Goal: Task Accomplishment & Management: Use online tool/utility

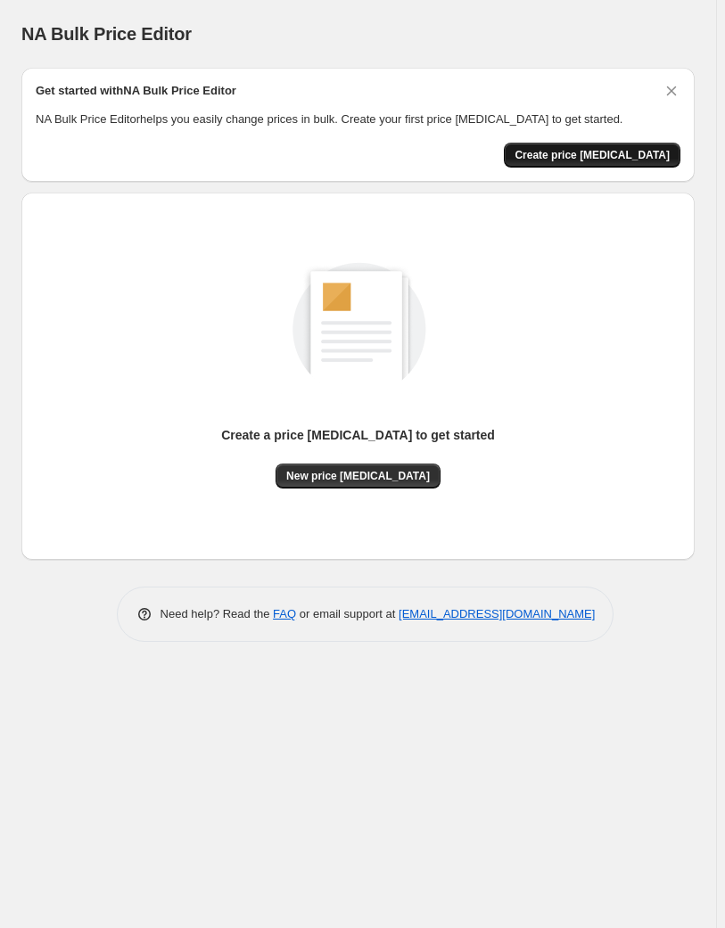
click at [579, 147] on button "Create price change job" at bounding box center [592, 155] width 176 height 25
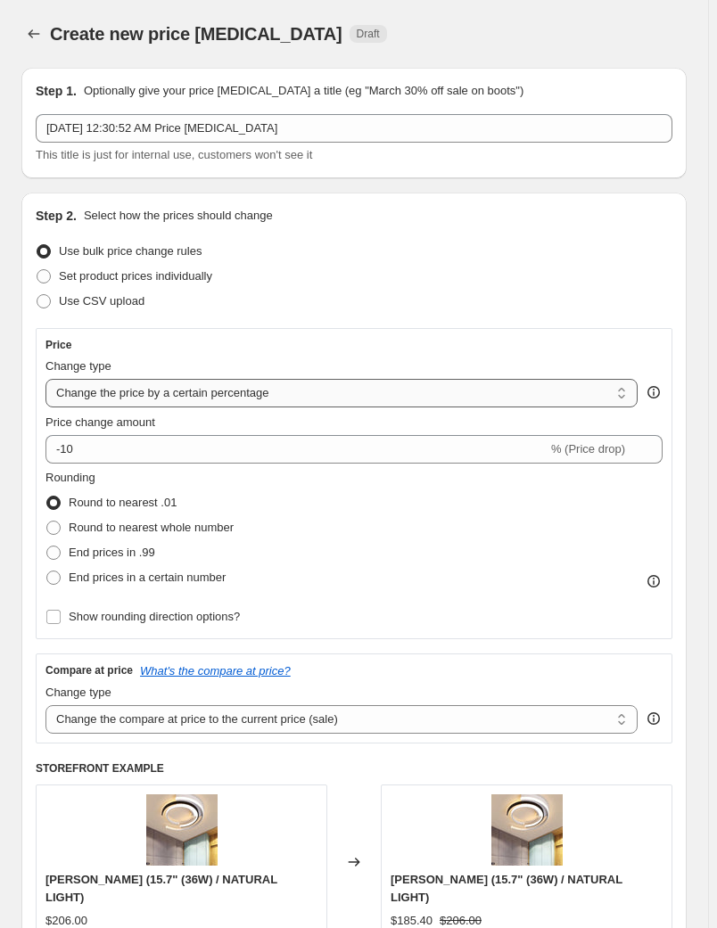
click at [267, 393] on select "Change the price to a certain amount Change the price by a certain amount Chang…" at bounding box center [341, 393] width 592 height 29
click at [307, 401] on select "Change the price to a certain amount Change the price by a certain amount Chang…" at bounding box center [341, 393] width 592 height 29
select select "no_change"
click at [45, 379] on select "Change the price to a certain amount Change the price by a certain amount Chang…" at bounding box center [341, 393] width 592 height 29
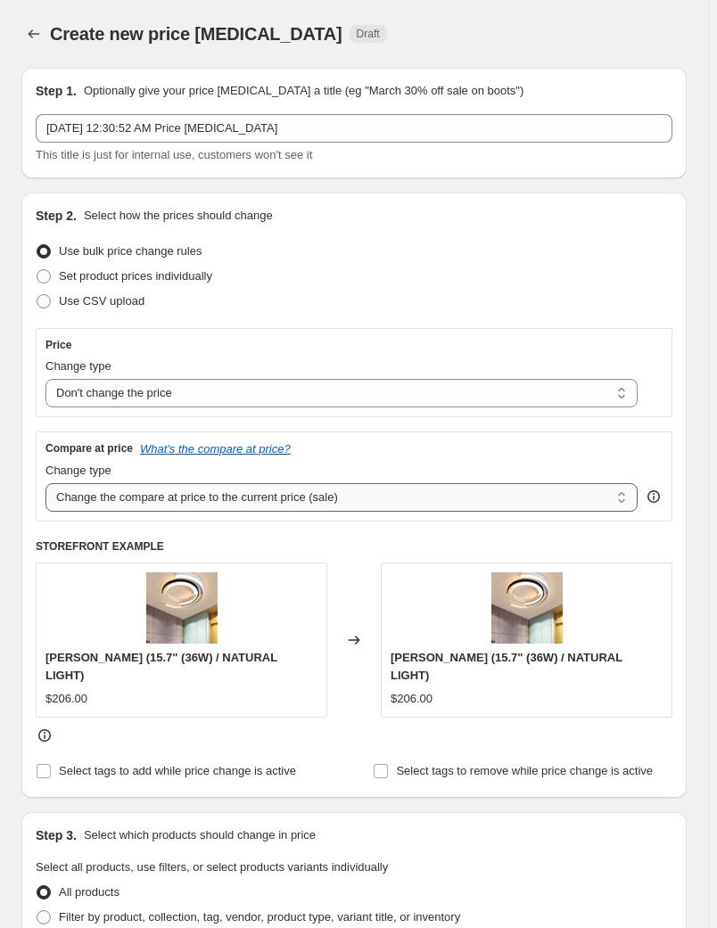
click at [216, 493] on select "Change the compare at price to the current price (sale) Change the compare at p…" at bounding box center [341, 497] width 592 height 29
select select "pp"
click at [45, 483] on select "Change the compare at price to the current price (sale) Change the compare at p…" at bounding box center [341, 497] width 592 height 29
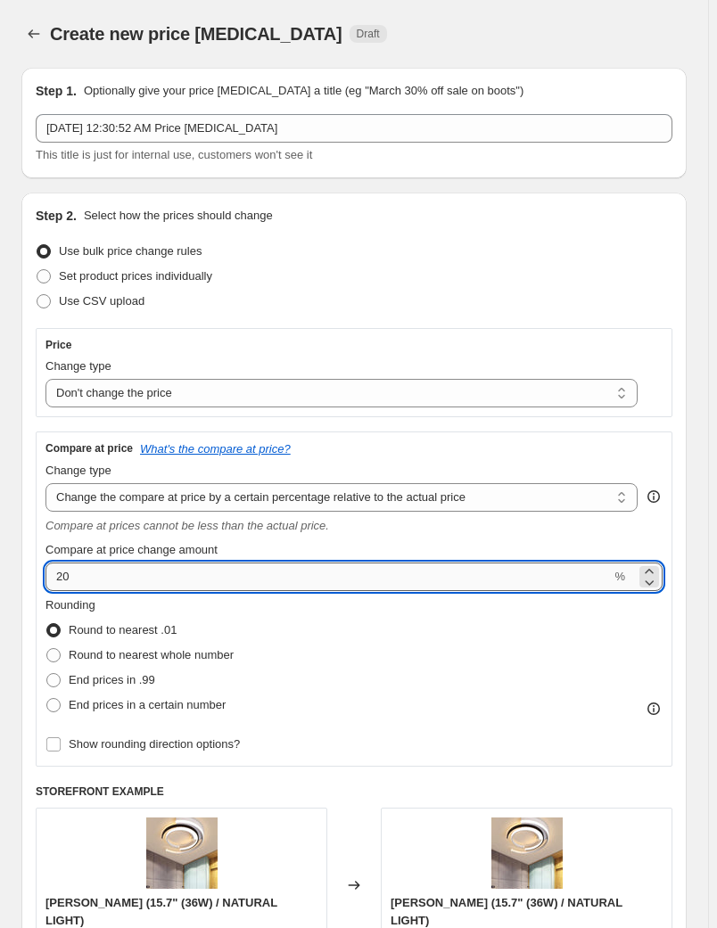
click at [219, 578] on input "20" at bounding box center [327, 576] width 565 height 29
drag, startPoint x: 229, startPoint y: 578, endPoint x: 8, endPoint y: 556, distance: 222.1
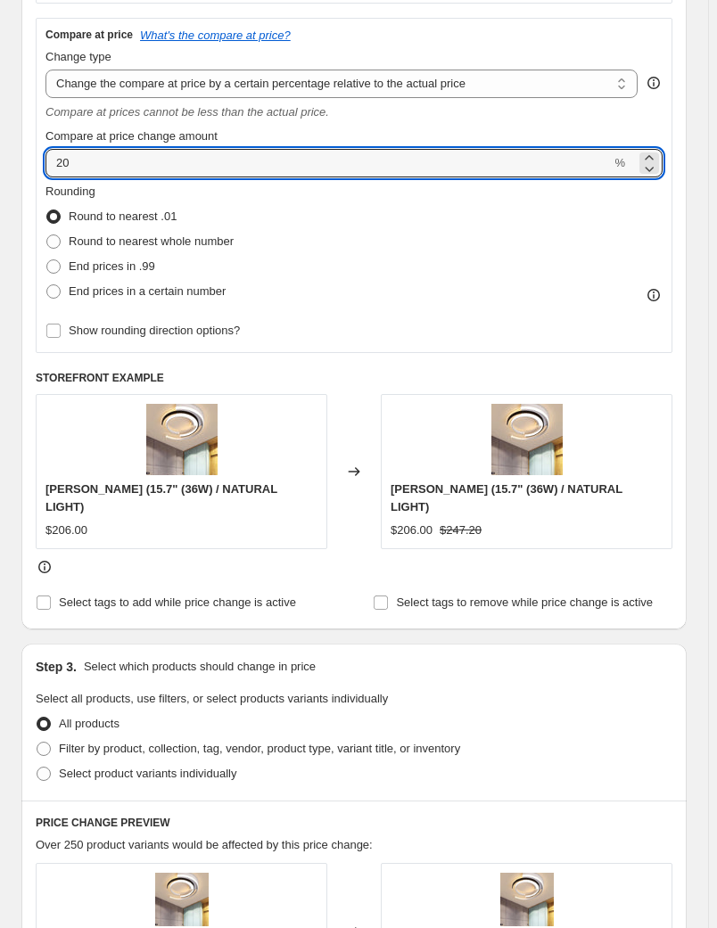
scroll to position [431, 0]
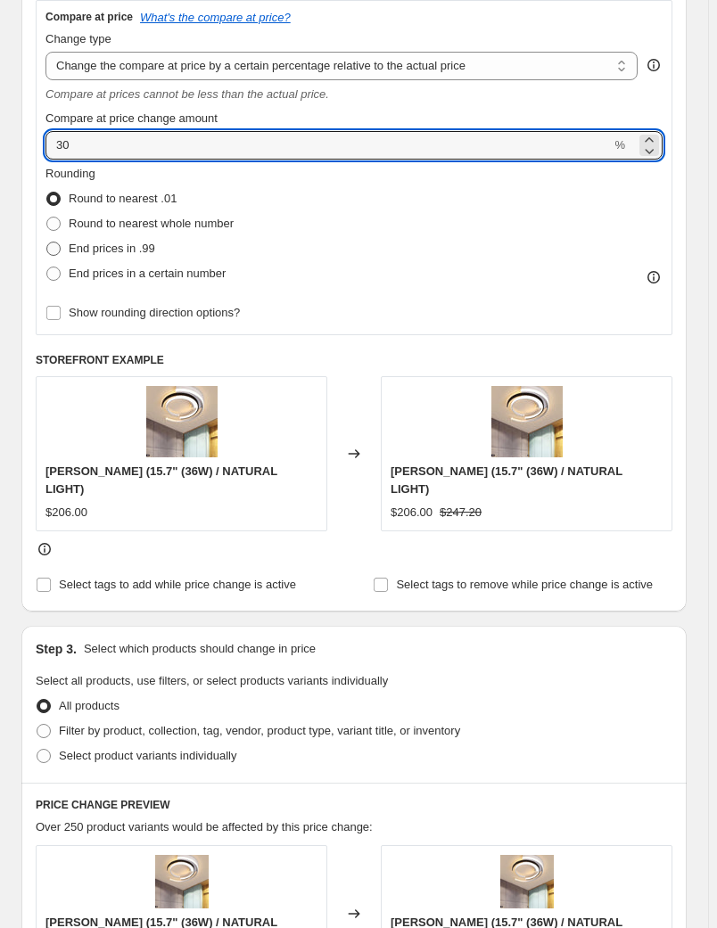
type input "30"
click at [117, 242] on span "End prices in .99" at bounding box center [112, 248] width 86 height 13
click at [47, 242] on input "End prices in .99" at bounding box center [46, 242] width 1 height 1
radio input "true"
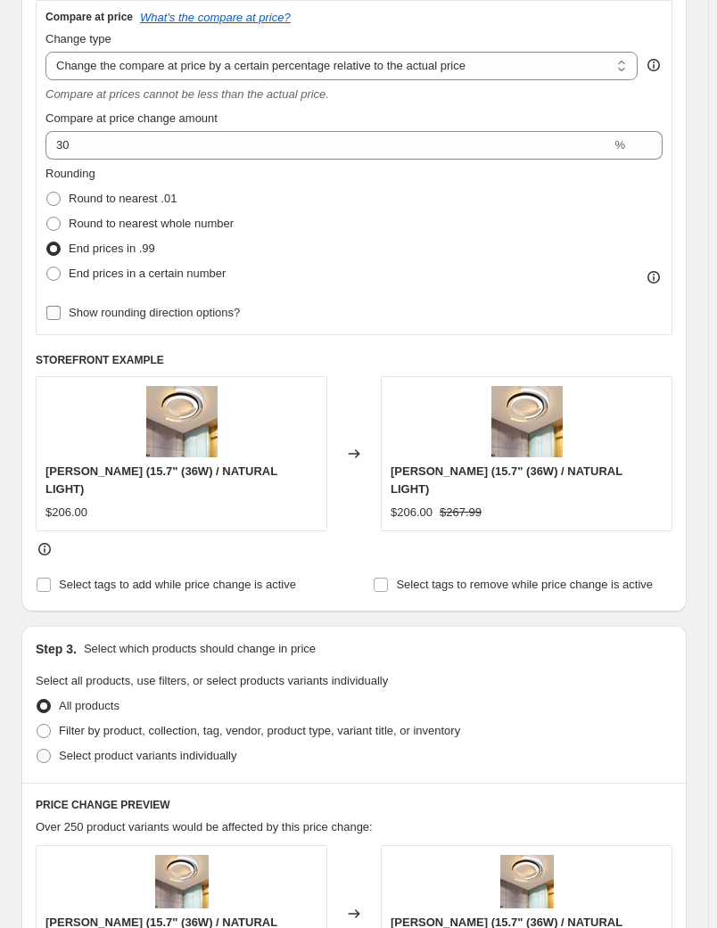
click at [187, 316] on span "Show rounding direction options?" at bounding box center [154, 312] width 171 height 13
click at [61, 316] on input "Show rounding direction options?" at bounding box center [53, 313] width 14 height 14
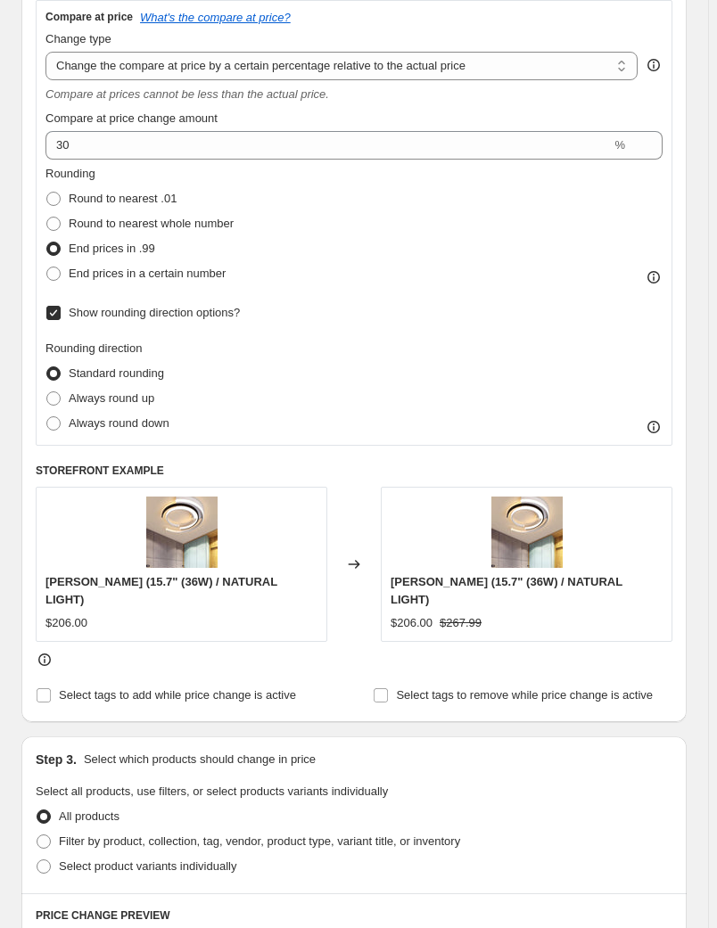
click at [186, 316] on span "Show rounding direction options?" at bounding box center [154, 312] width 171 height 13
click at [61, 316] on input "Show rounding direction options?" at bounding box center [53, 313] width 14 height 14
checkbox input "false"
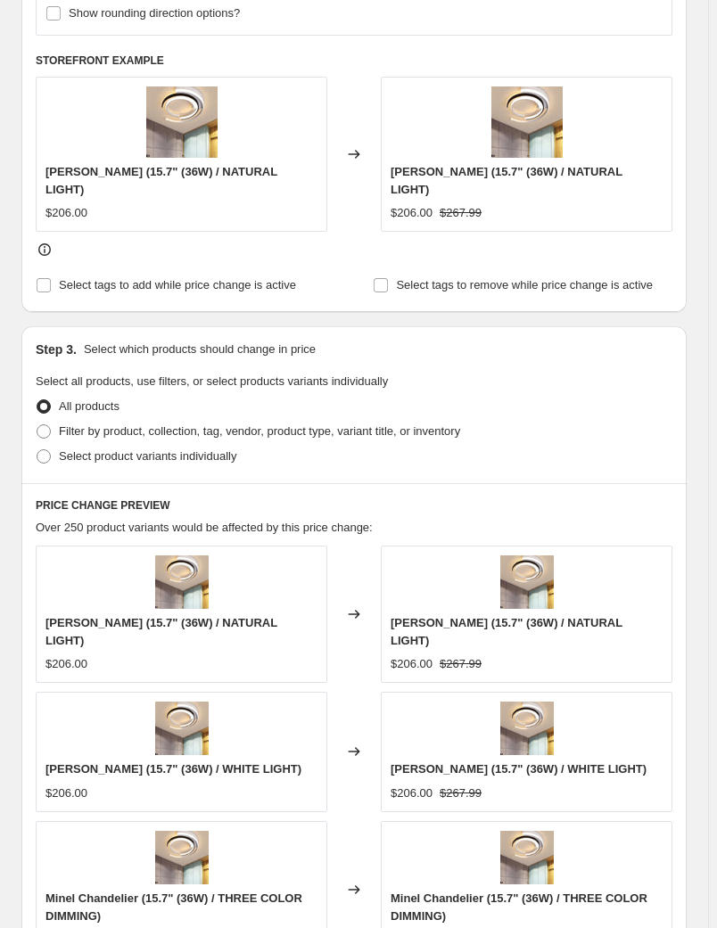
scroll to position [756, 0]
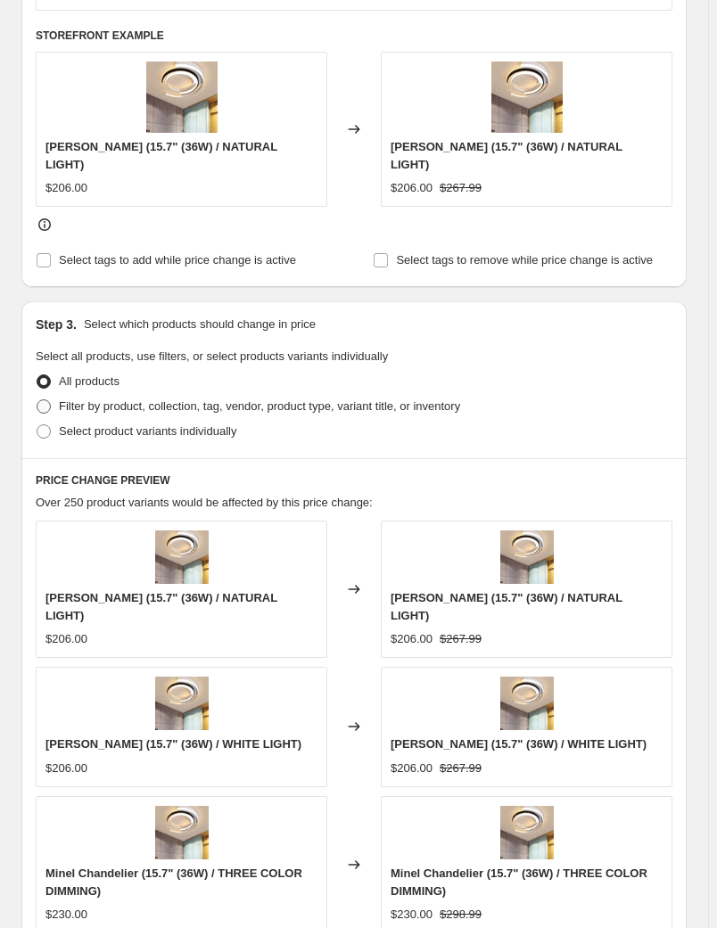
click at [128, 406] on span "Filter by product, collection, tag, vendor, product type, variant title, or inv…" at bounding box center [259, 405] width 401 height 13
click at [37, 400] on input "Filter by product, collection, tag, vendor, product type, variant title, or inv…" at bounding box center [37, 399] width 1 height 1
radio input "true"
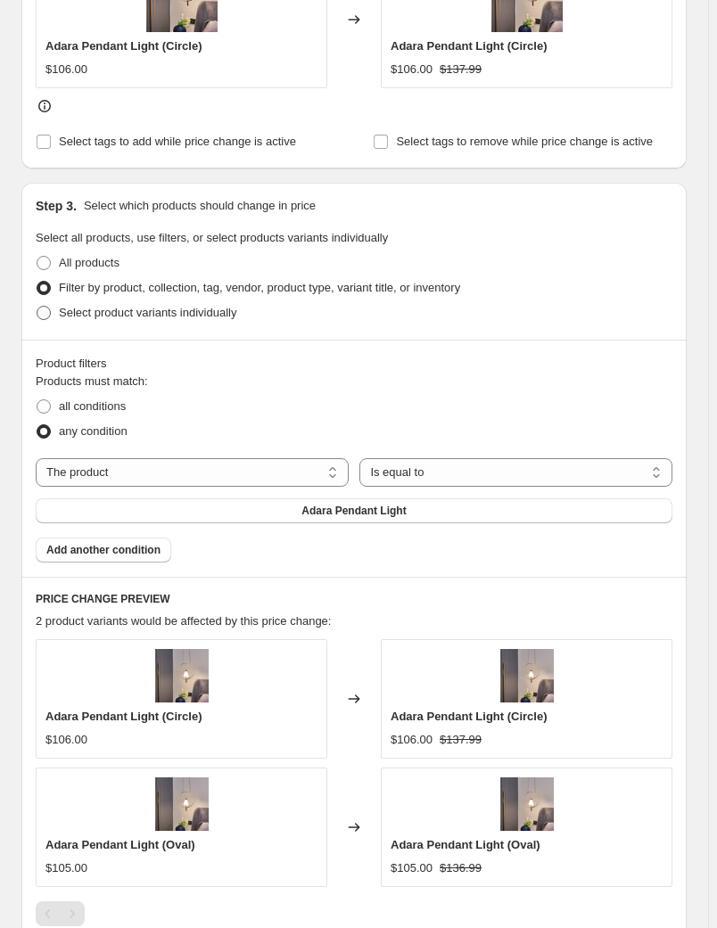
scroll to position [865, 0]
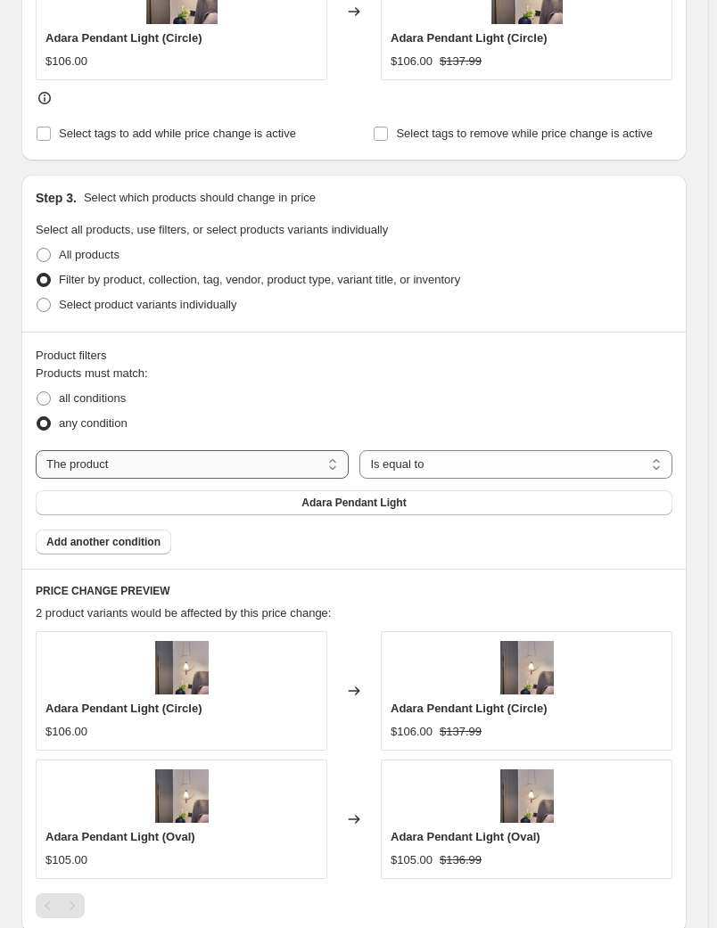
click at [157, 464] on select "The product The product's collection The product's tag The product's vendor The…" at bounding box center [192, 464] width 313 height 29
select select "tag"
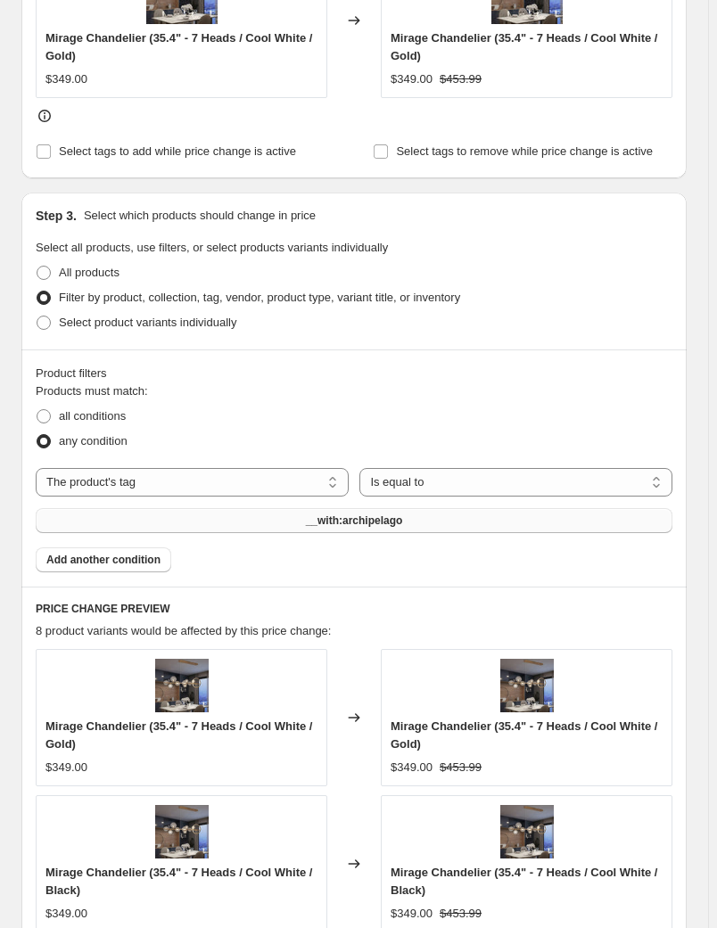
click at [410, 520] on button "__with:archipelago" at bounding box center [354, 520] width 636 height 25
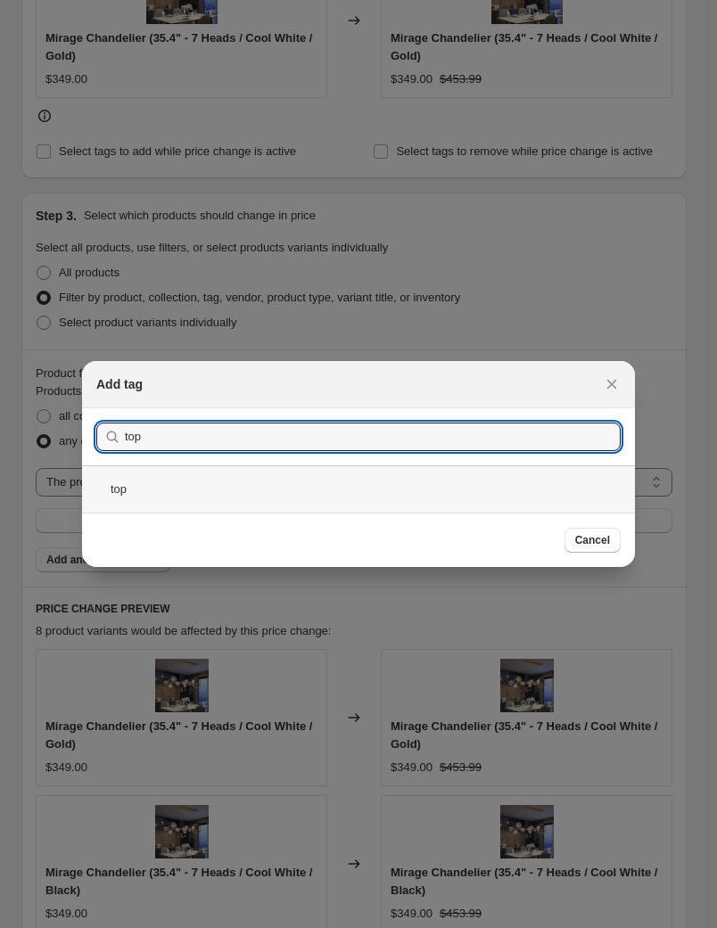
type input "top"
click at [329, 478] on div "top" at bounding box center [358, 488] width 553 height 47
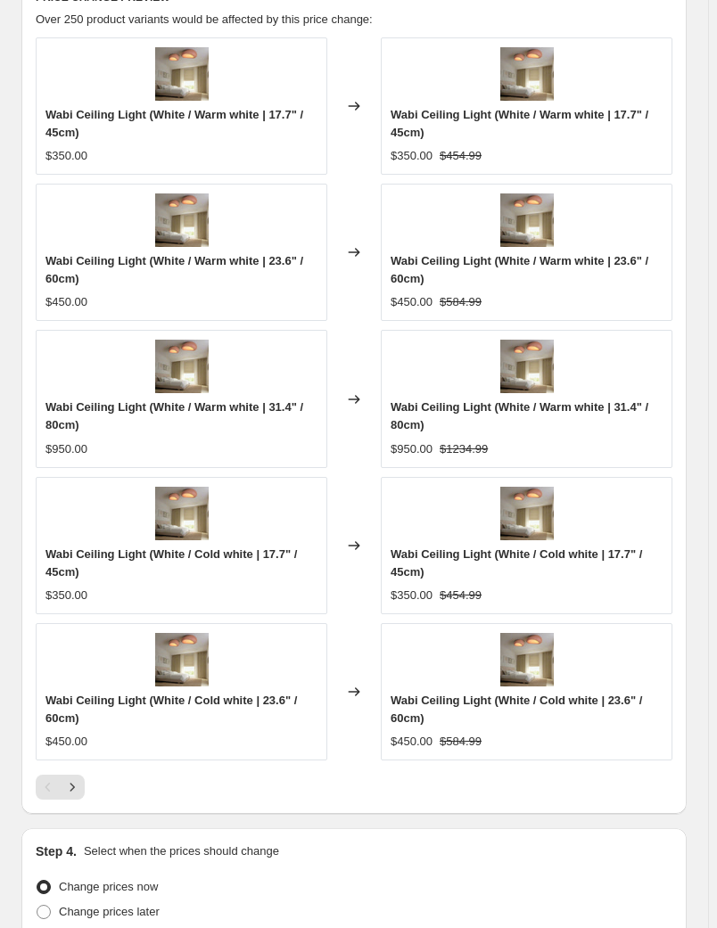
scroll to position [1672, 0]
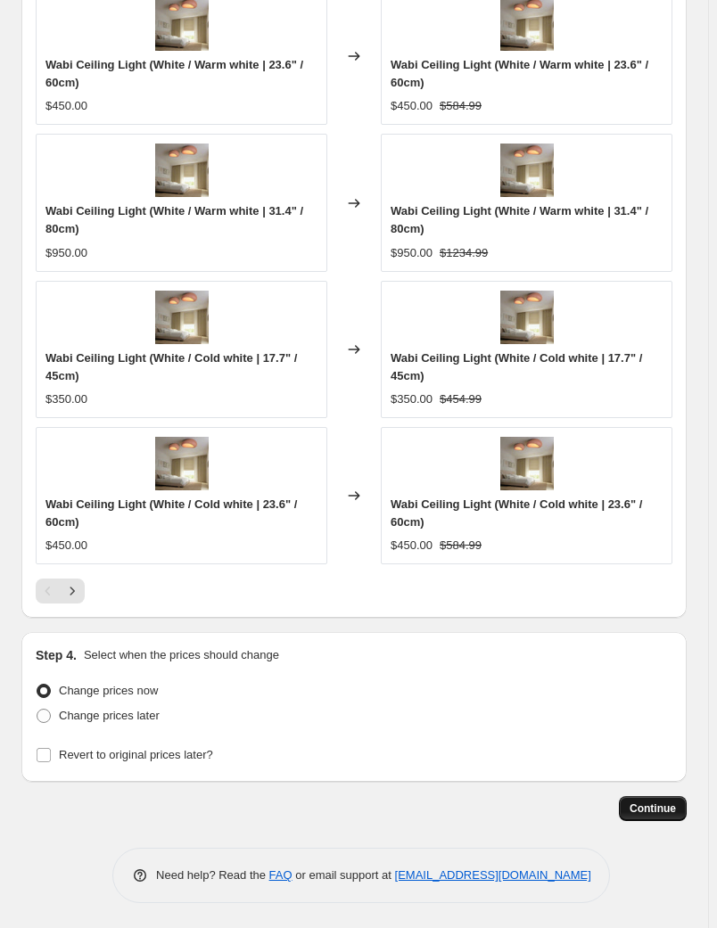
click at [643, 812] on span "Continue" at bounding box center [652, 808] width 46 height 14
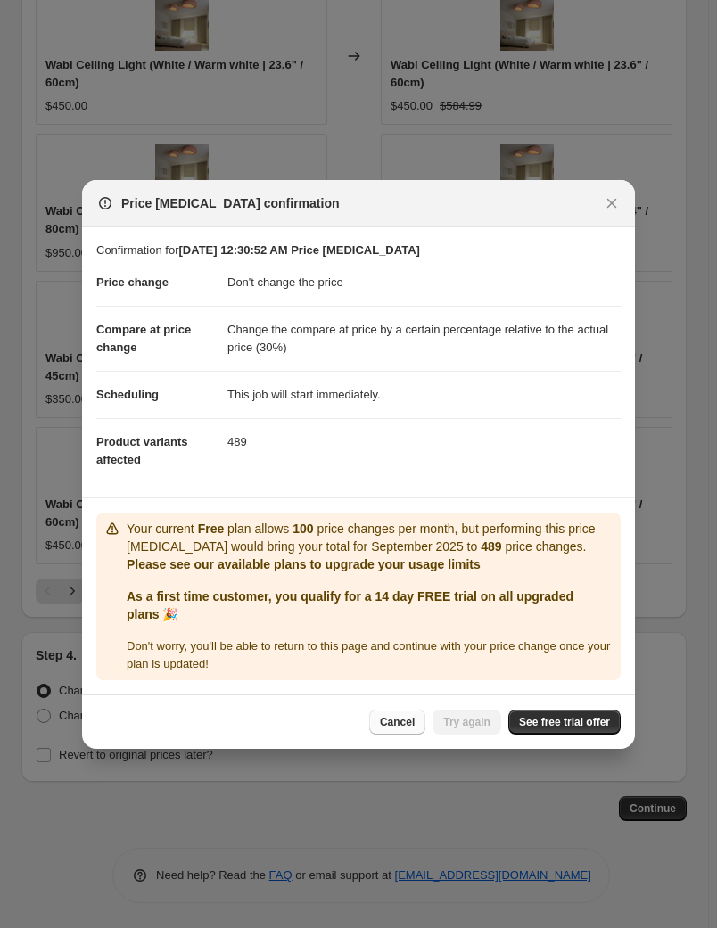
click at [406, 723] on span "Cancel" at bounding box center [397, 722] width 35 height 14
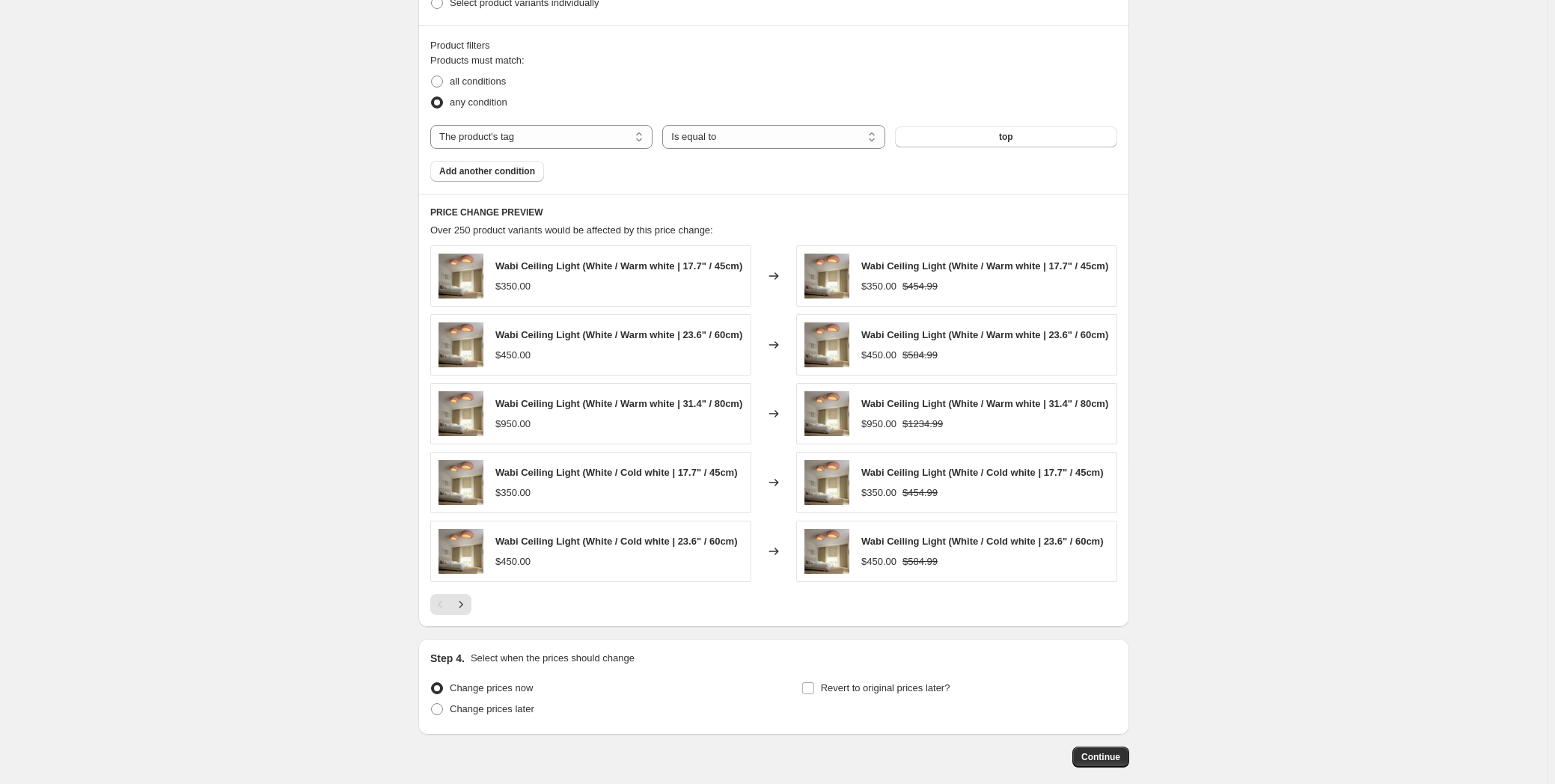
scroll to position [677, 0]
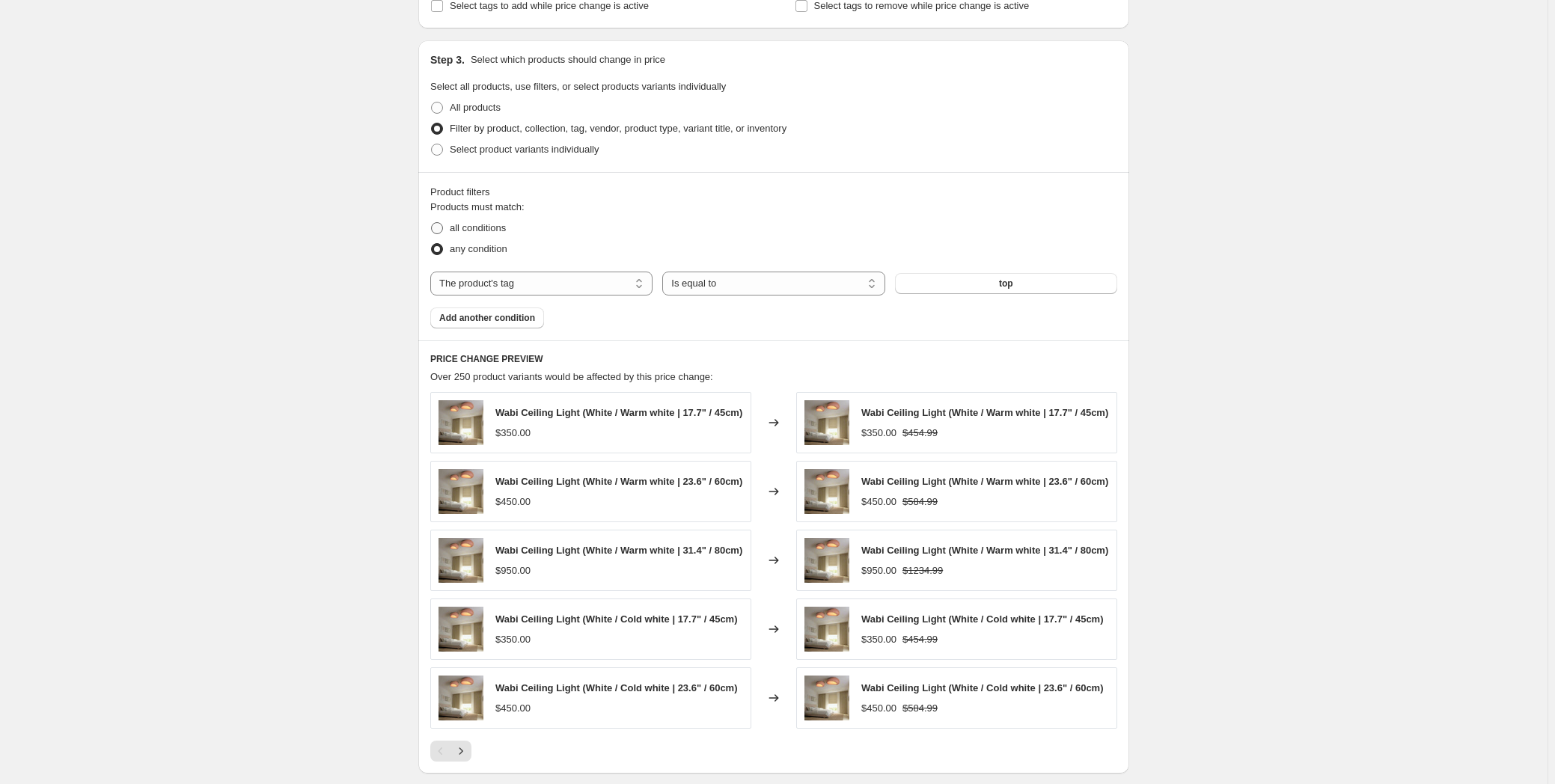
click at [437, 228] on span at bounding box center [437, 228] width 12 height 12
click at [432, 223] on input "all conditions" at bounding box center [431, 222] width 1 height 1
radio input "true"
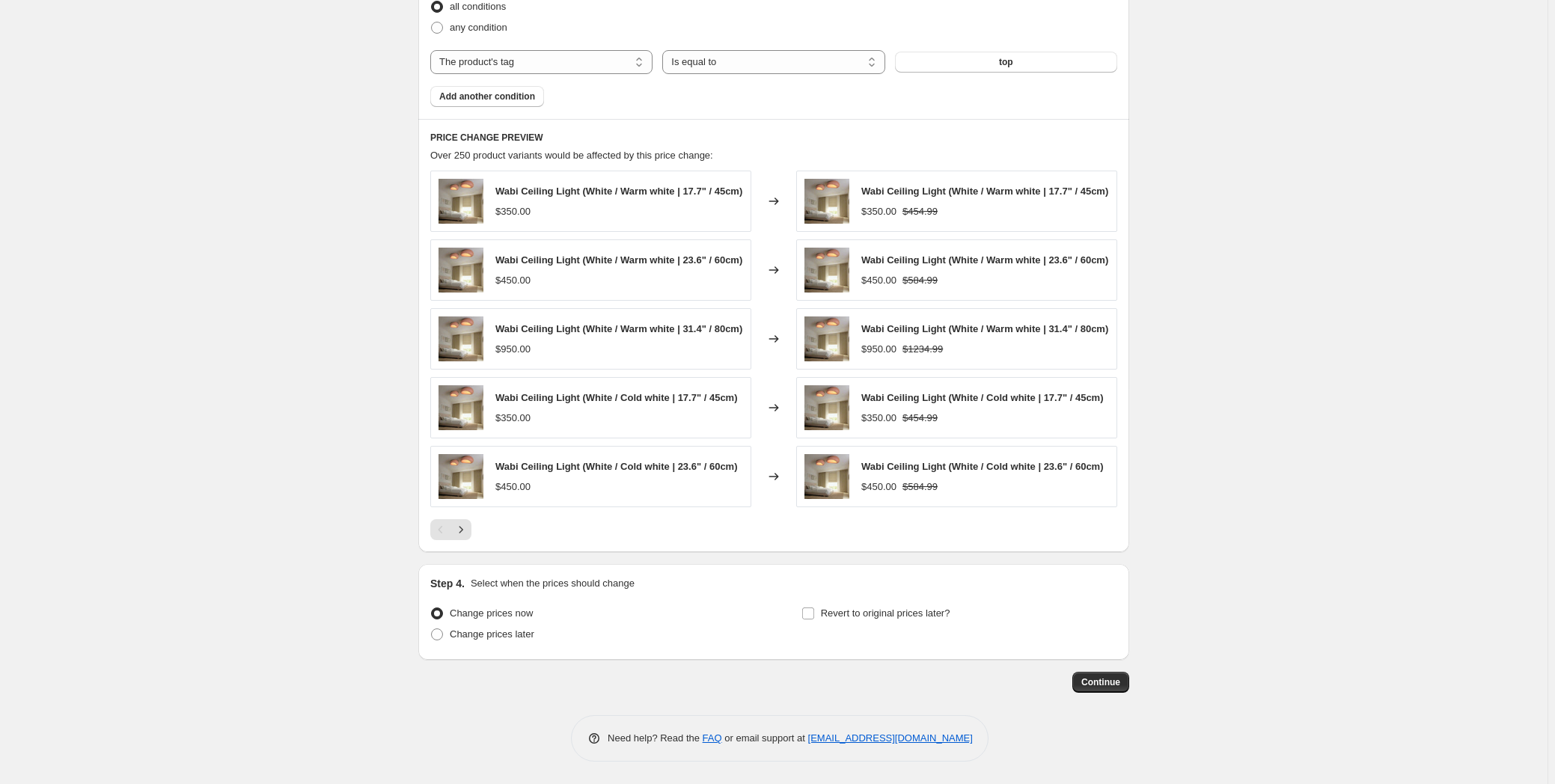
scroll to position [921, 0]
click at [608, 682] on span "Continue" at bounding box center [1101, 682] width 39 height 12
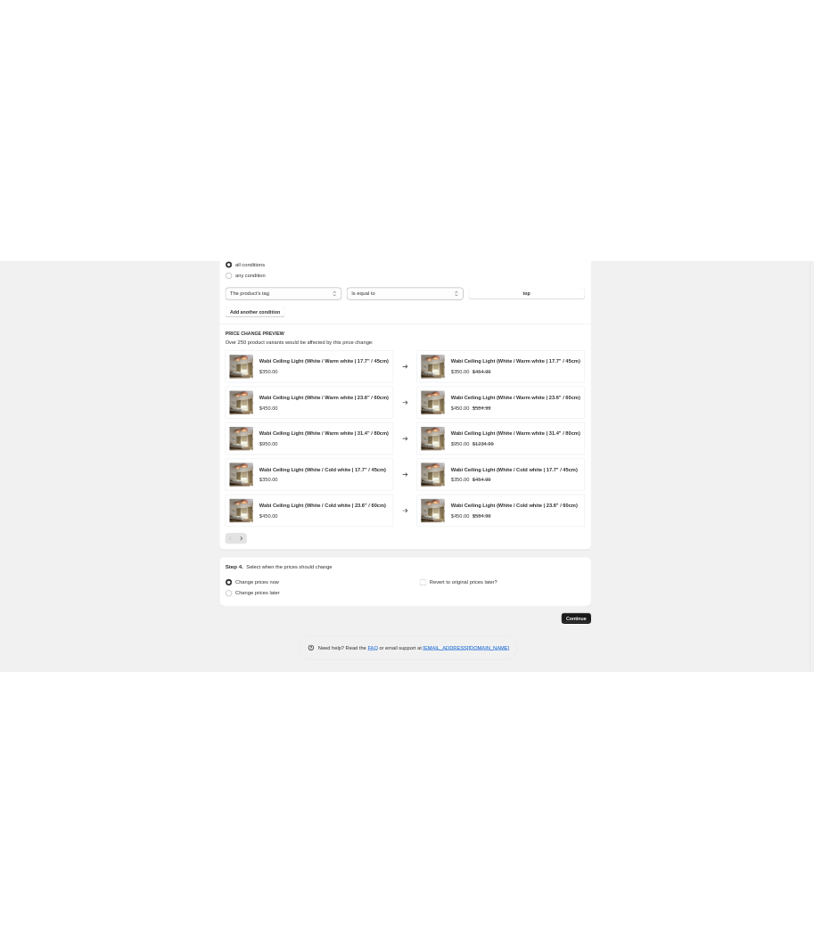
scroll to position [0, 0]
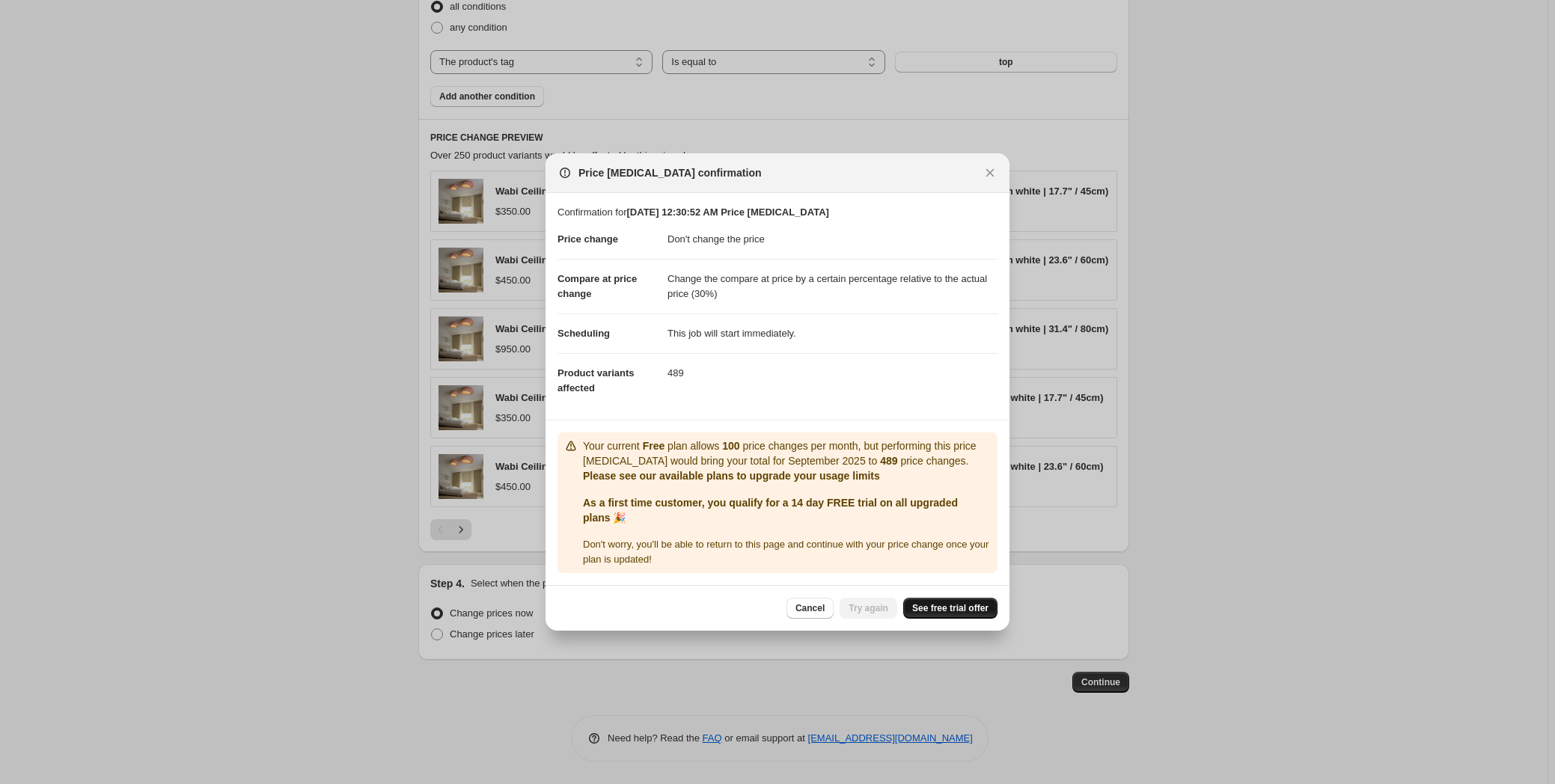
click at [608, 614] on span "See free trial offer" at bounding box center [950, 608] width 76 height 12
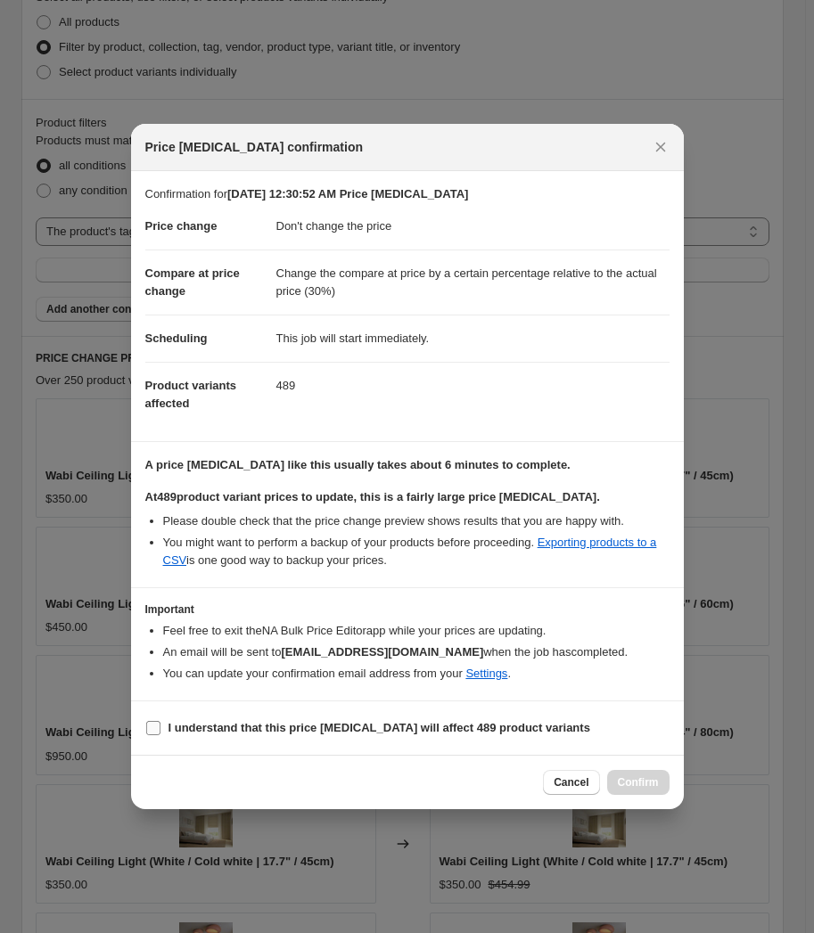
click at [493, 727] on b "I understand that this price change job will affect 489 product variants" at bounding box center [379, 727] width 422 height 13
click at [160, 727] on input "I understand that this price change job will affect 489 product variants" at bounding box center [153, 728] width 14 height 14
checkbox input "true"
click at [640, 783] on span "Confirm" at bounding box center [638, 782] width 41 height 14
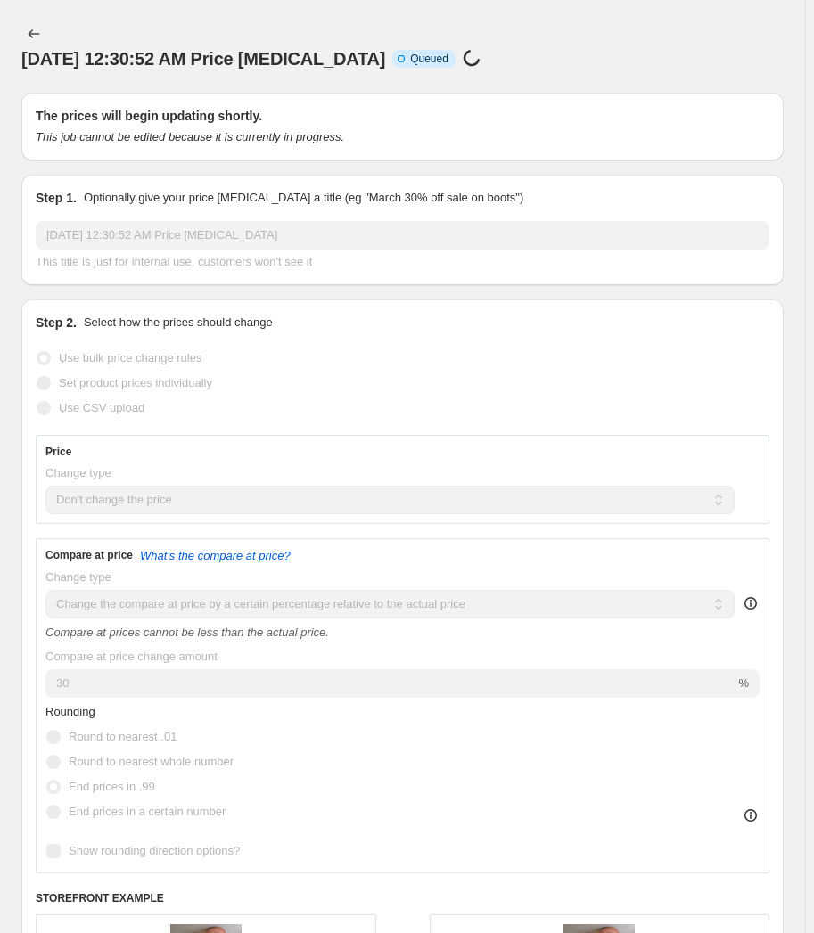
scroll to position [1097, 0]
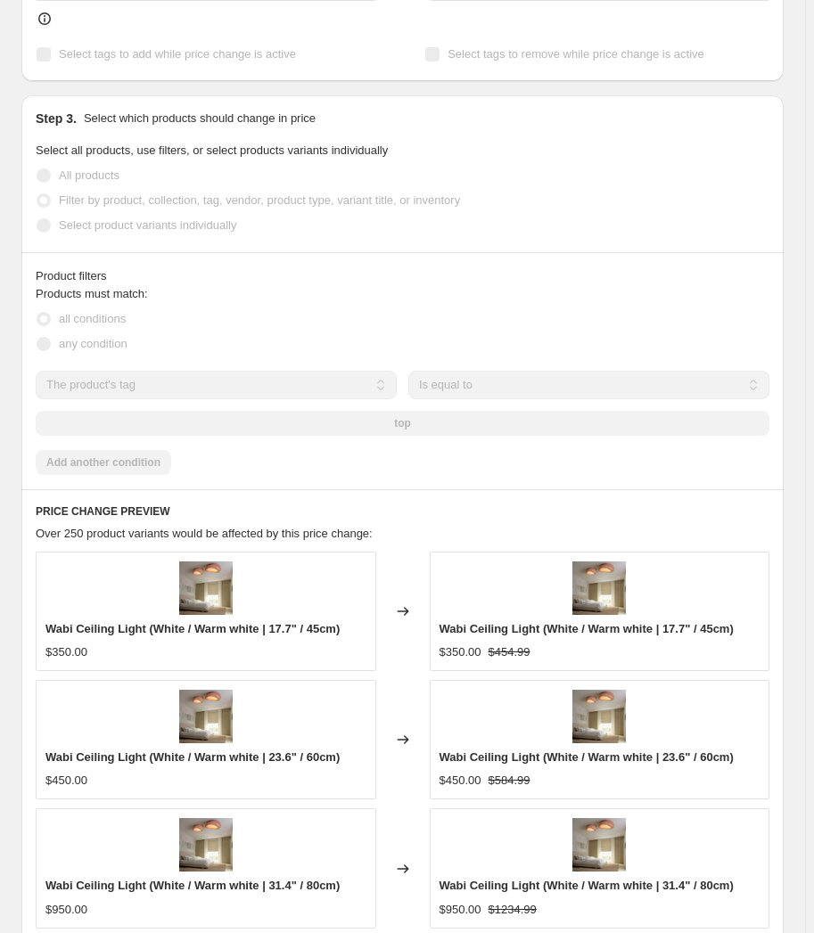
select select "no_change"
select select "pp"
select select "tag"
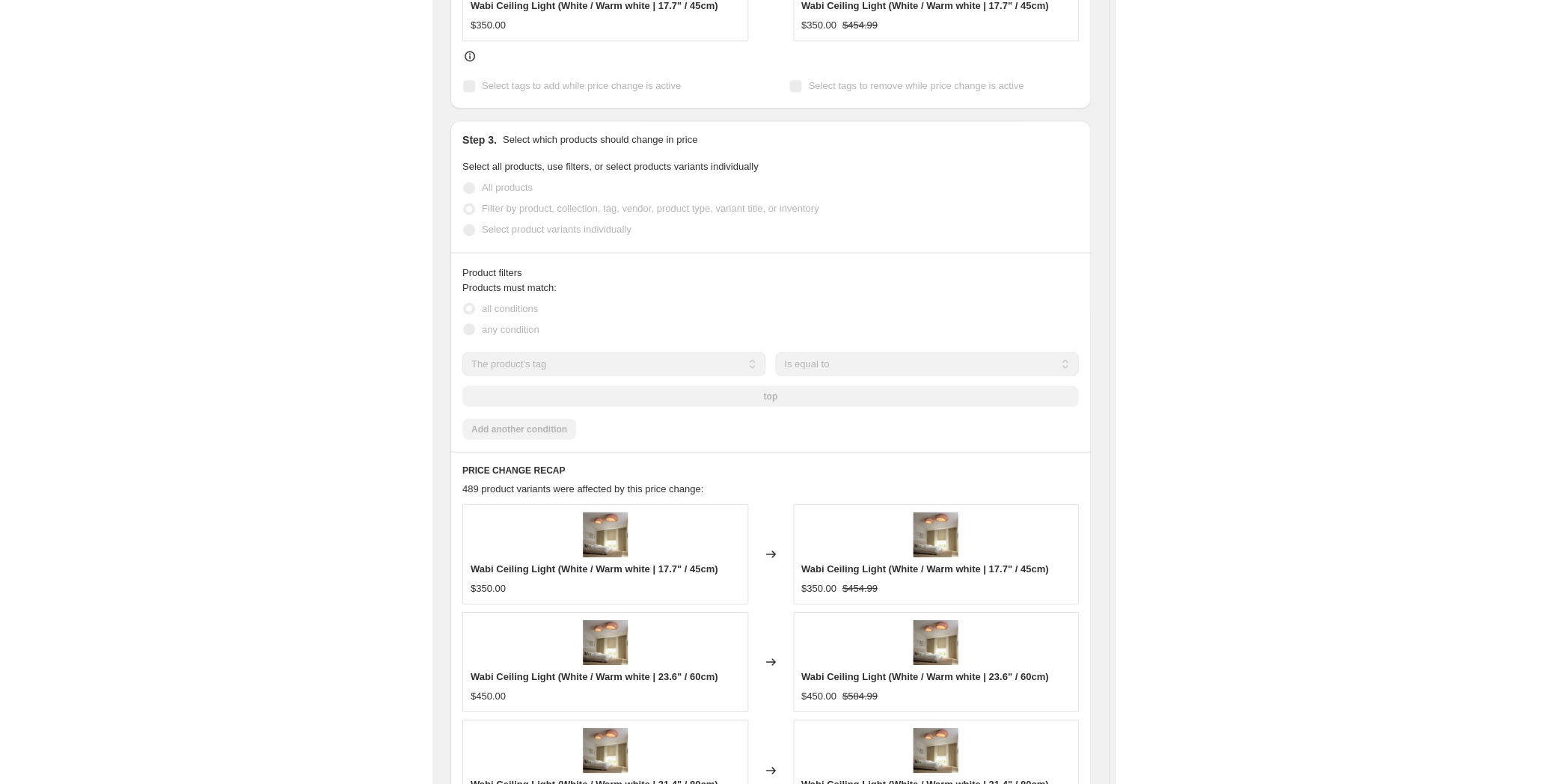
scroll to position [0, 0]
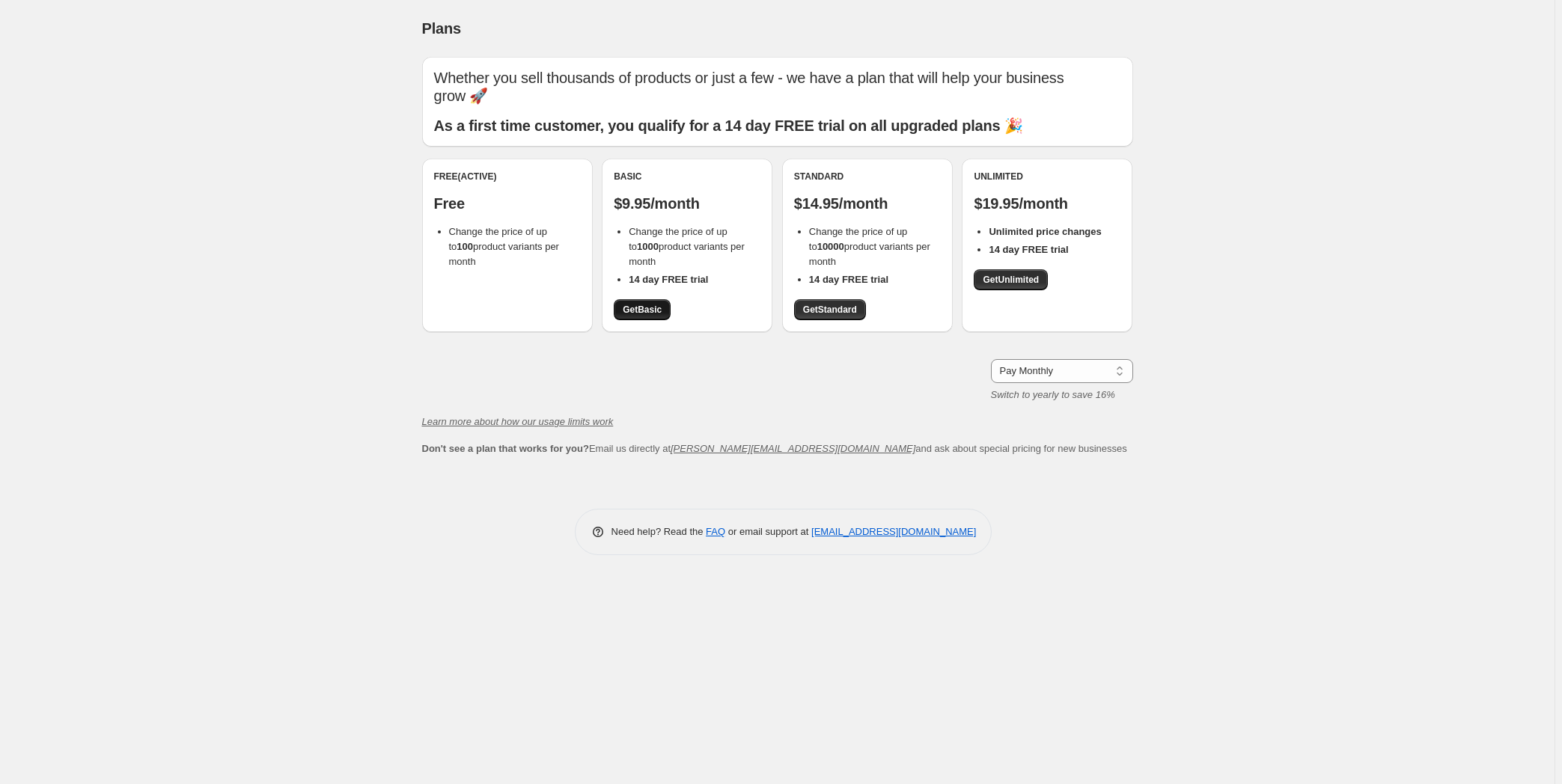
click at [653, 313] on span "Get Basic" at bounding box center [642, 310] width 39 height 12
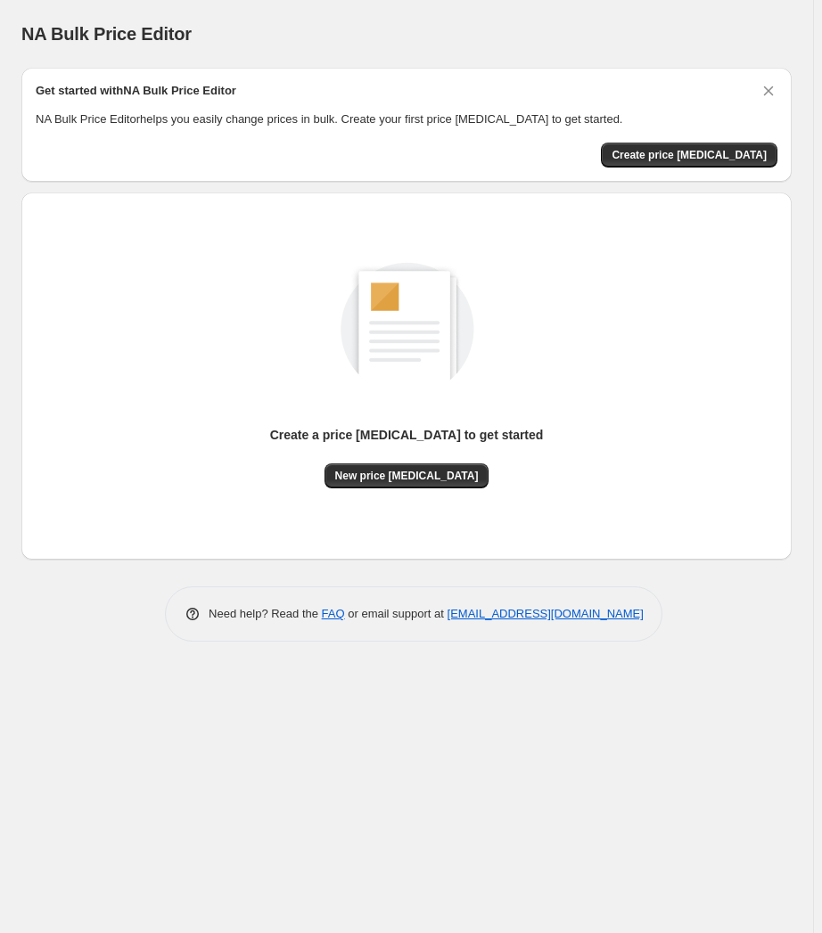
click at [66, 533] on div "Create a price change job to get started New price change job" at bounding box center [407, 376] width 742 height 339
click at [762, 91] on icon "Dismiss card" at bounding box center [768, 91] width 18 height 18
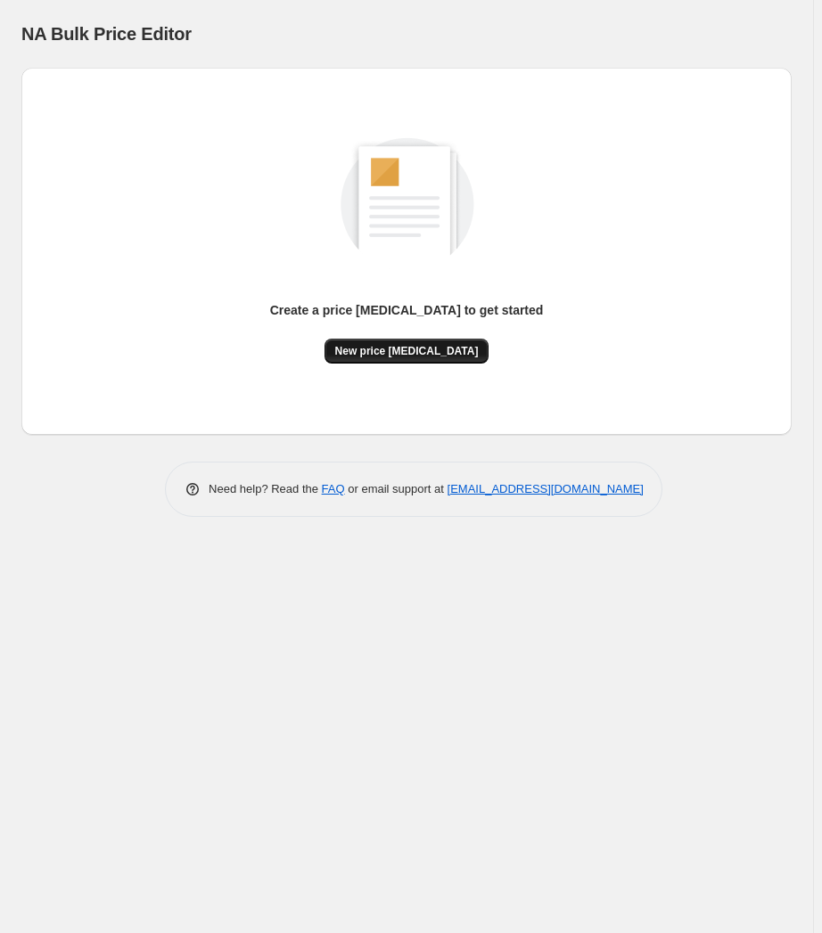
click at [395, 350] on span "New price change job" at bounding box center [406, 351] width 143 height 14
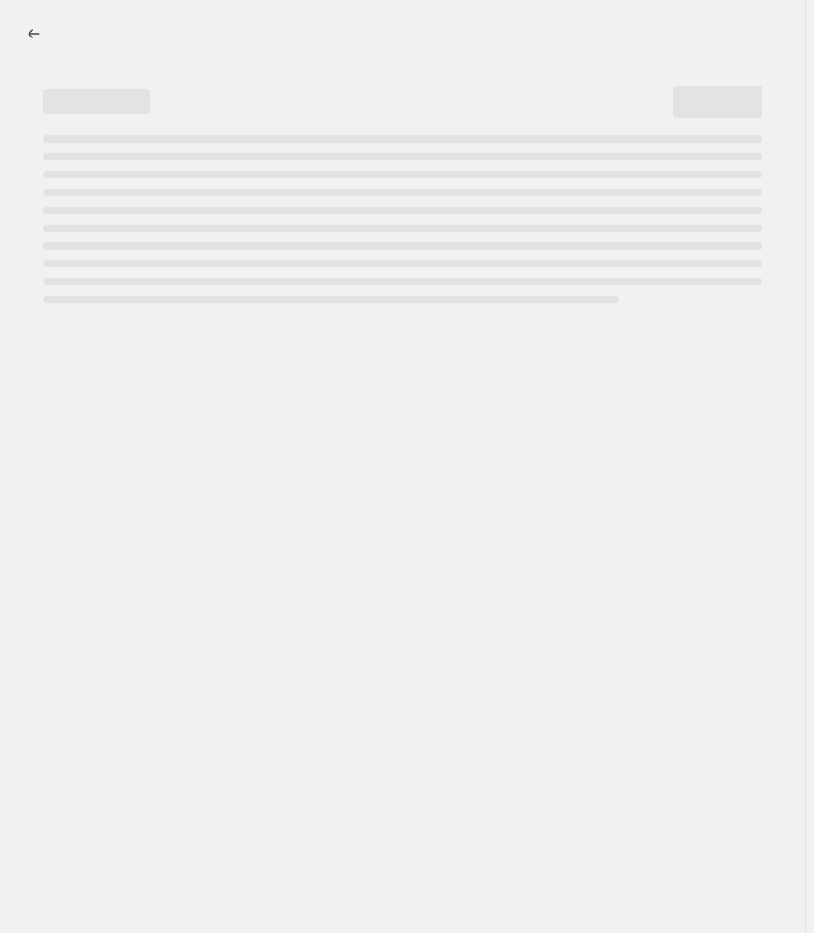
select select "percentage"
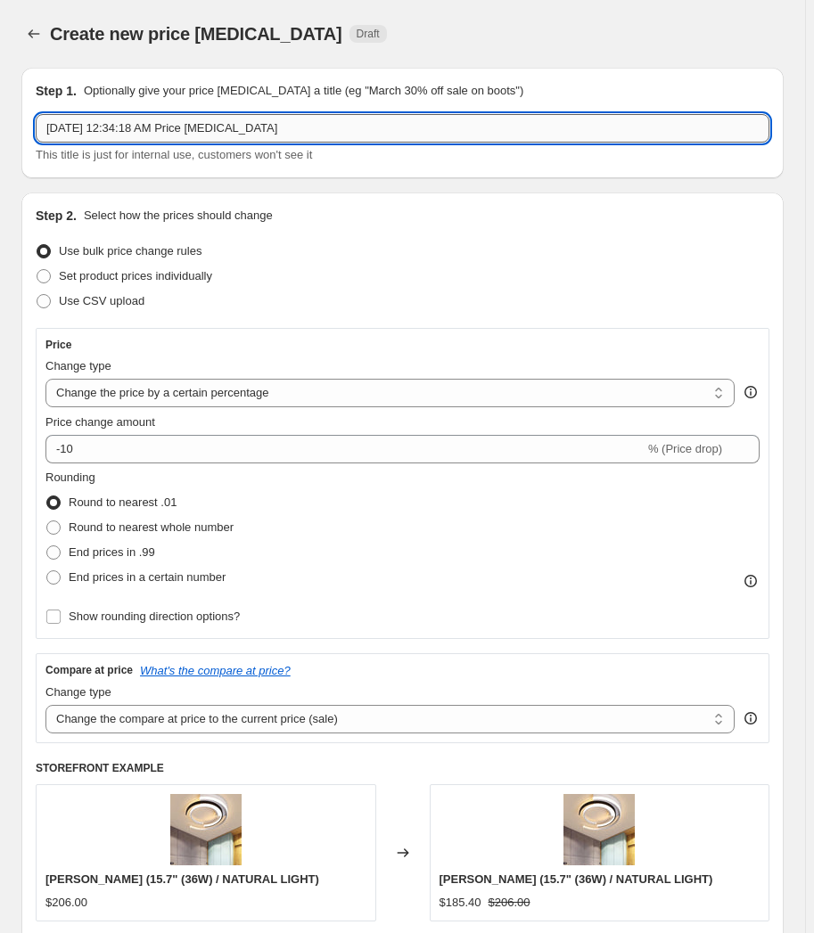
click at [200, 125] on input "Sep 6, 2025, 12:34:18 AM Price change job" at bounding box center [402, 128] width 733 height 29
type input "Anything not top - decrease by 20% and end in .99"
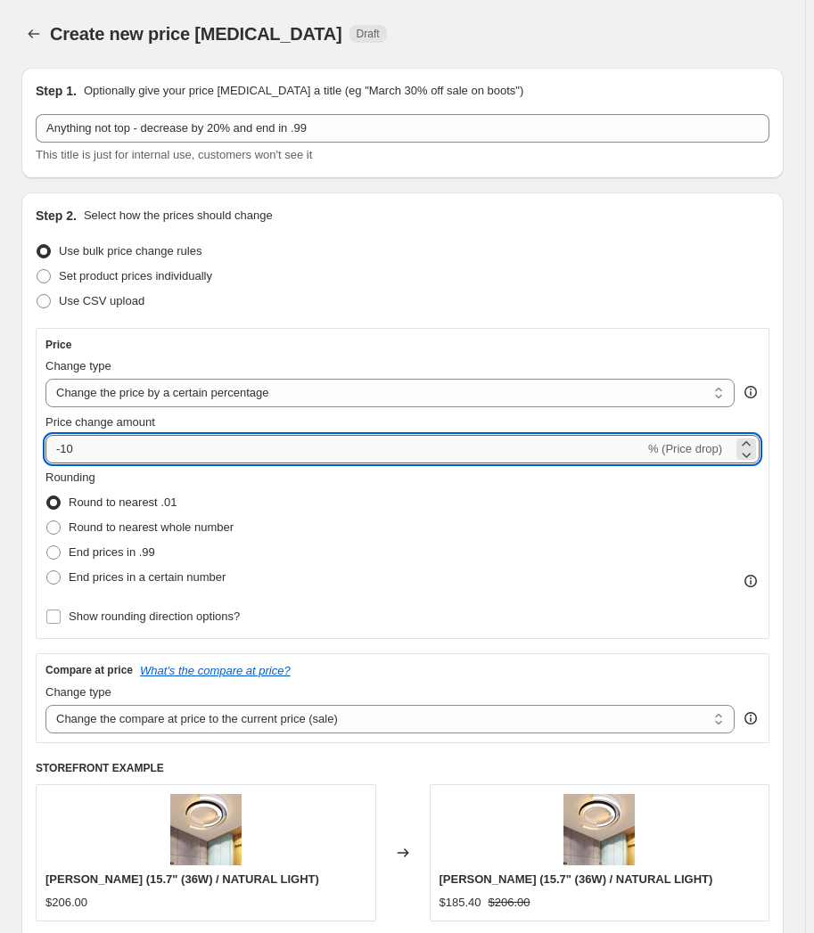
drag, startPoint x: 78, startPoint y: 447, endPoint x: 65, endPoint y: 447, distance: 13.4
click at [65, 447] on input "-10" at bounding box center [344, 449] width 599 height 29
type input "-15"
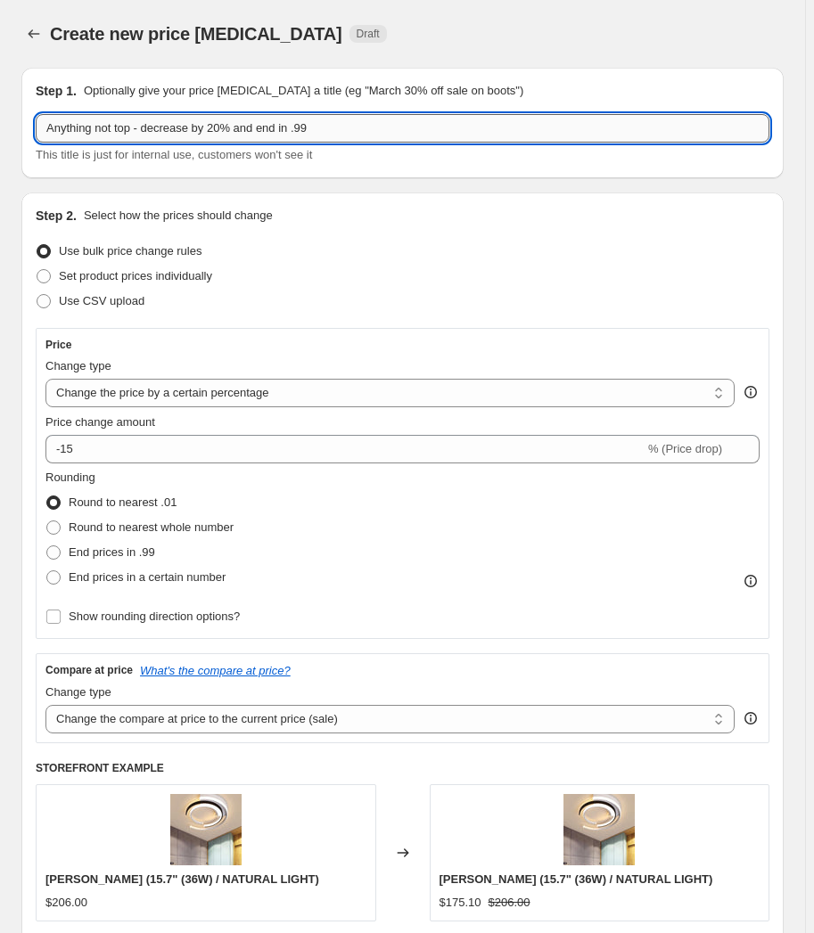
click at [224, 128] on input "Anything not top - decrease by 20% and end in .99" at bounding box center [402, 128] width 733 height 29
click at [135, 123] on input "Anything not top - decrease by 15% and end in .99" at bounding box center [402, 128] width 733 height 29
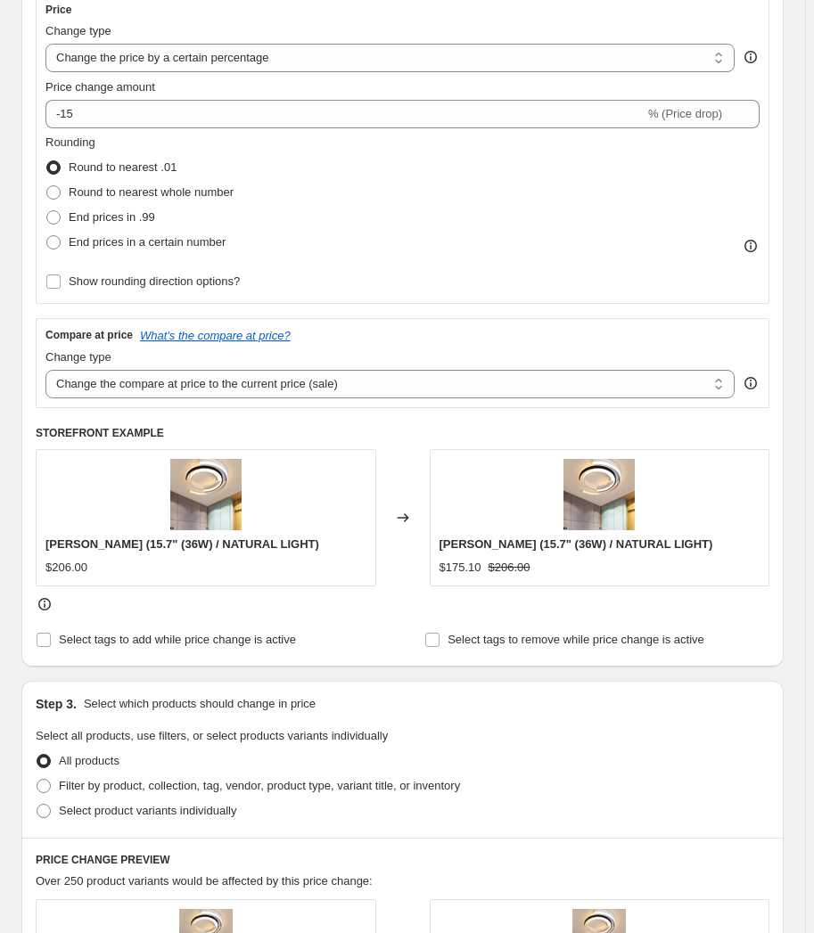
scroll to position [324, 0]
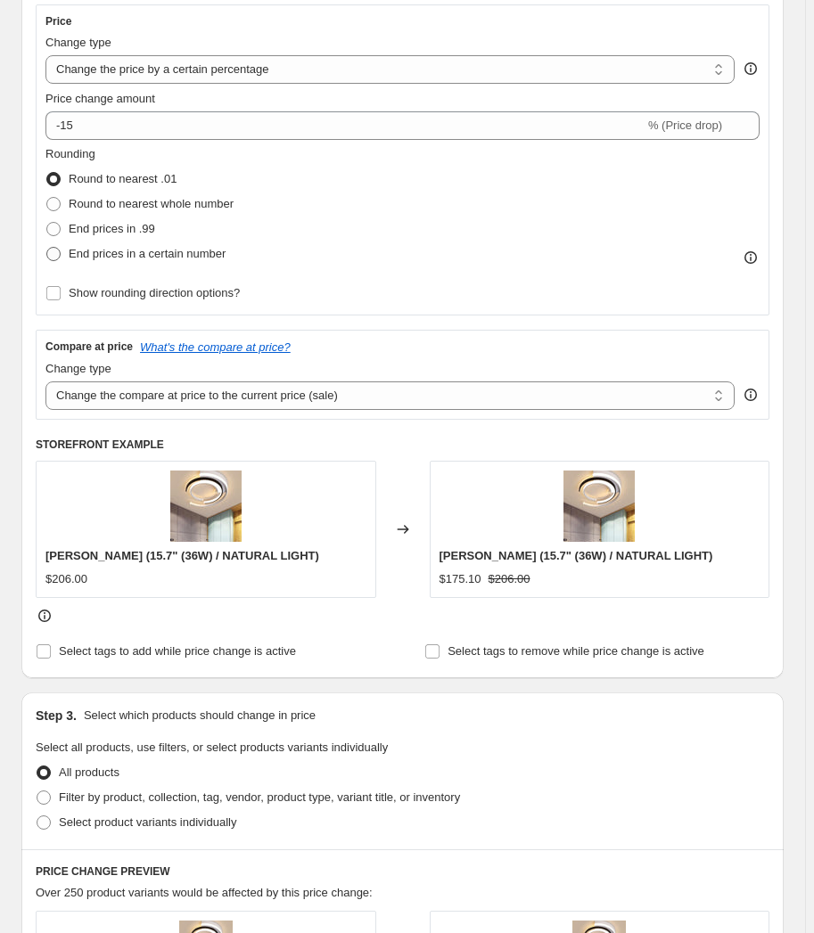
type input "Anything not top and over $50 - decrease by 15% and end in .99"
click at [78, 242] on label "End prices in a certain number" at bounding box center [135, 254] width 180 height 25
click at [47, 247] on input "End prices in a certain number" at bounding box center [46, 247] width 1 height 1
radio input "true"
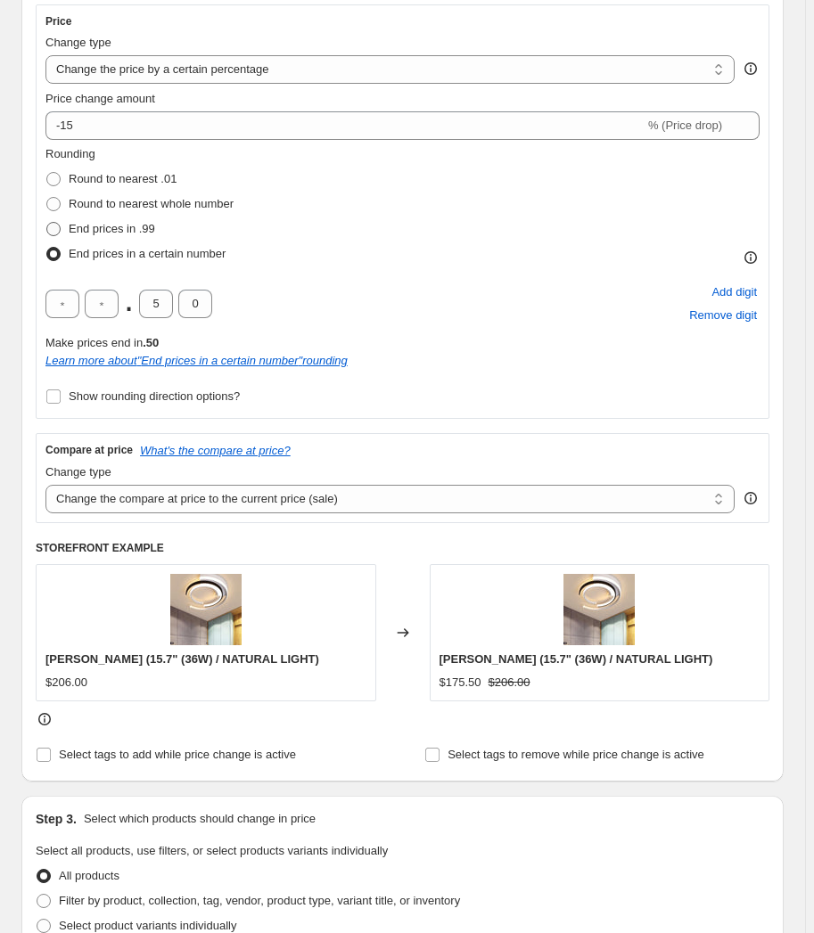
click at [96, 224] on span "End prices in .99" at bounding box center [112, 228] width 86 height 13
click at [47, 223] on input "End prices in .99" at bounding box center [46, 222] width 1 height 1
radio input "true"
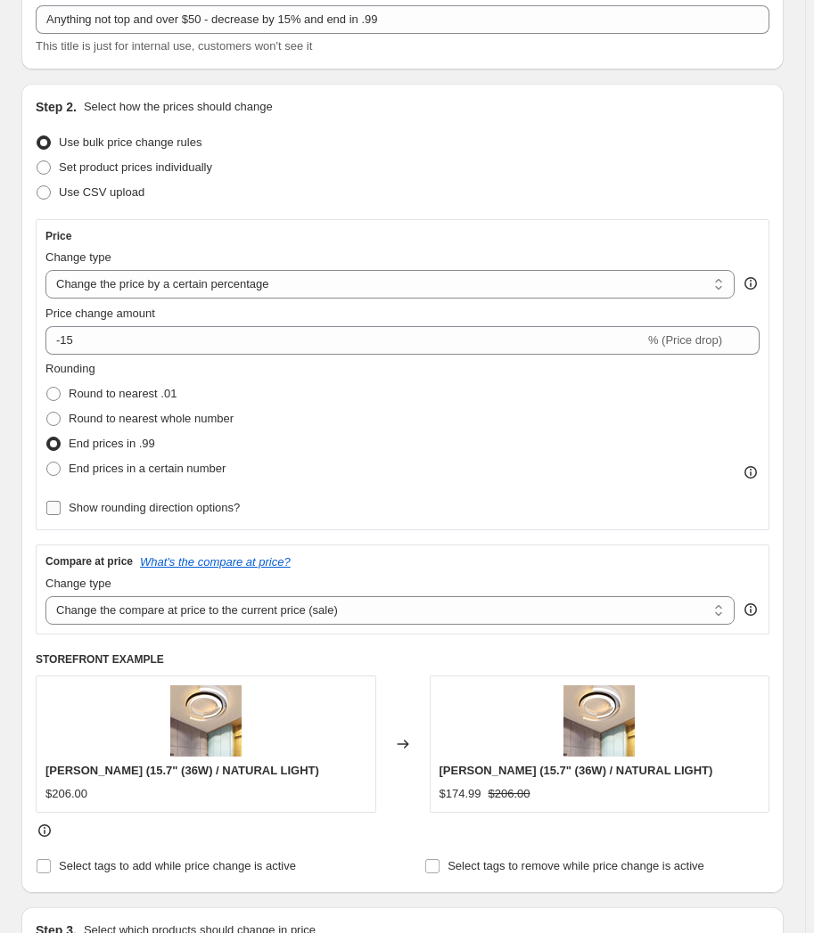
scroll to position [107, 0]
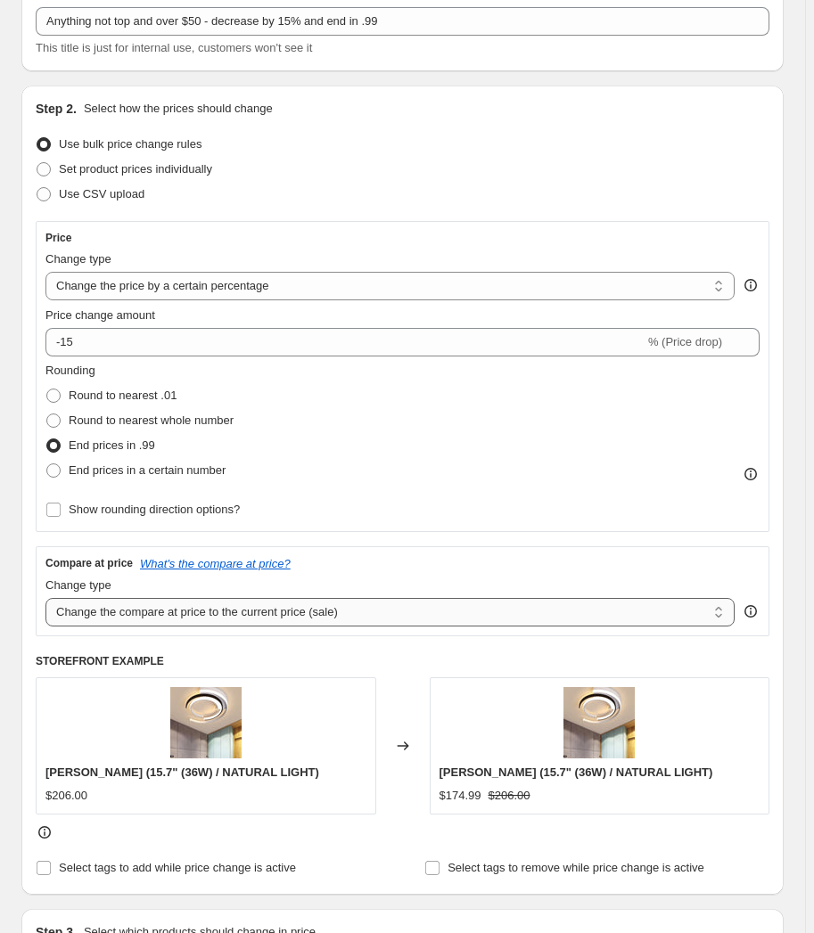
click at [122, 608] on select "Change the compare at price to the current price (sale) Change the compare at p…" at bounding box center [389, 612] width 689 height 29
click at [61, 607] on select "Change the compare at price to the current price (sale) Change the compare at p…" at bounding box center [389, 612] width 689 height 29
select select "remove"
click at [45, 598] on select "Change the compare at price to the current price (sale) Change the compare at p…" at bounding box center [389, 612] width 689 height 29
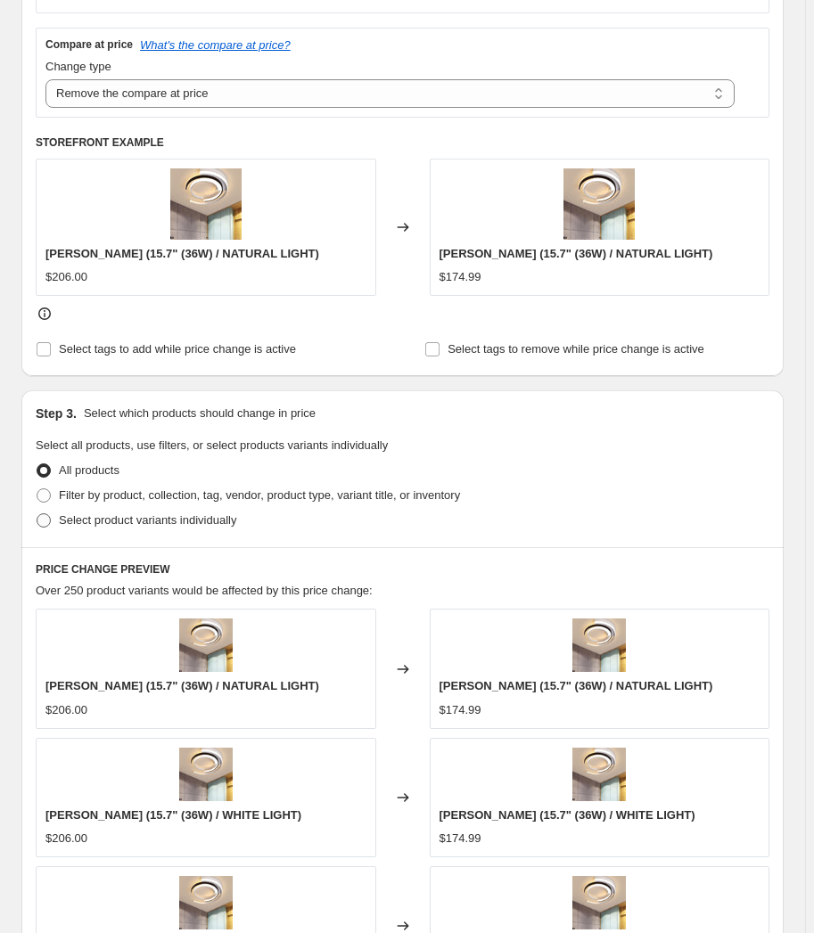
scroll to position [648, 0]
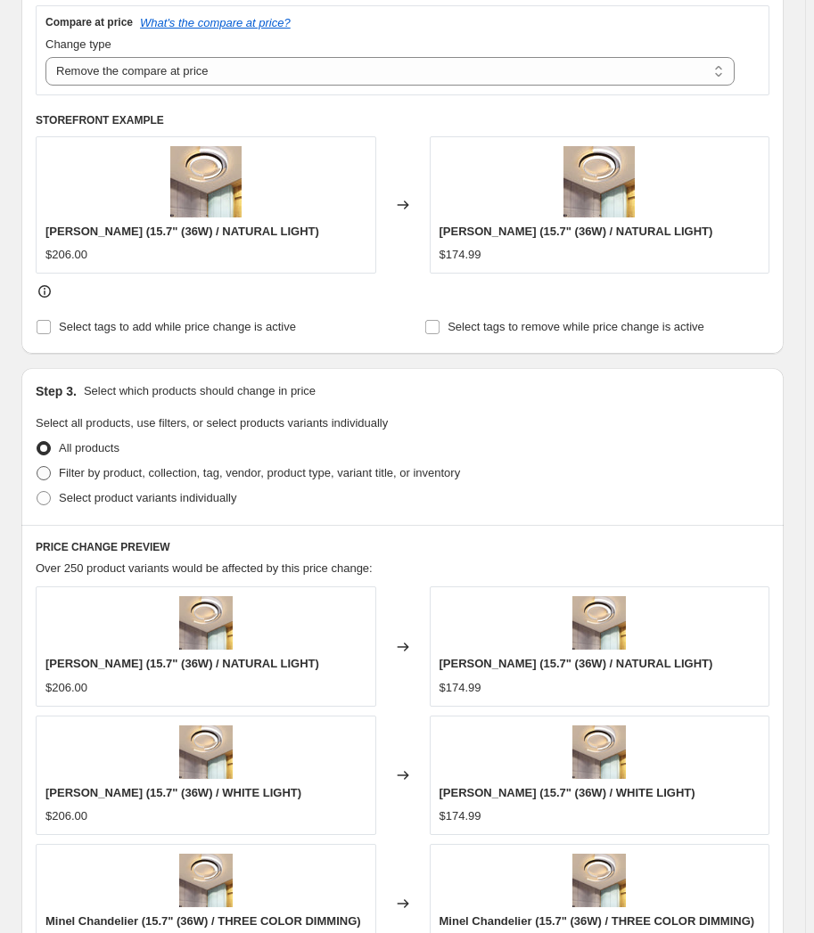
click at [145, 469] on span "Filter by product, collection, tag, vendor, product type, variant title, or inv…" at bounding box center [259, 472] width 401 height 13
click at [37, 467] on input "Filter by product, collection, tag, vendor, product type, variant title, or inv…" at bounding box center [37, 466] width 1 height 1
radio input "true"
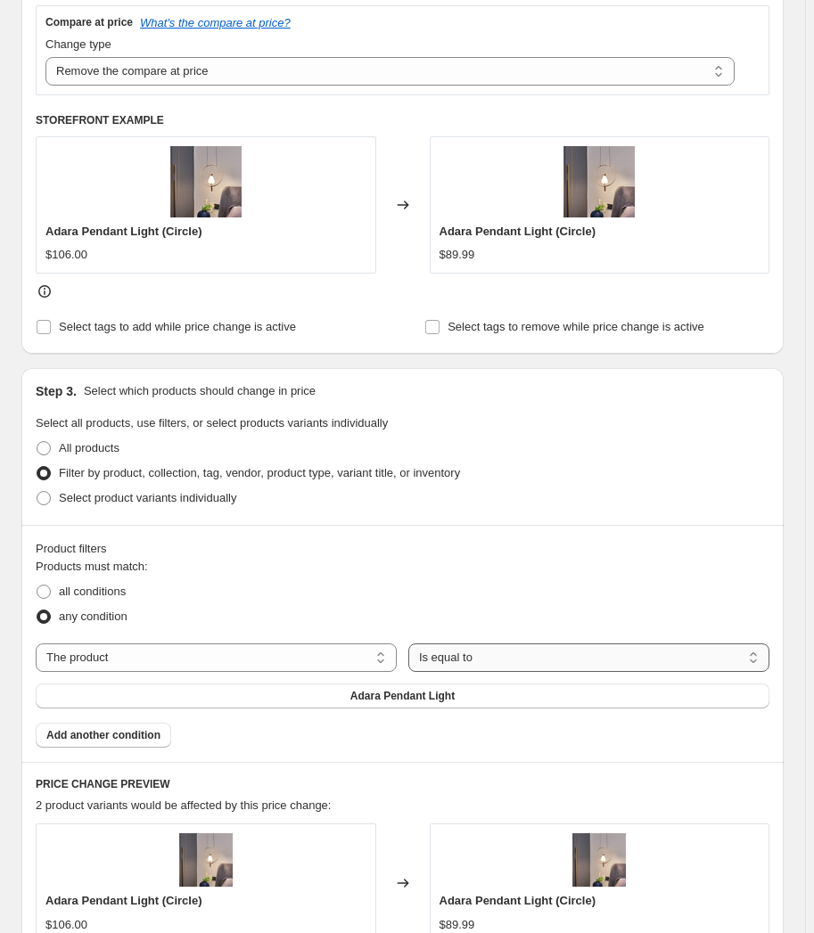
click at [477, 669] on div "The product The product's collection The product's tag The product's vendor The…" at bounding box center [402, 675] width 733 height 65
click at [480, 666] on select "Is equal to Is not equal to" at bounding box center [588, 657] width 361 height 29
select select "not_equal"
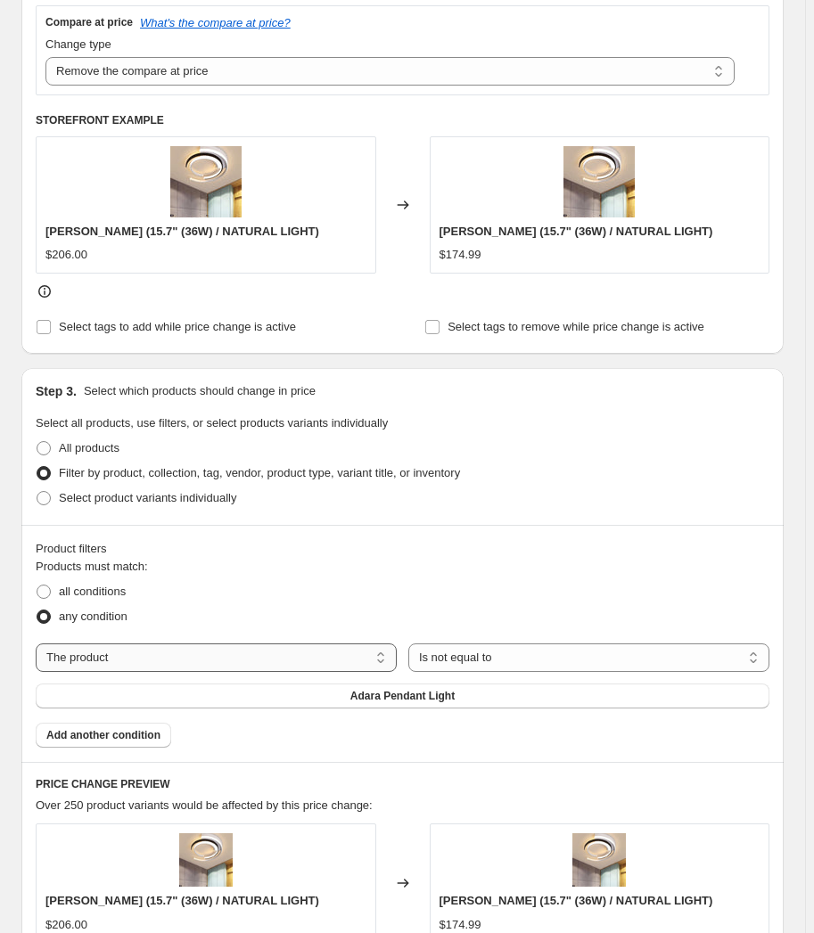
click at [253, 652] on select "The product The product's collection The product's tag The product's vendor The…" at bounding box center [216, 657] width 361 height 29
select select "tag"
click at [436, 700] on span "__with:archipelago" at bounding box center [402, 696] width 97 height 14
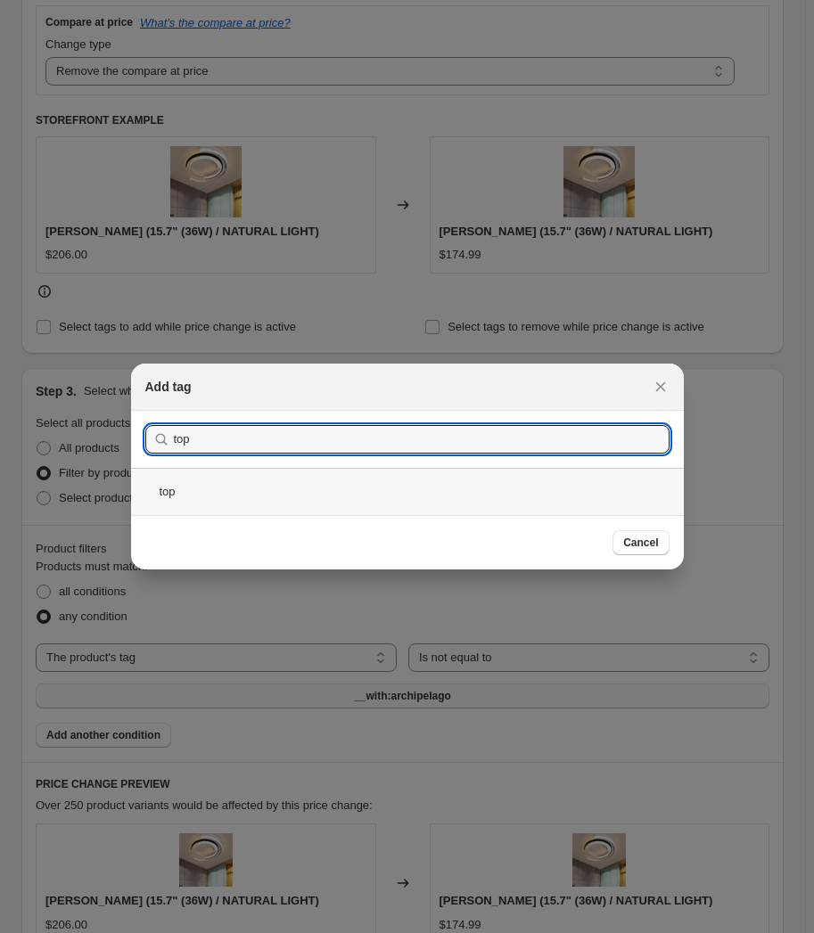
type input "top"
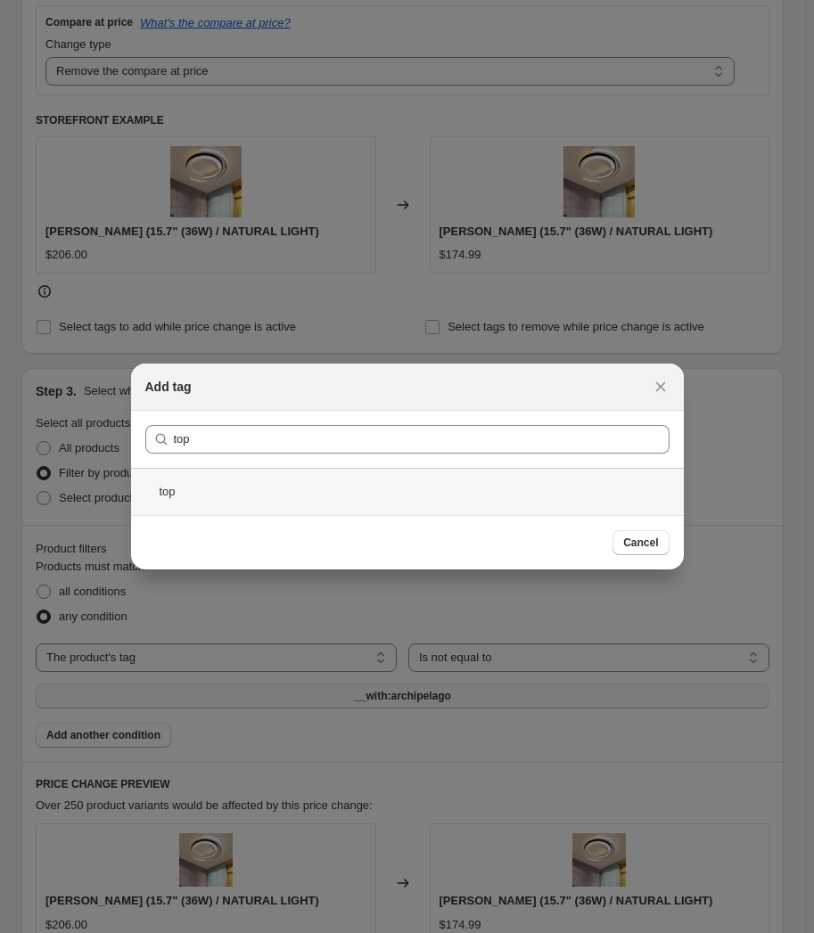
click at [289, 494] on div "top" at bounding box center [407, 491] width 553 height 47
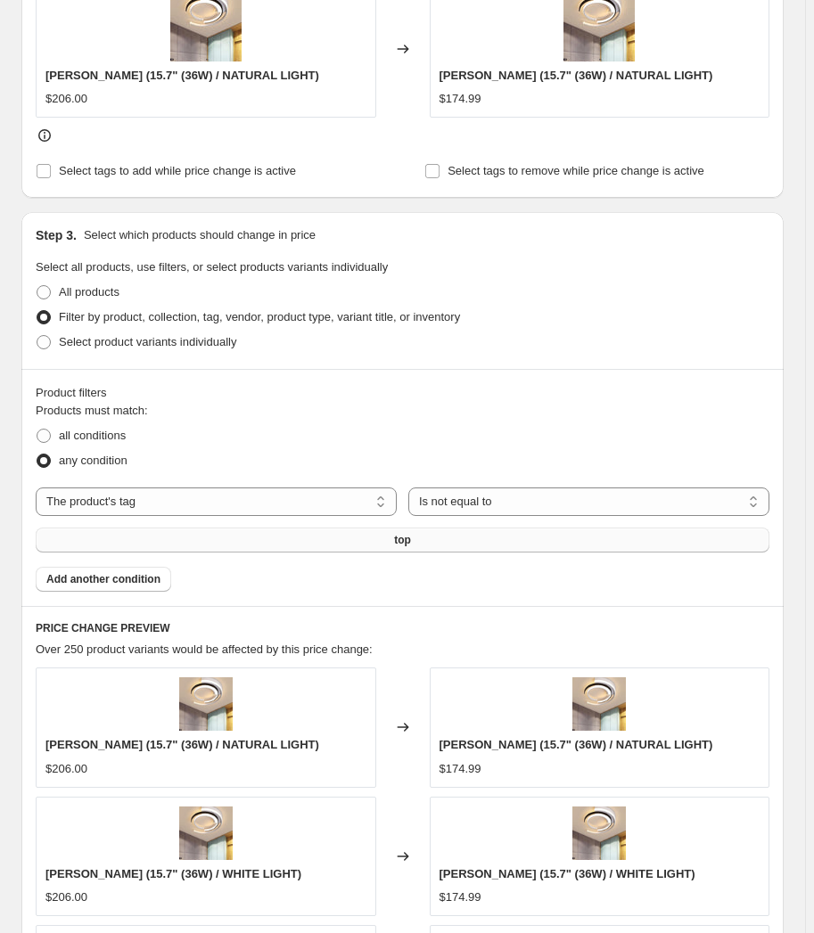
scroll to position [865, 0]
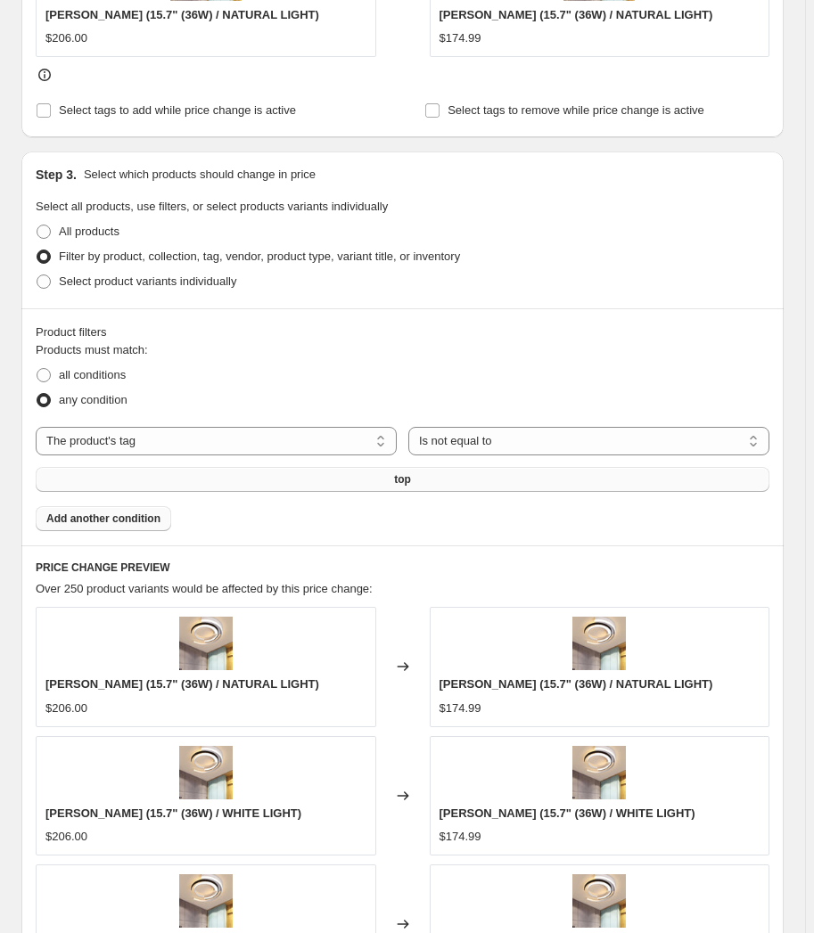
click at [140, 521] on span "Add another condition" at bounding box center [103, 519] width 114 height 14
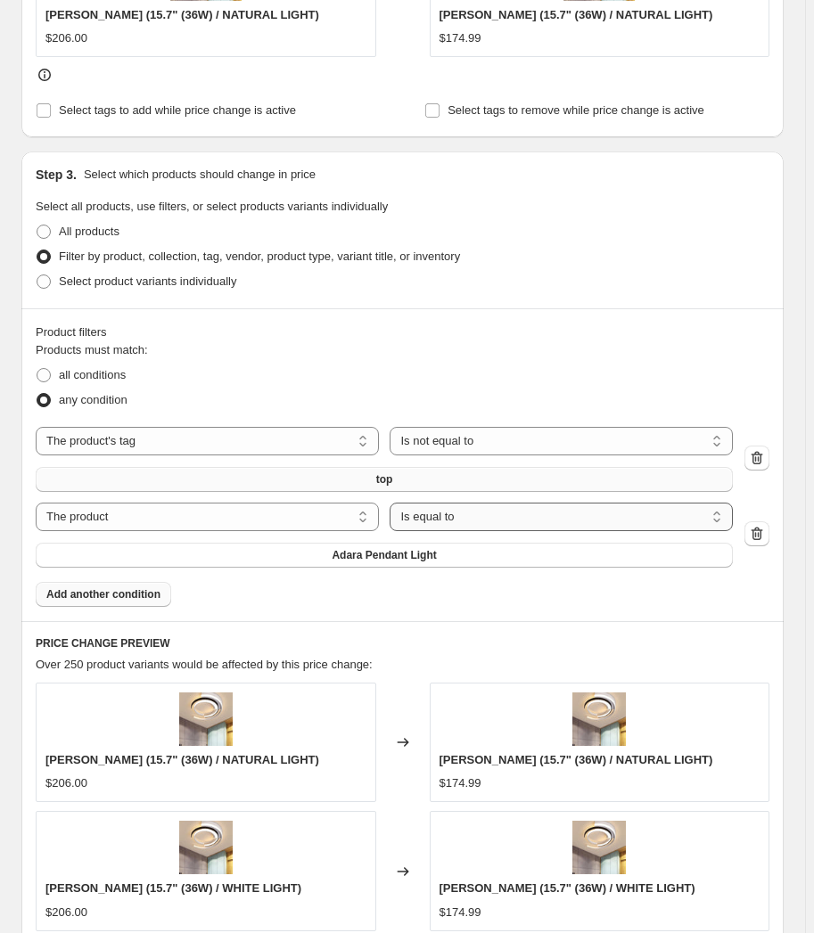
click at [444, 523] on select "Is equal to Is not equal to" at bounding box center [560, 517] width 343 height 29
click at [372, 594] on div "Products must match: all conditions any condition The product The product's col…" at bounding box center [402, 474] width 733 height 266
click at [452, 508] on select "Is equal to Is not equal to" at bounding box center [560, 517] width 343 height 29
click at [329, 507] on select "The product The product's collection The product's tag The product's vendor The…" at bounding box center [207, 517] width 343 height 29
click at [575, 602] on div "Products must match: all conditions any condition The product The product's col…" at bounding box center [402, 474] width 733 height 266
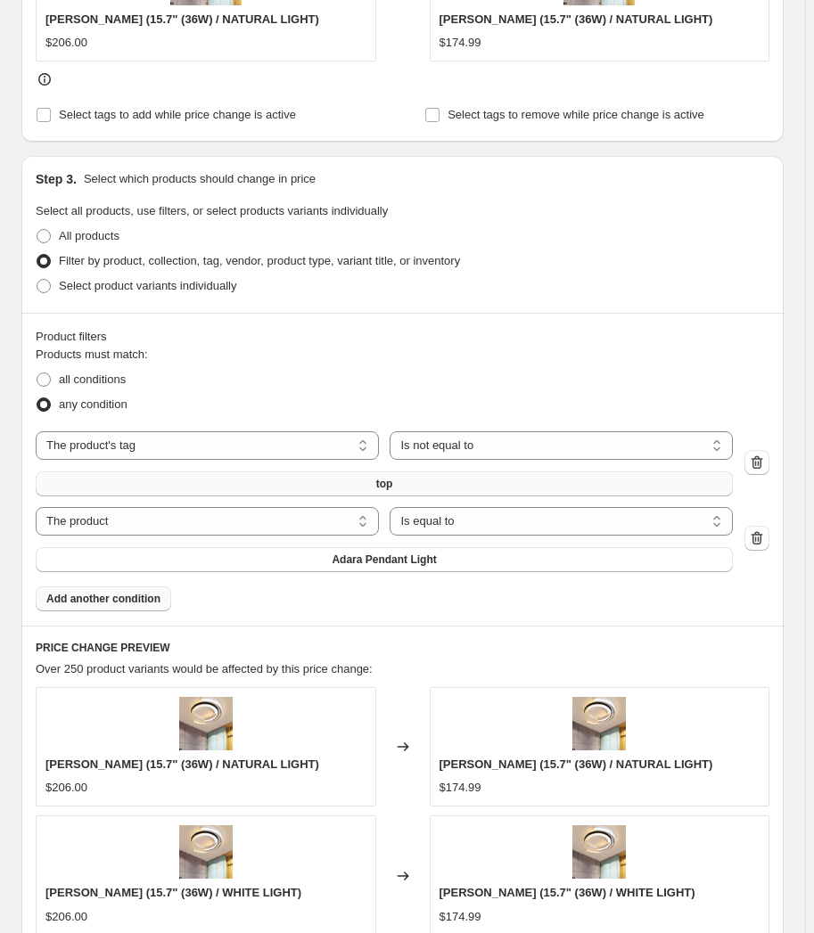
scroll to position [856, 0]
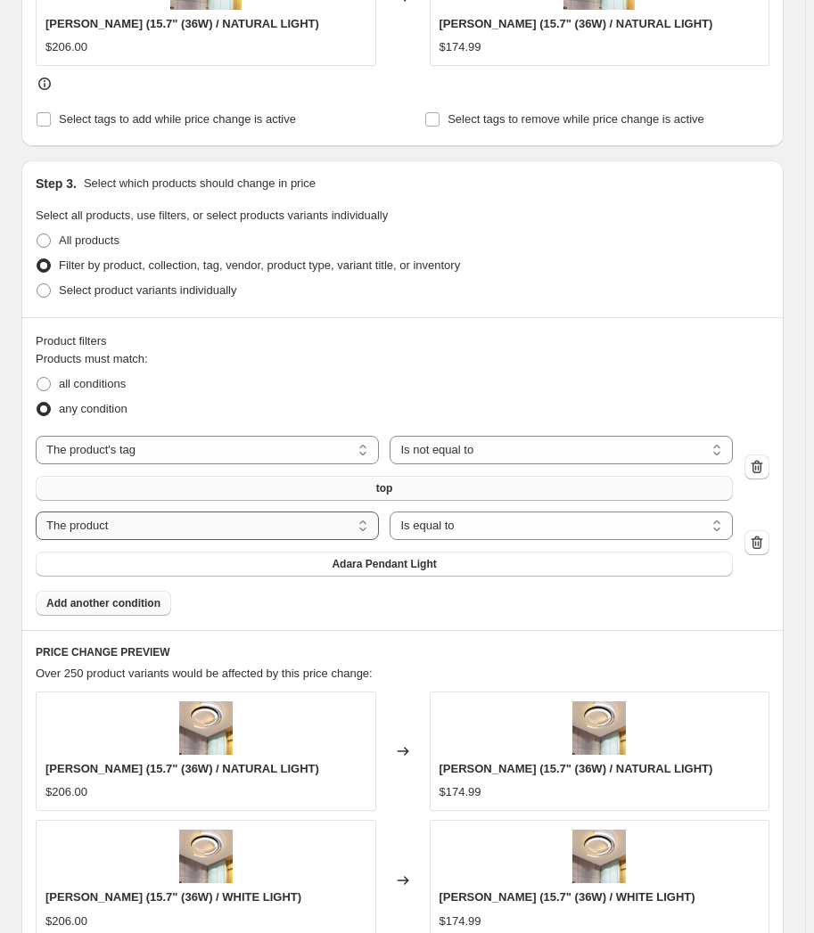
click at [265, 524] on select "The product The product's collection The product's tag The product's vendor The…" at bounding box center [207, 526] width 343 height 29
drag, startPoint x: 274, startPoint y: 514, endPoint x: 303, endPoint y: 515, distance: 29.4
click at [275, 514] on select "The product The product's collection The product's tag The product's vendor The…" at bounding box center [207, 526] width 343 height 29
click at [445, 521] on select "Is equal to Is not equal to" at bounding box center [560, 526] width 343 height 29
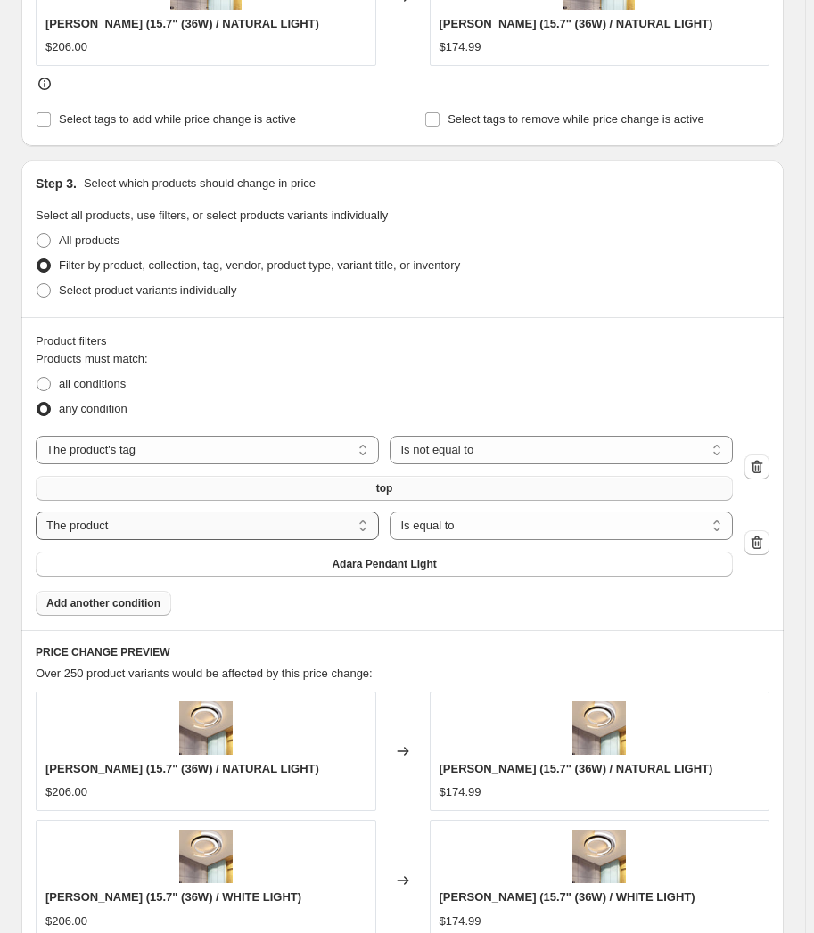
click at [166, 525] on select "The product The product's collection The product's tag The product's vendor The…" at bounding box center [207, 526] width 343 height 29
click at [764, 545] on icon "button" at bounding box center [757, 543] width 18 height 18
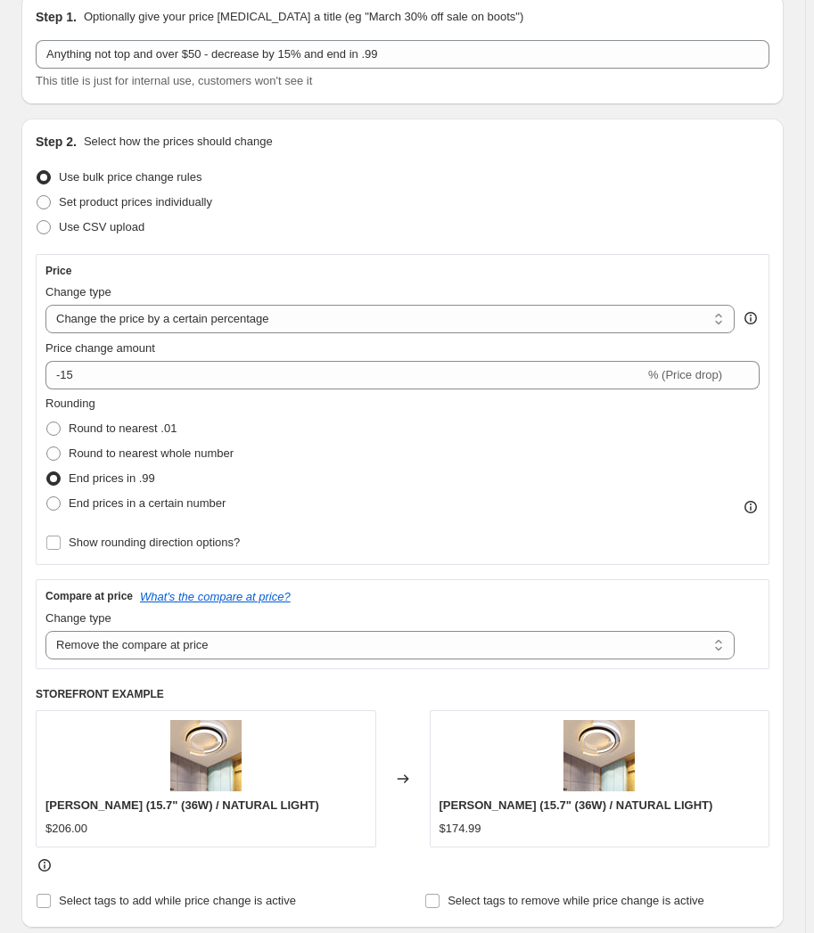
scroll to position [23, 0]
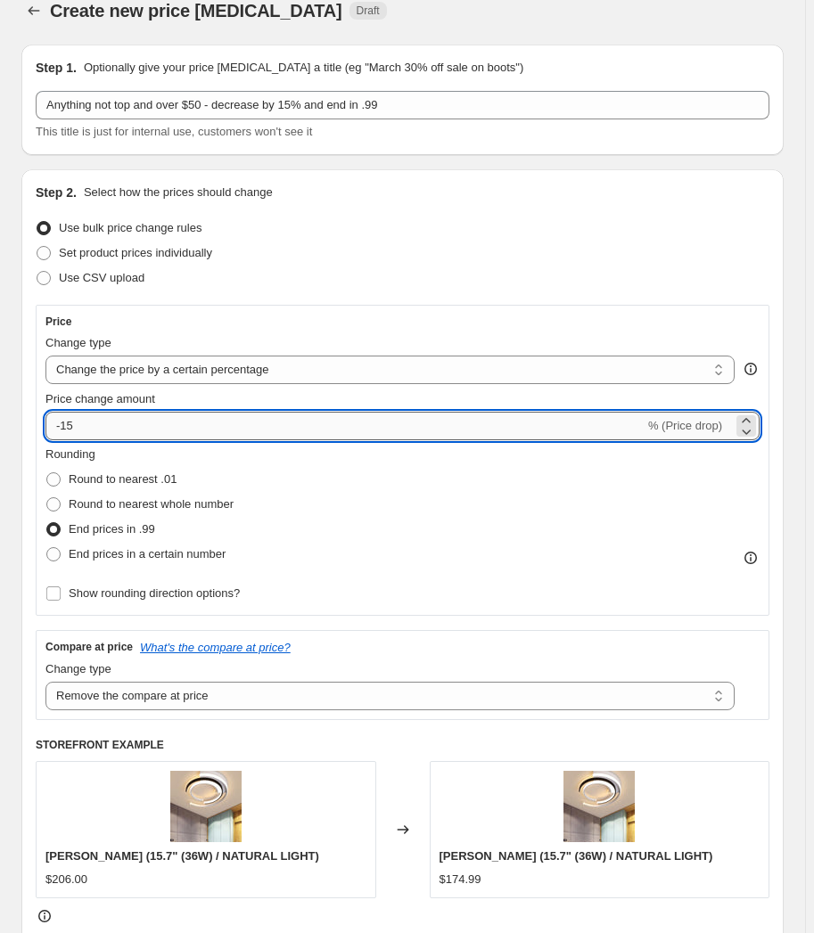
click at [62, 427] on input "-15" at bounding box center [344, 426] width 599 height 29
type input "-20"
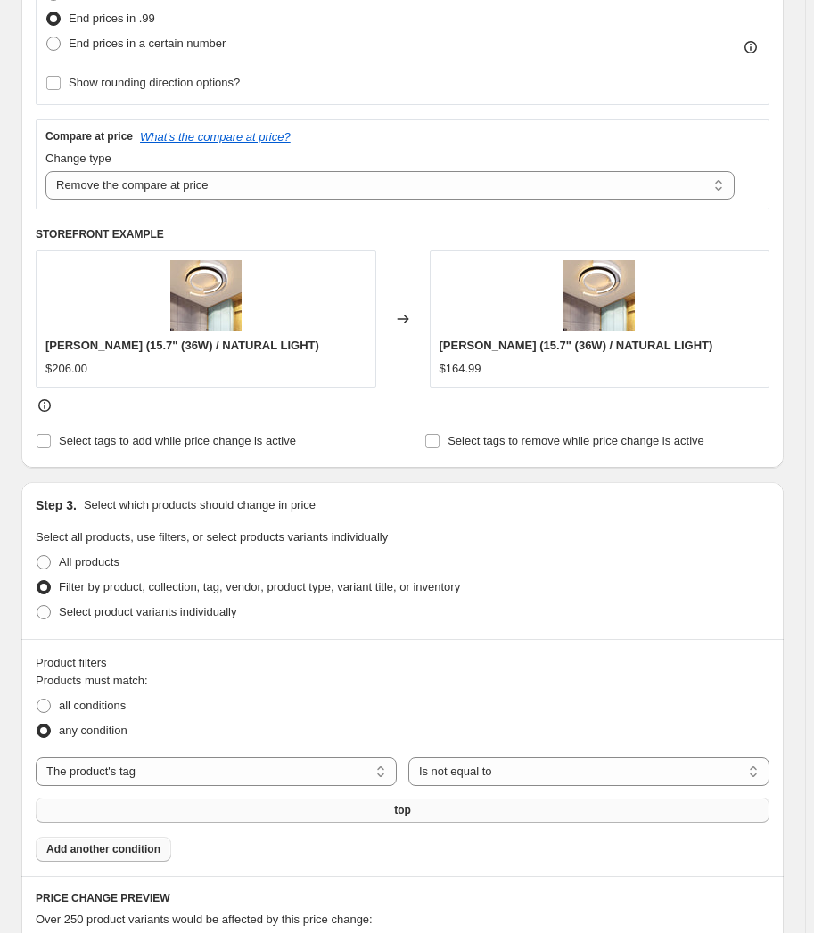
scroll to position [563, 0]
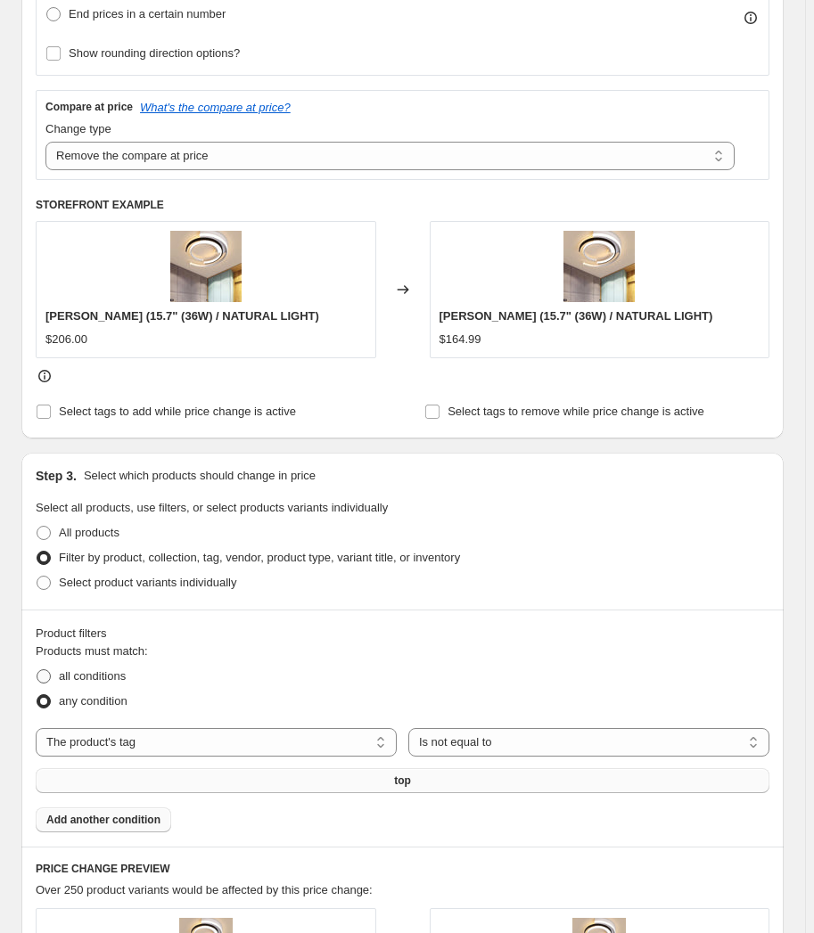
click at [102, 676] on span "all conditions" at bounding box center [92, 675] width 67 height 13
click at [37, 670] on input "all conditions" at bounding box center [37, 669] width 1 height 1
radio input "true"
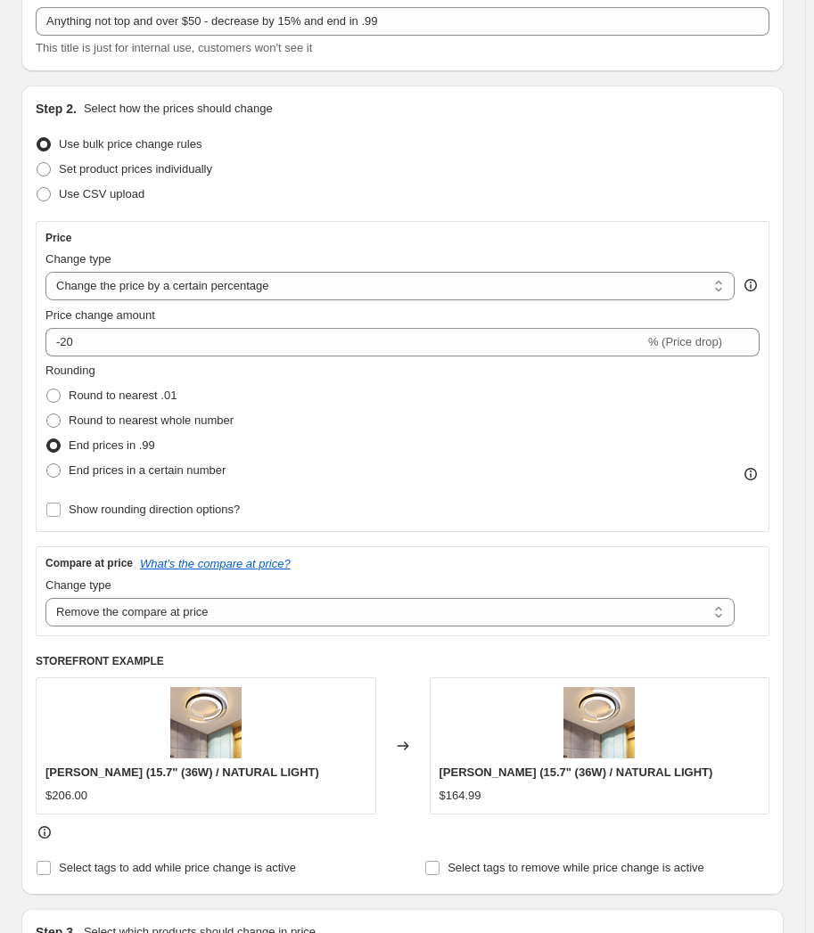
scroll to position [107, 0]
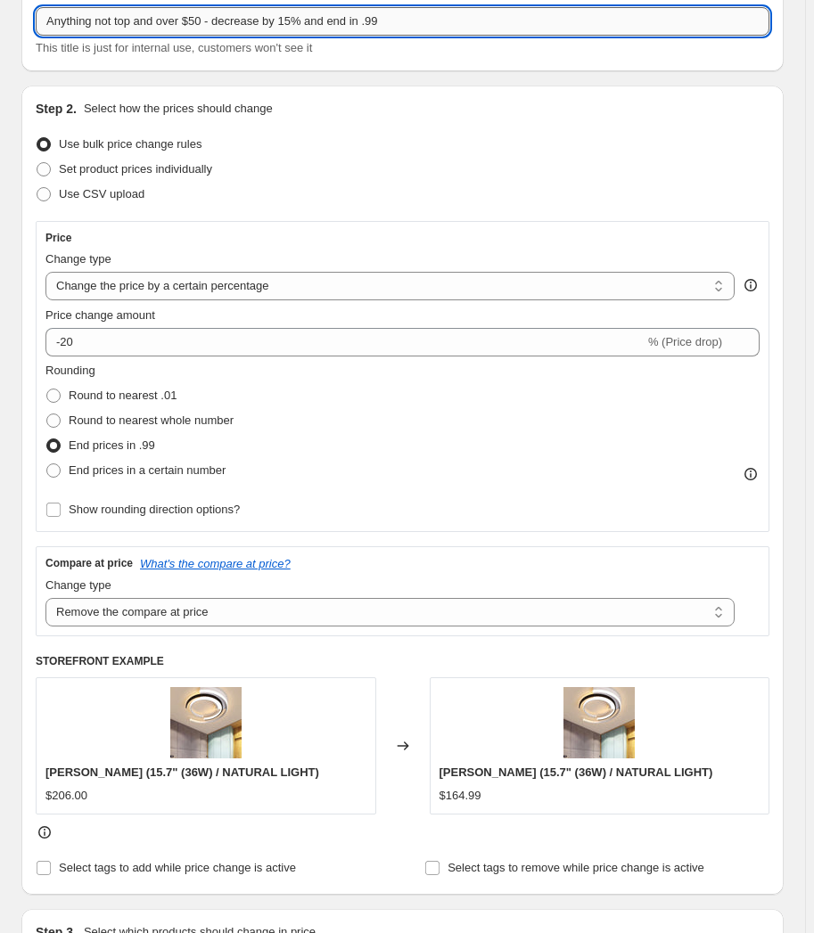
drag, startPoint x: 216, startPoint y: 19, endPoint x: 143, endPoint y: 18, distance: 73.1
click at [143, 18] on input "Anything not top and over $50 - decrease by 15% and end in .99" at bounding box center [402, 21] width 733 height 29
type input "Anything not top - decrease by 15% and end in .99"
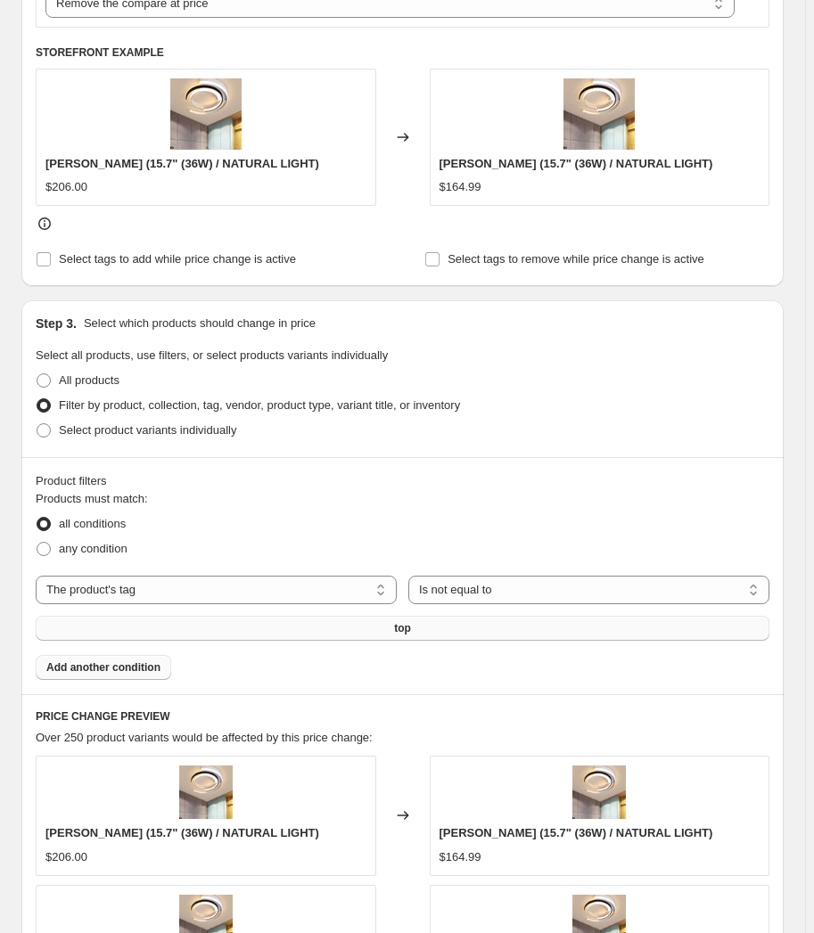
scroll to position [756, 0]
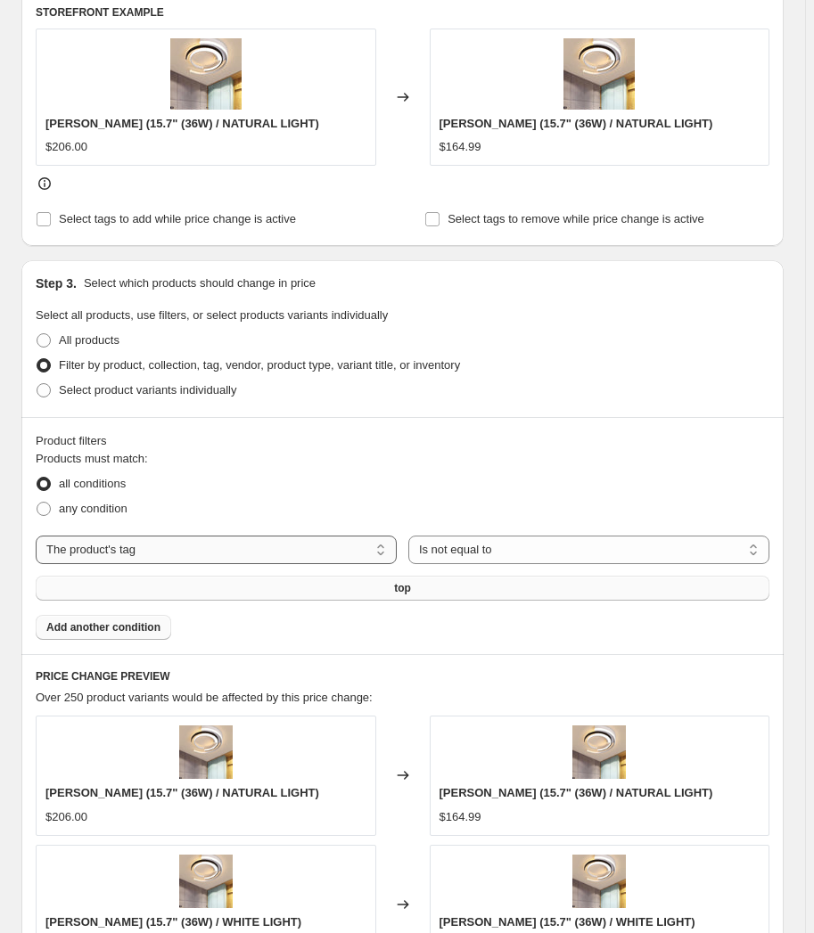
click at [270, 540] on select "The product The product's collection The product's tag The product's vendor The…" at bounding box center [216, 550] width 361 height 29
click at [269, 544] on select "The product The product's collection The product's tag The product's vendor The…" at bounding box center [216, 550] width 361 height 29
click at [43, 339] on span at bounding box center [44, 340] width 14 height 14
click at [37, 334] on input "All products" at bounding box center [37, 333] width 1 height 1
radio input "true"
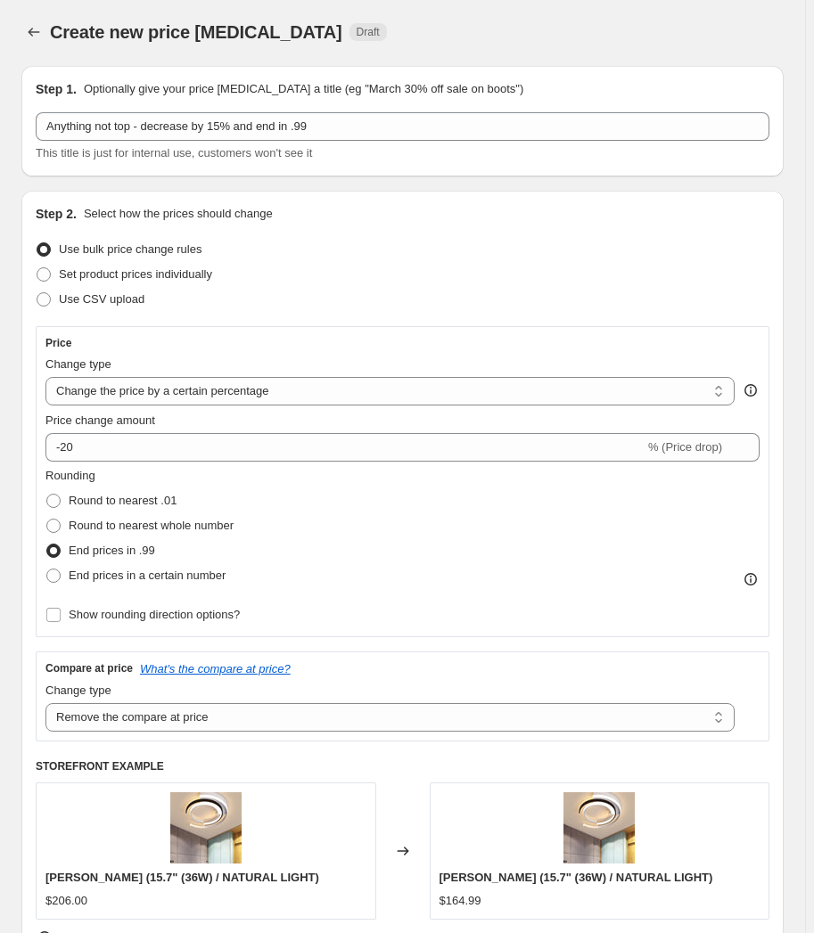
scroll to position [0, 0]
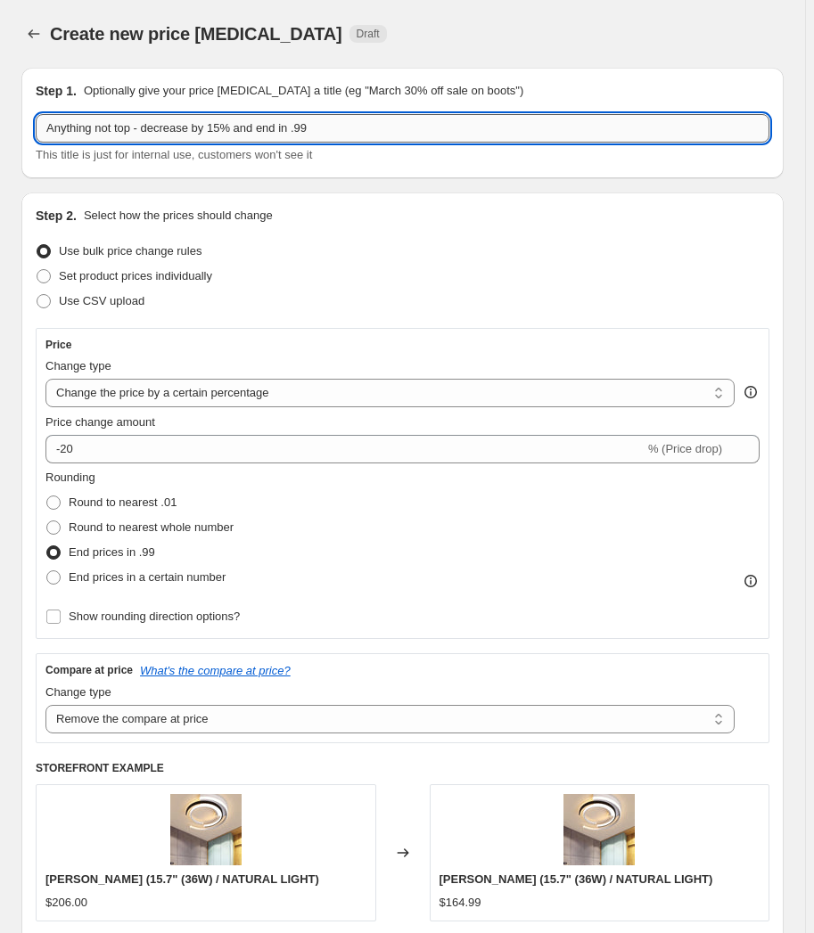
drag, startPoint x: 234, startPoint y: 129, endPoint x: 222, endPoint y: 130, distance: 12.5
click at [222, 130] on input "Anything not top - decrease by 15% and end in .99" at bounding box center [402, 128] width 733 height 29
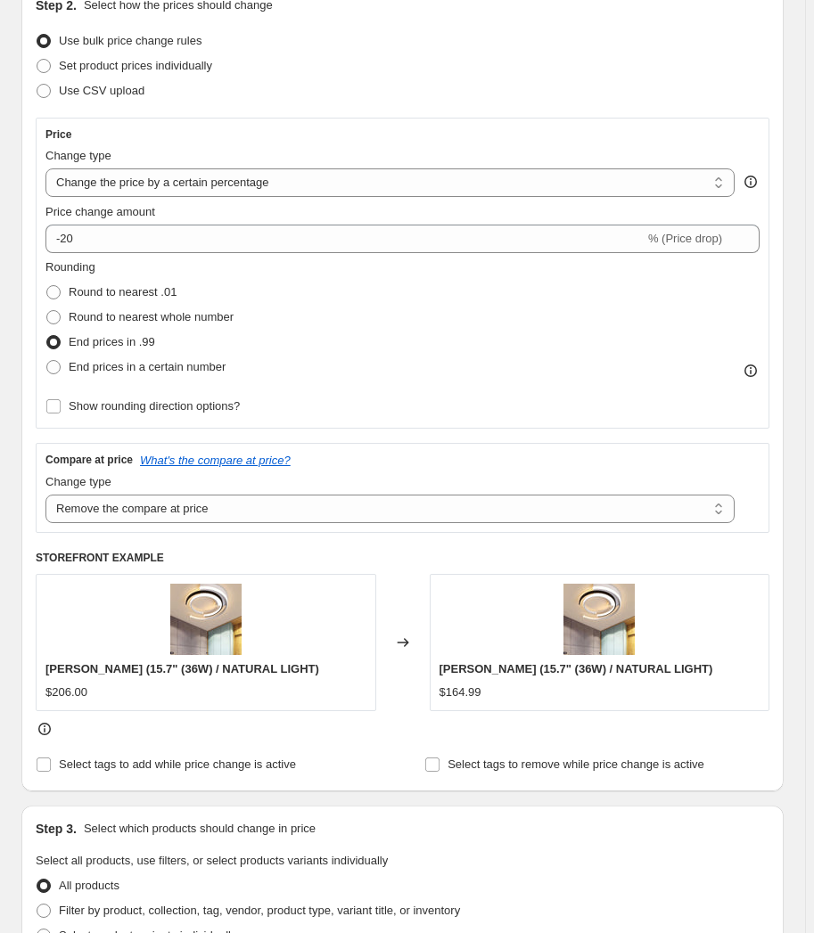
scroll to position [219, 0]
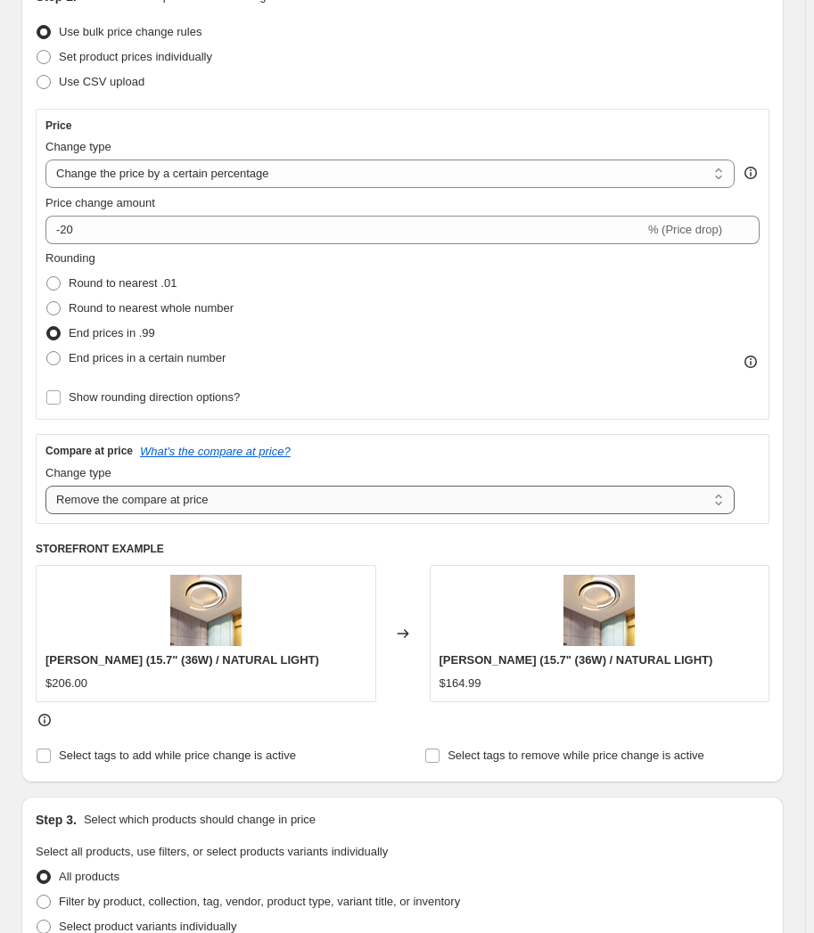
type input "Anything not top - decrease by 20% and end in .99"
click at [201, 505] on select "Change the compare at price to the current price (sale) Change the compare at p…" at bounding box center [389, 500] width 689 height 29
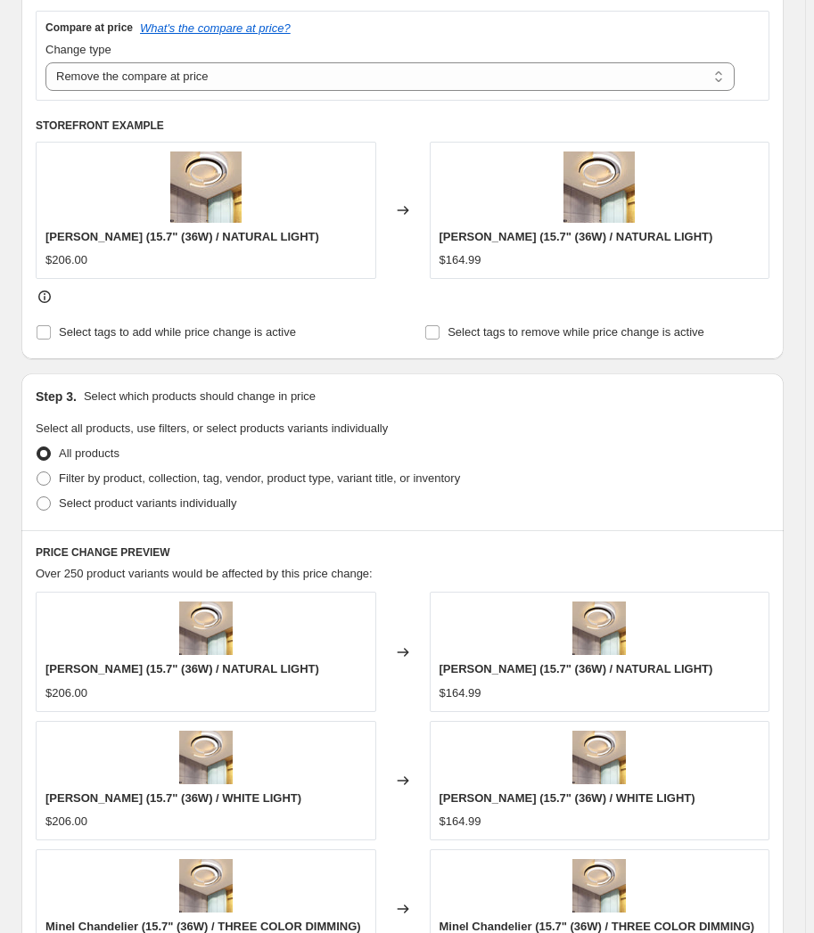
scroll to position [651, 0]
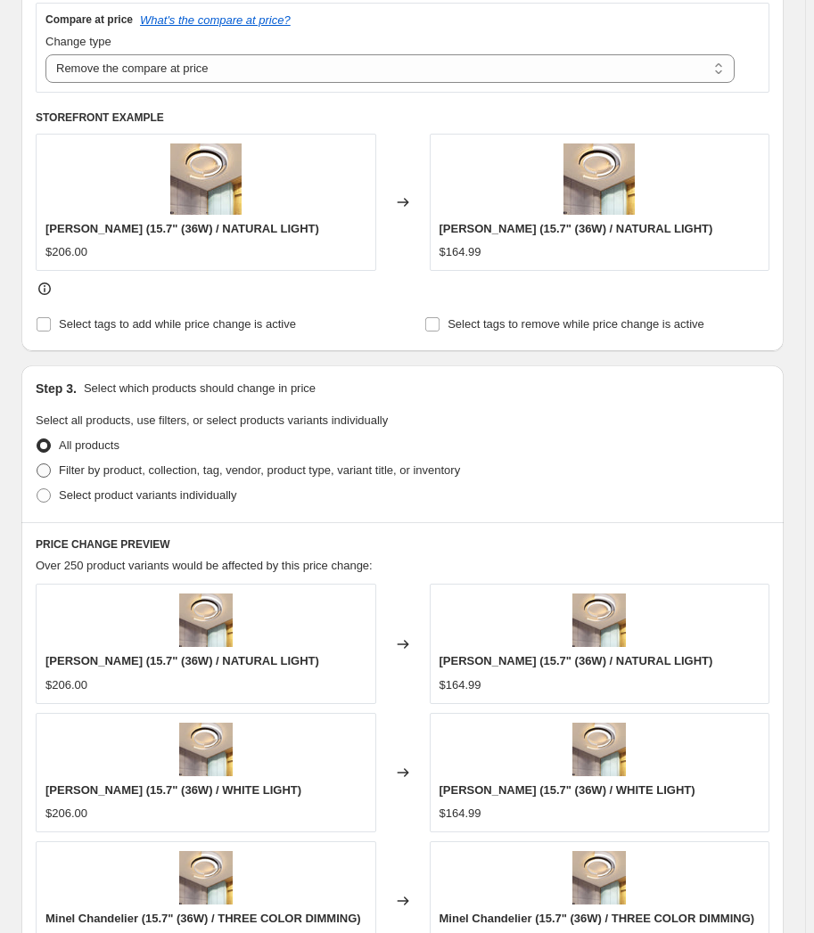
click at [277, 463] on span "Filter by product, collection, tag, vendor, product type, variant title, or inv…" at bounding box center [259, 469] width 401 height 13
click at [37, 463] on input "Filter by product, collection, tag, vendor, product type, variant title, or inv…" at bounding box center [37, 463] width 1 height 1
radio input "true"
select select "tag"
select select "not_equal"
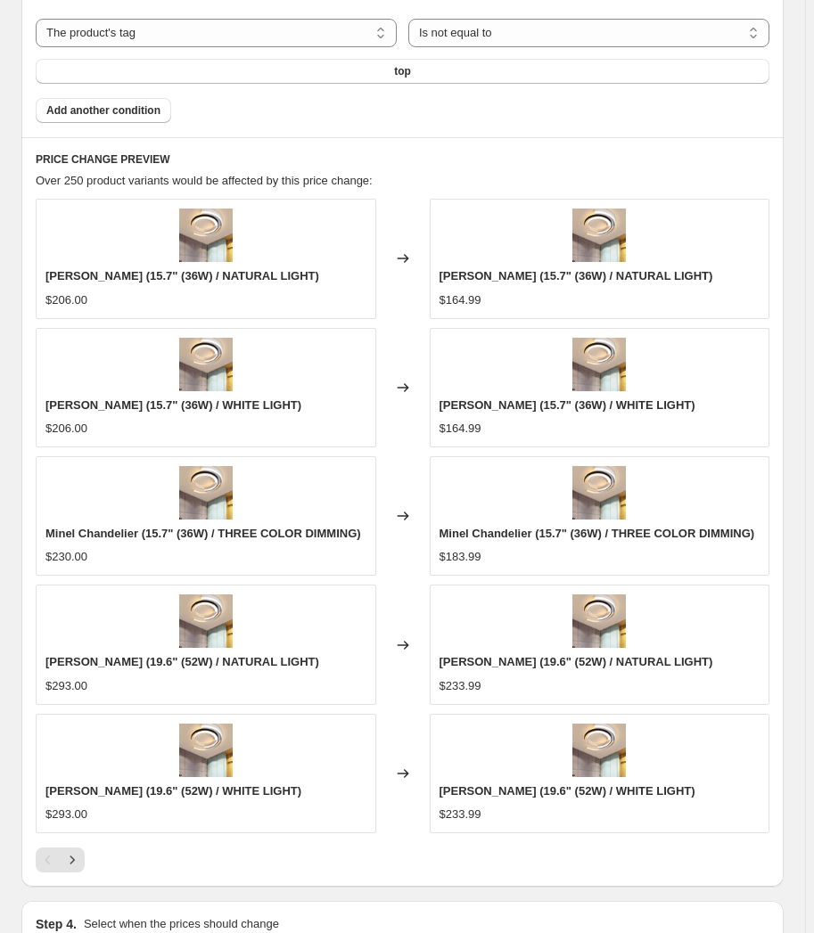
scroll to position [1536, 0]
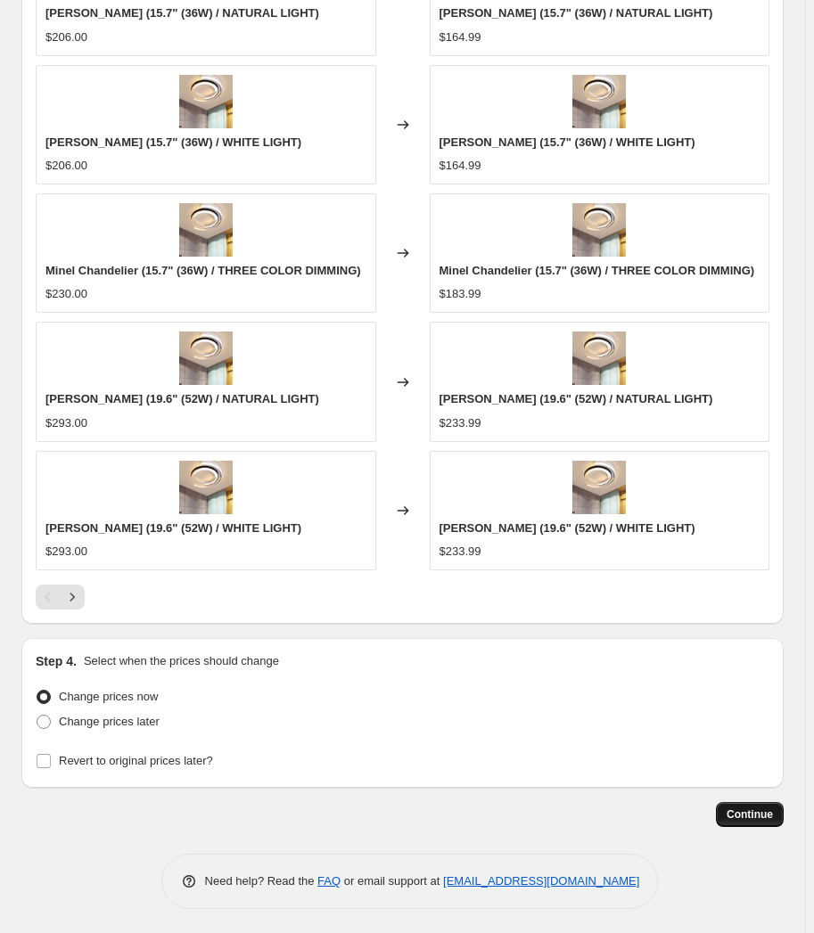
click at [758, 803] on button "Continue" at bounding box center [750, 814] width 68 height 25
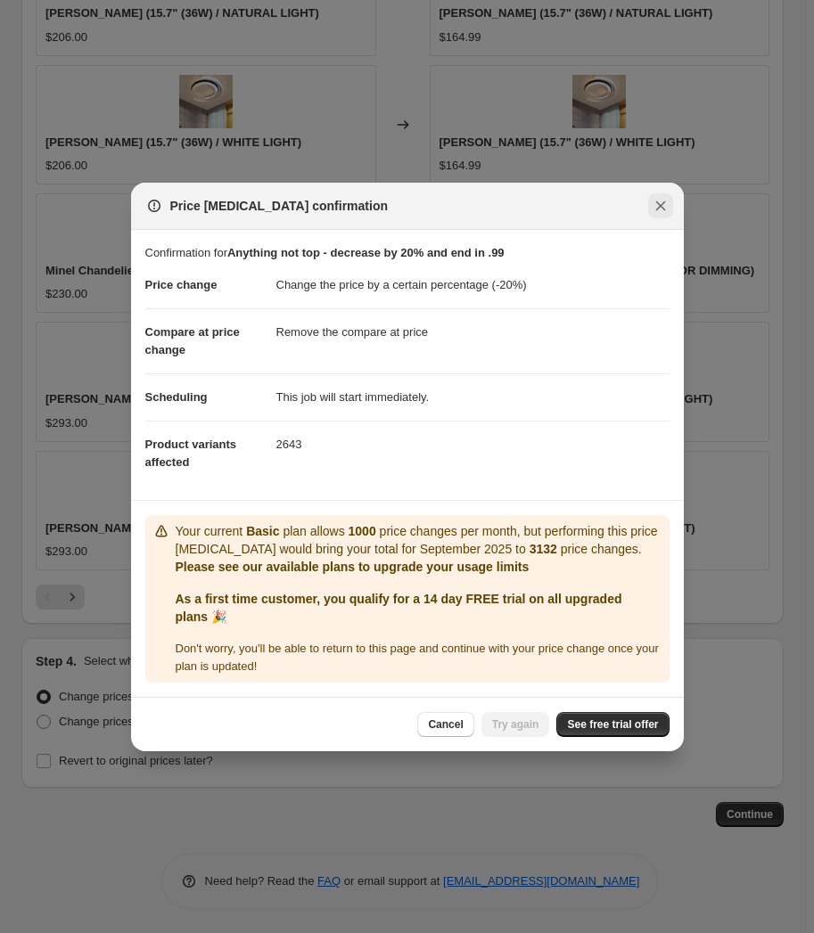
click at [662, 201] on icon "Close" at bounding box center [660, 206] width 10 height 10
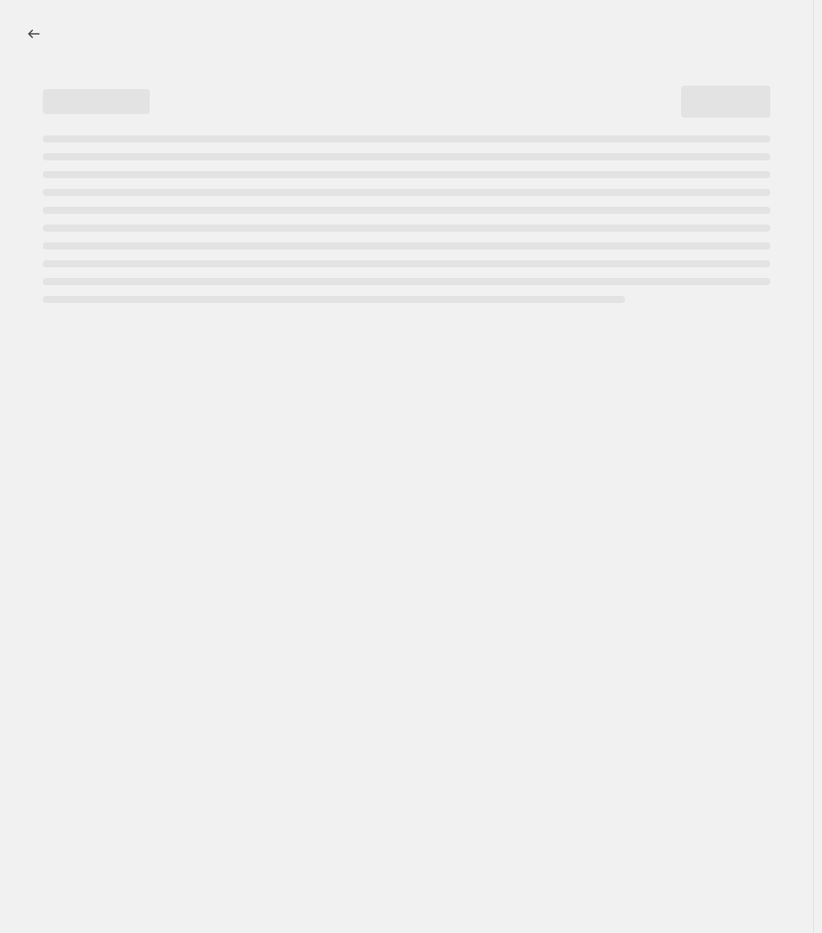
select select "percentage"
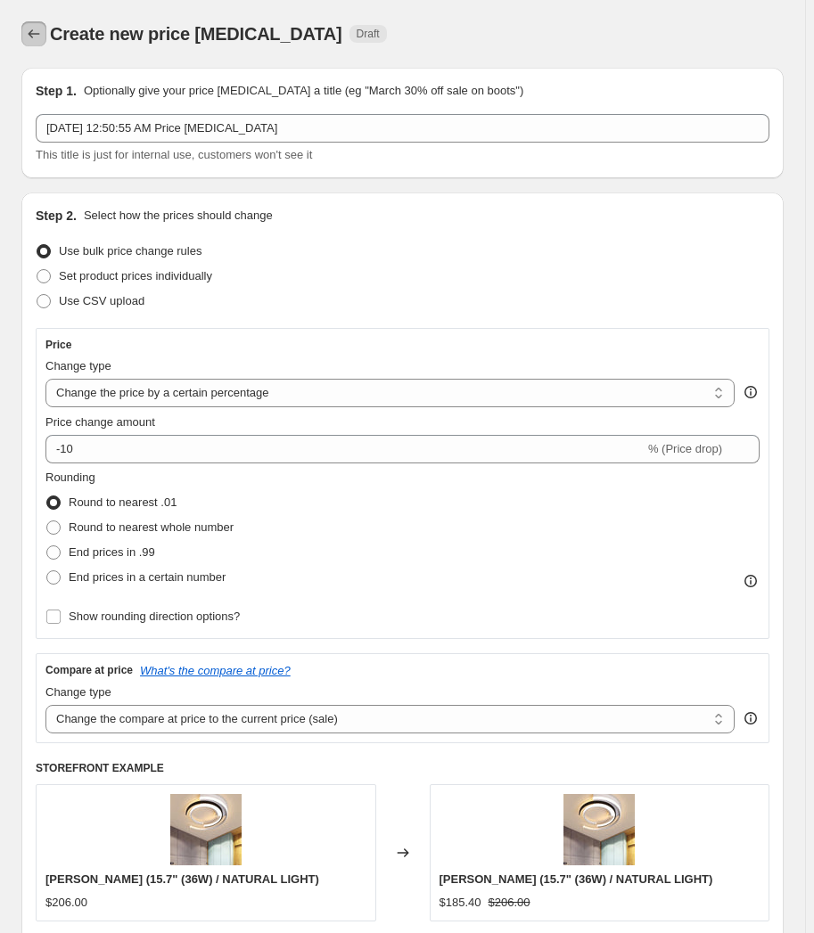
click at [35, 43] on button "Price change jobs" at bounding box center [33, 33] width 25 height 25
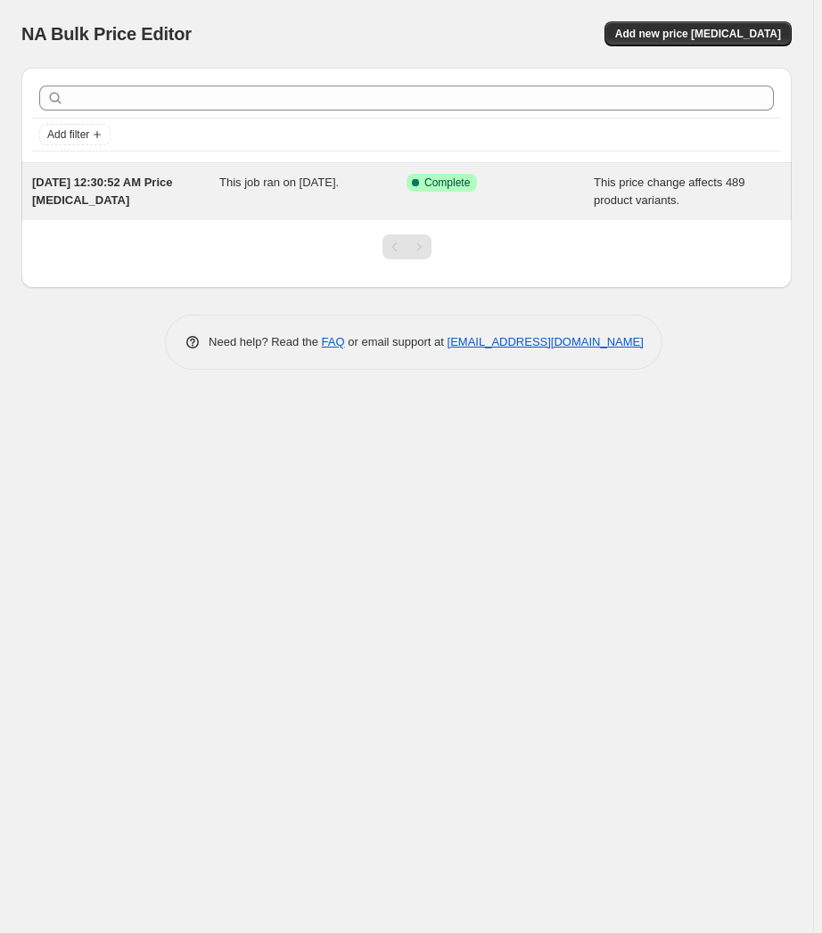
click at [258, 203] on div "This job ran on [DATE]." at bounding box center [312, 192] width 187 height 36
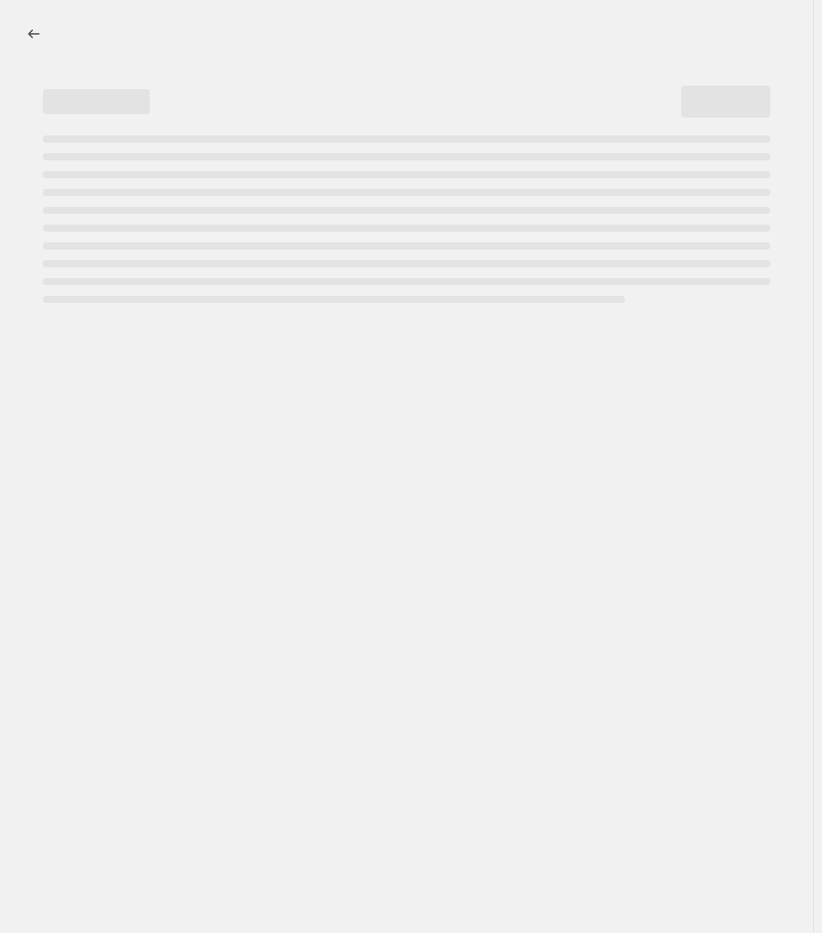
select select "no_change"
select select "pp"
select select "tag"
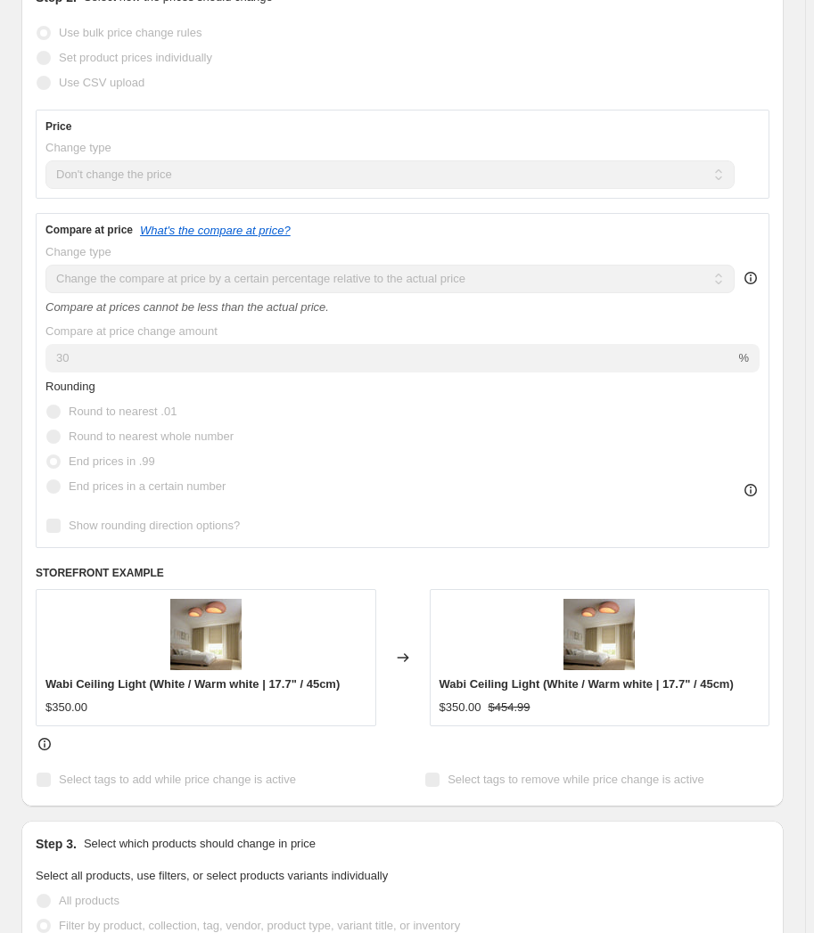
scroll to position [540, 0]
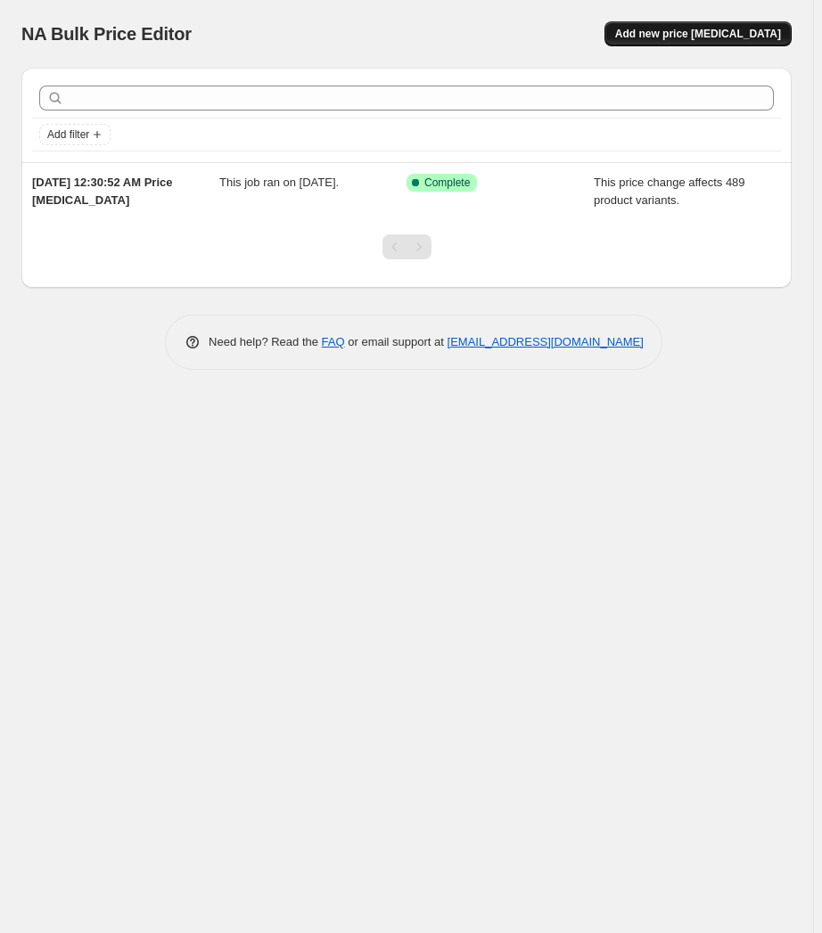
click at [683, 30] on span "Add new price change job" at bounding box center [698, 34] width 166 height 14
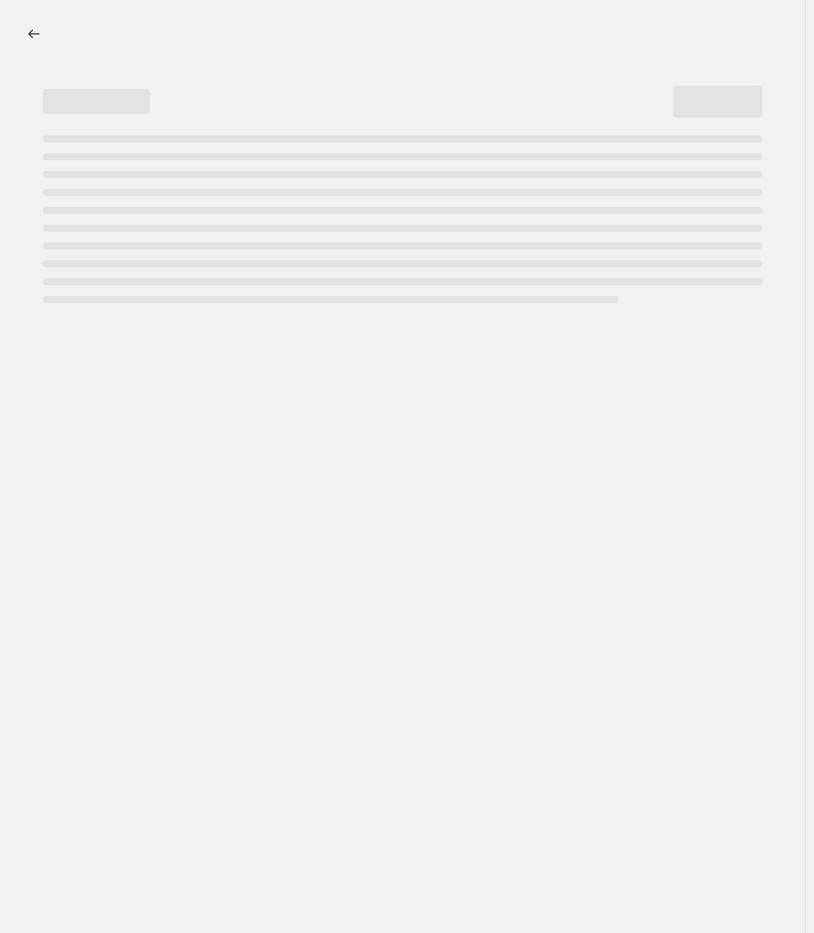
select select "percentage"
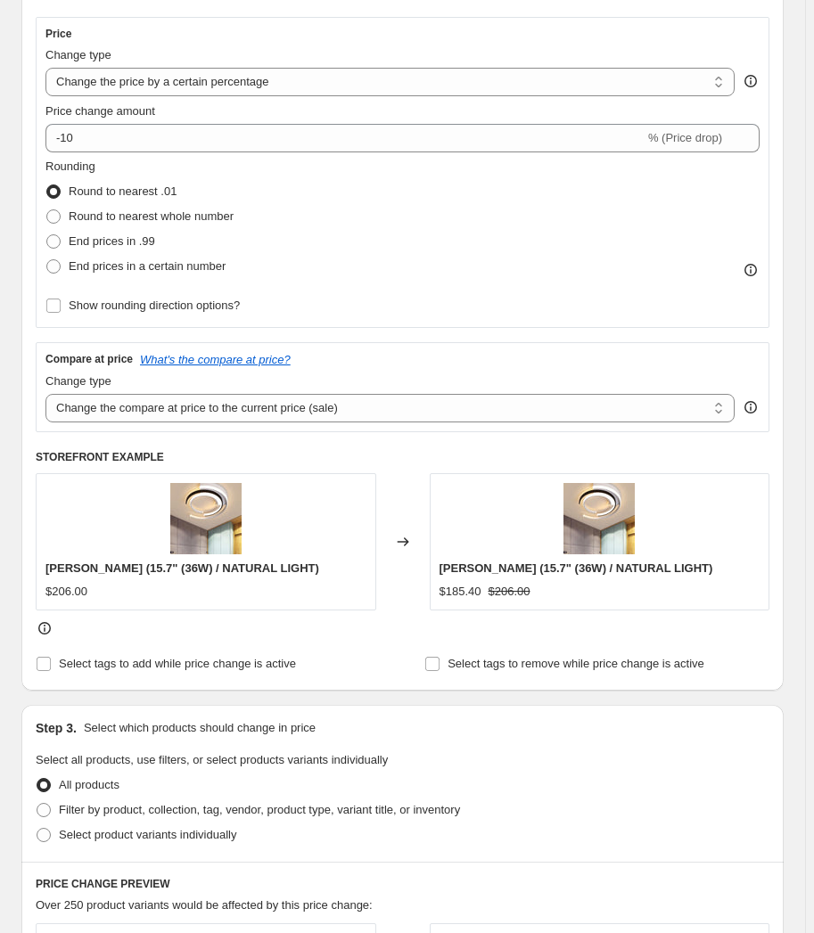
scroll to position [324, 0]
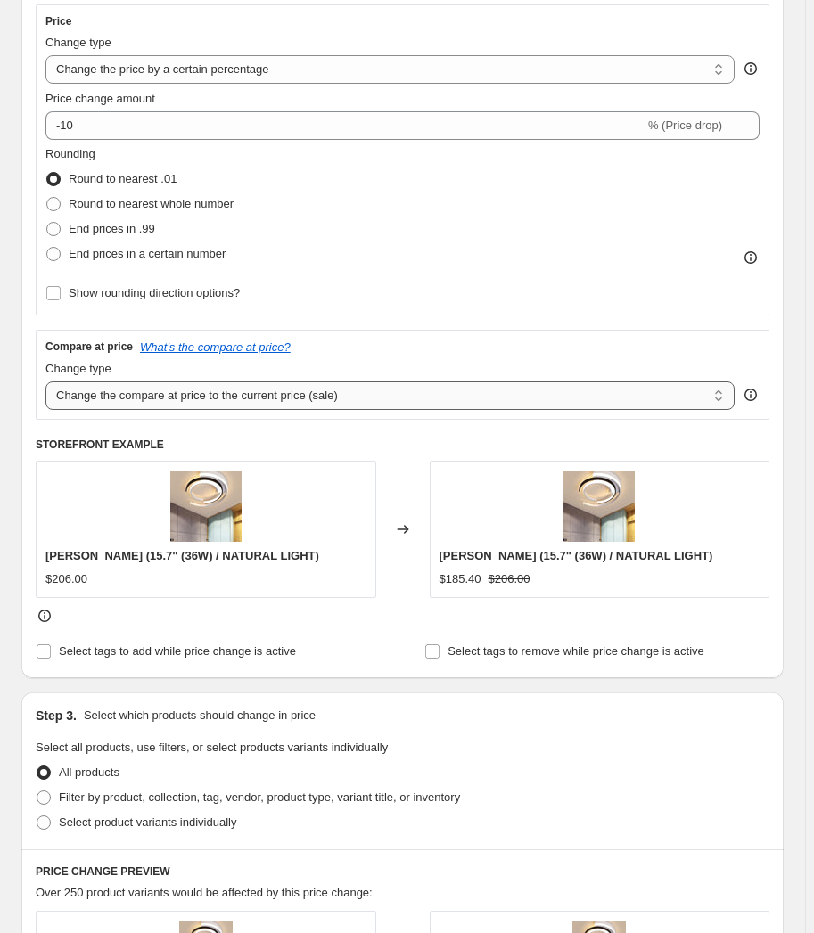
click at [212, 406] on select "Change the compare at price to the current price (sale) Change the compare at p…" at bounding box center [389, 395] width 689 height 29
click at [213, 403] on select "Change the compare at price to the current price (sale) Change the compare at p…" at bounding box center [389, 395] width 689 height 29
select select "no_change"
click at [45, 381] on select "Change the compare at price to the current price (sale) Change the compare at p…" at bounding box center [389, 395] width 689 height 29
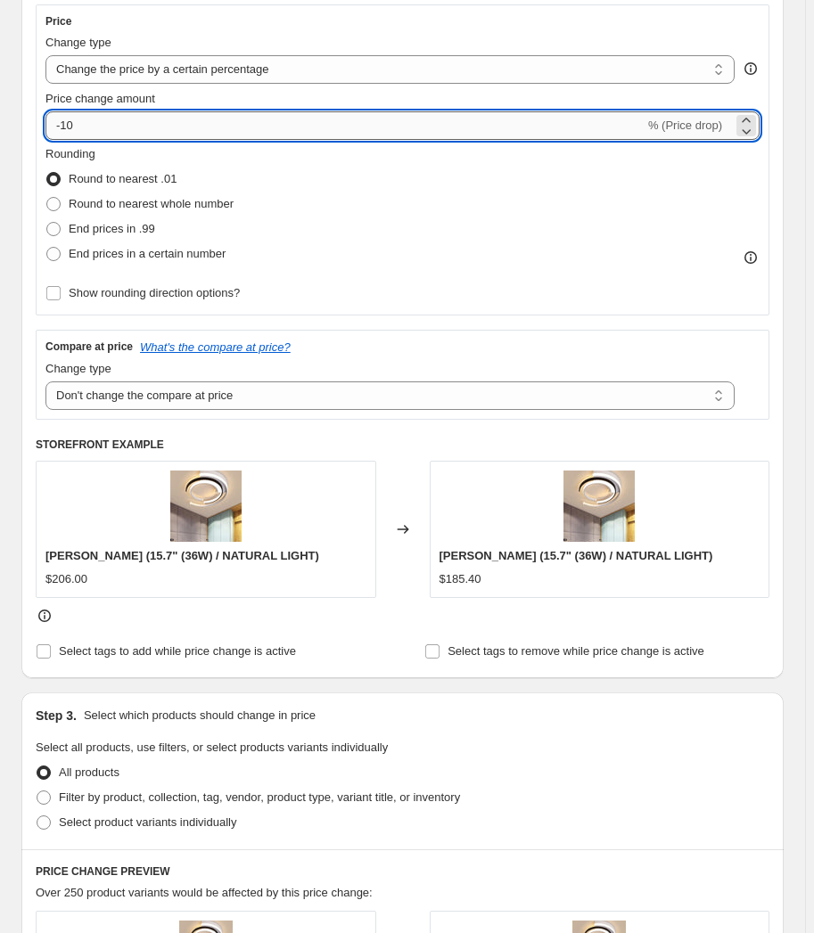
drag, startPoint x: 131, startPoint y: 121, endPoint x: 94, endPoint y: 125, distance: 37.6
click at [94, 125] on input "-10" at bounding box center [344, 125] width 599 height 29
drag, startPoint x: 152, startPoint y: 113, endPoint x: 1, endPoint y: 114, distance: 151.5
click at [18, 113] on div "Step 1. Optionally give your price change job a title (eg "March 30% off sale o…" at bounding box center [395, 766] width 776 height 2072
drag, startPoint x: 78, startPoint y: 124, endPoint x: 63, endPoint y: 125, distance: 15.2
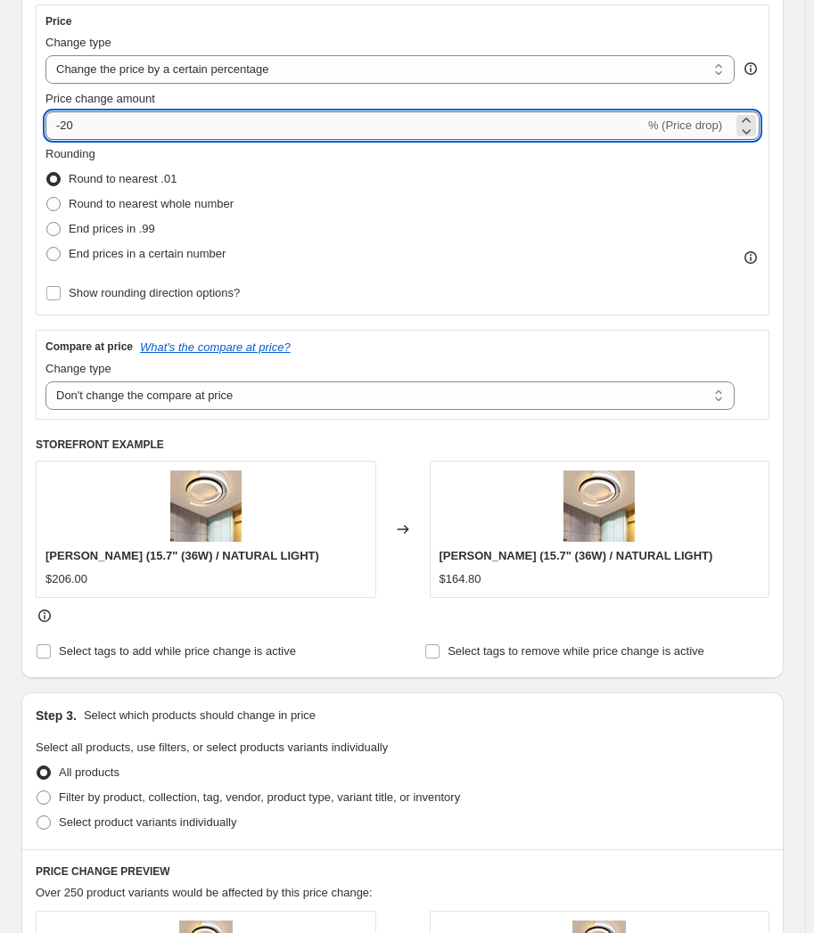
click at [63, 125] on input "-20" at bounding box center [344, 125] width 599 height 29
type input "-20"
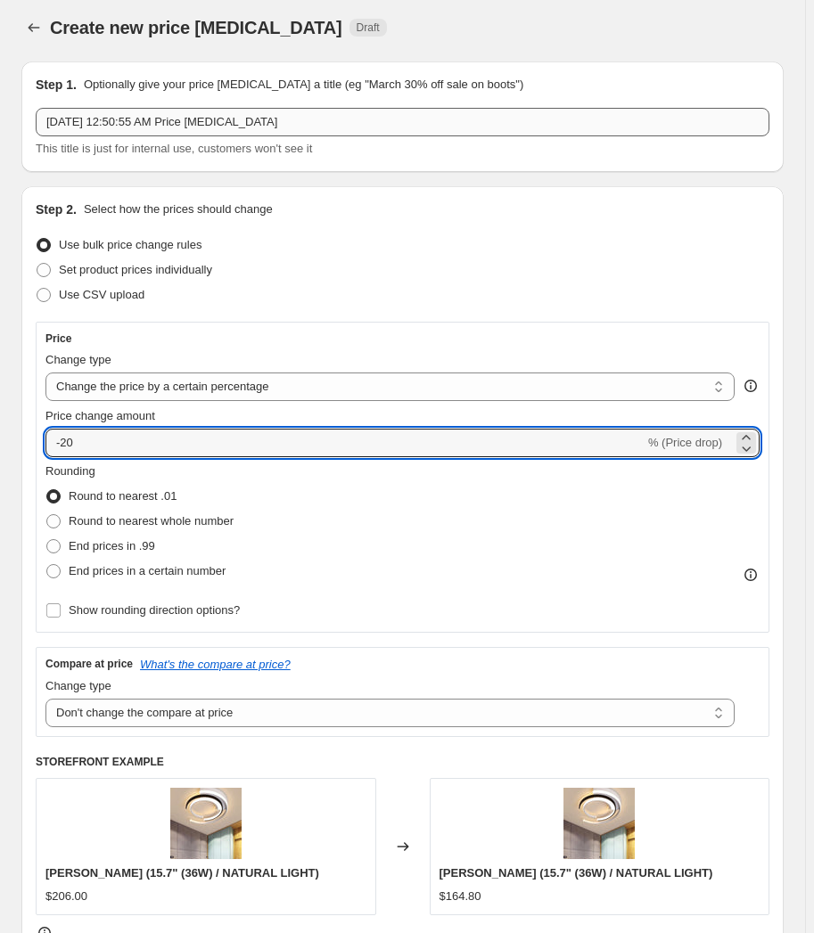
scroll to position [0, 0]
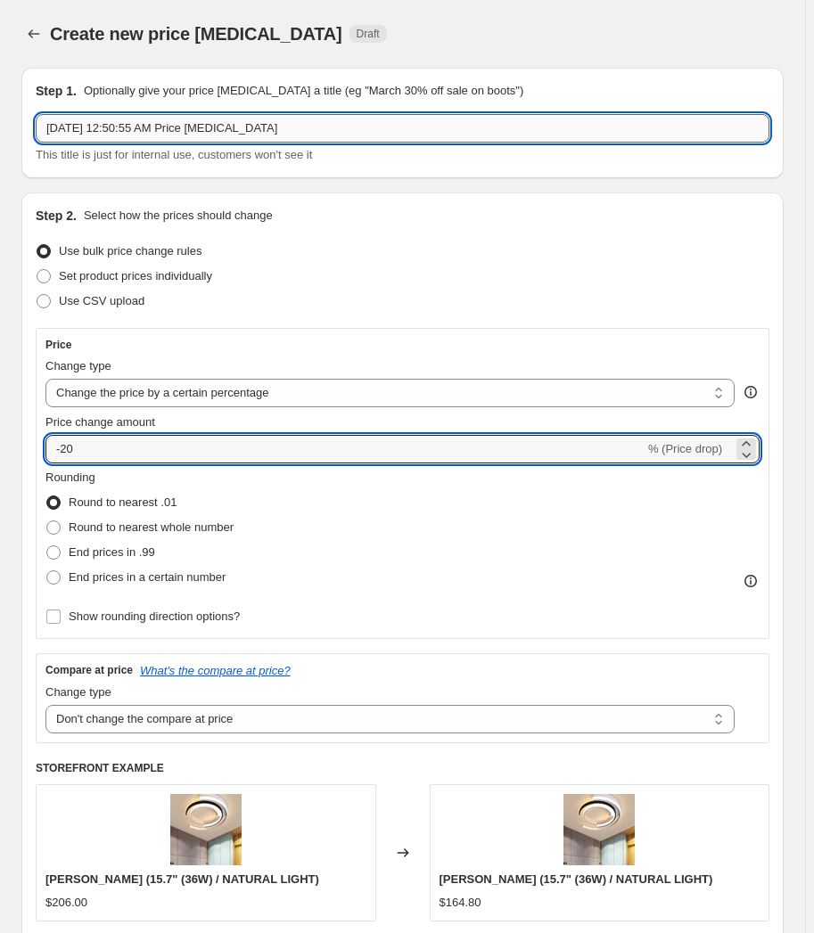
click at [154, 123] on input "Sep 6, 2025, 12:50:55 AM Price change job" at bounding box center [402, 128] width 733 height 29
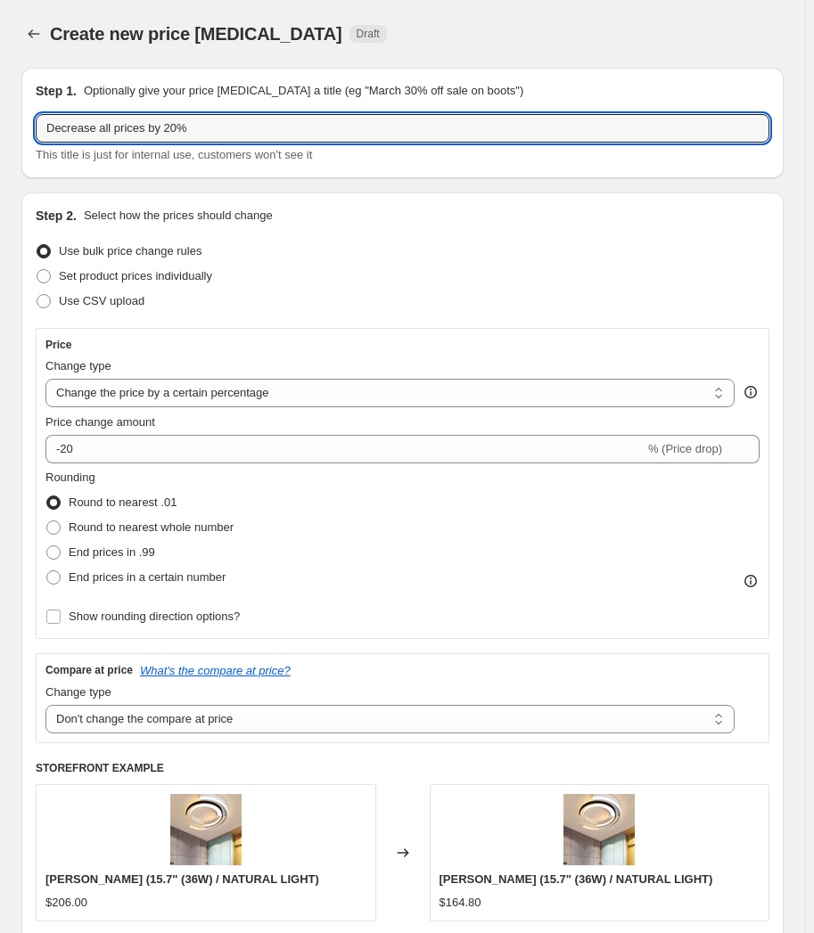
type input "Decrease all prices by 20%"
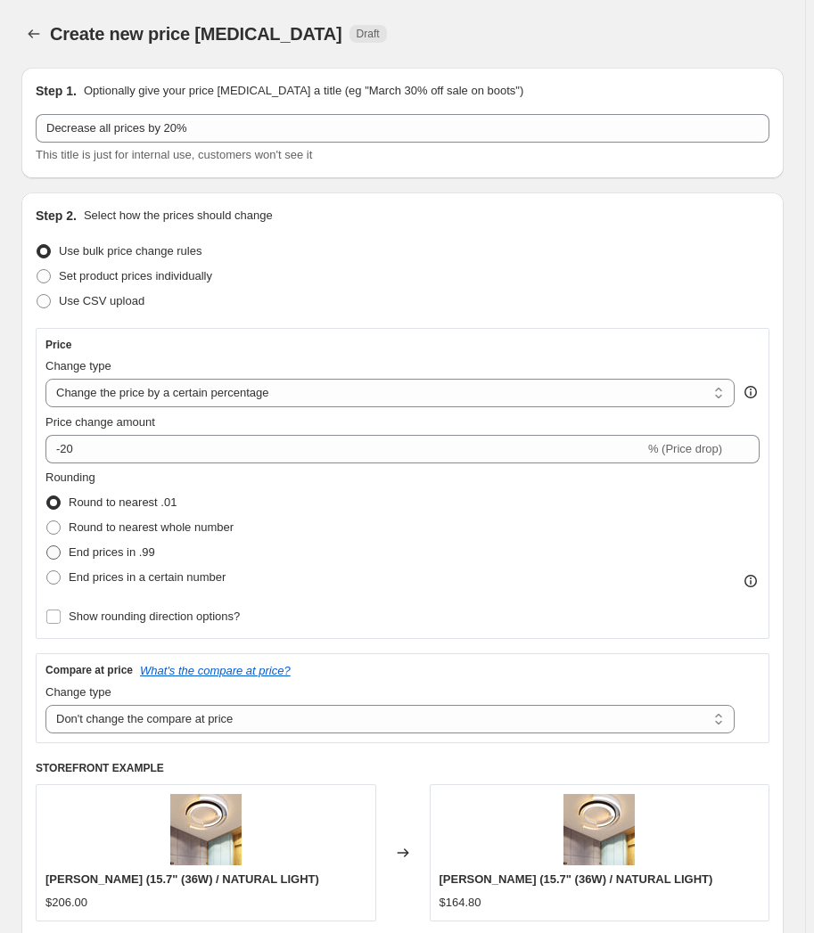
click at [54, 553] on span at bounding box center [53, 552] width 14 height 14
click at [47, 546] on input "End prices in .99" at bounding box center [46, 545] width 1 height 1
radio input "true"
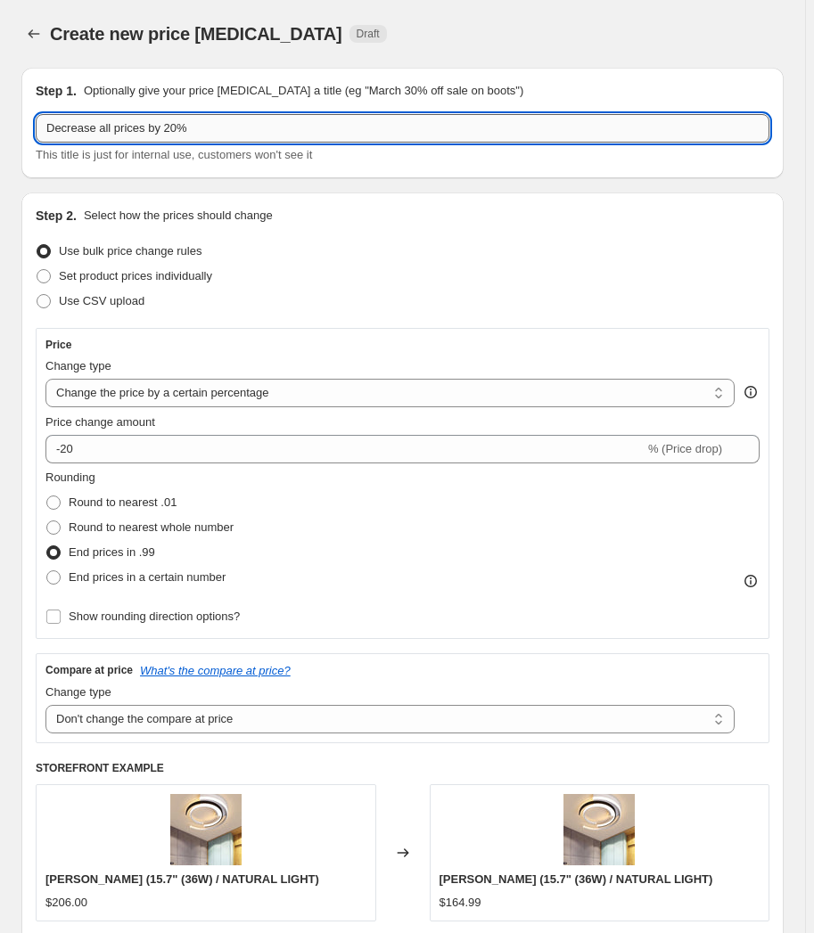
click at [304, 127] on input "Decrease all prices by 20%" at bounding box center [402, 128] width 733 height 29
type input "Decrease all prices by 20% - end in .99 too"
click at [154, 579] on span "End prices in a certain number" at bounding box center [147, 576] width 157 height 13
click at [47, 571] on input "End prices in a certain number" at bounding box center [46, 570] width 1 height 1
radio input "true"
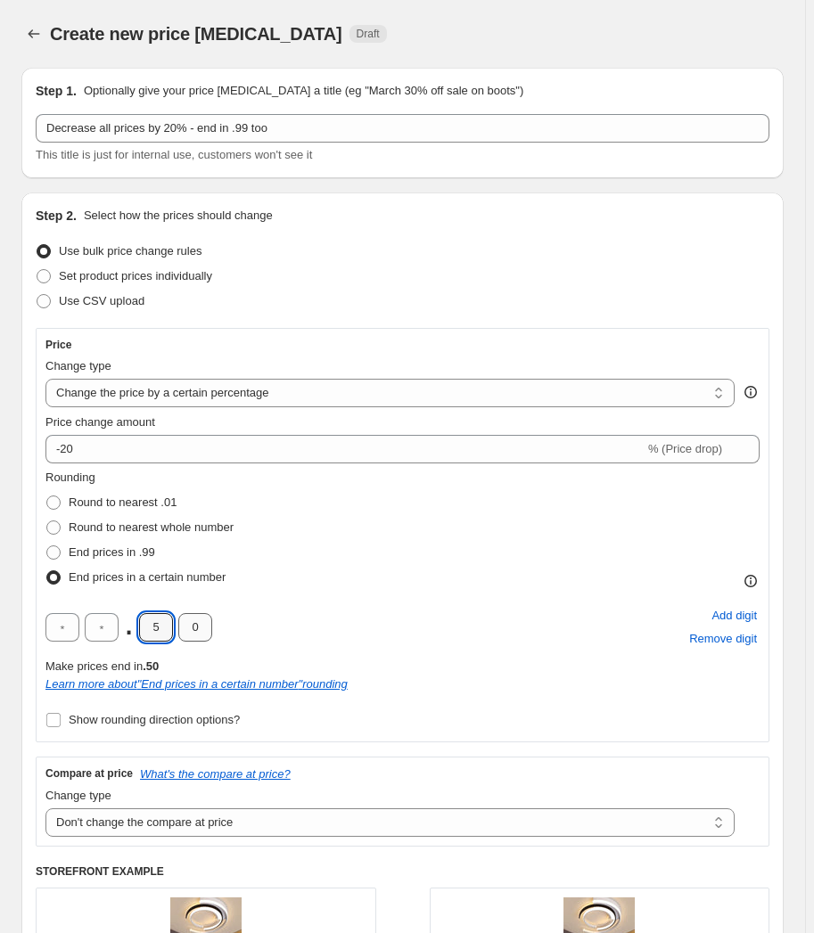
drag, startPoint x: 156, startPoint y: 623, endPoint x: 193, endPoint y: 624, distance: 36.6
click at [193, 624] on div ". 5 0" at bounding box center [128, 627] width 167 height 29
type input "0"
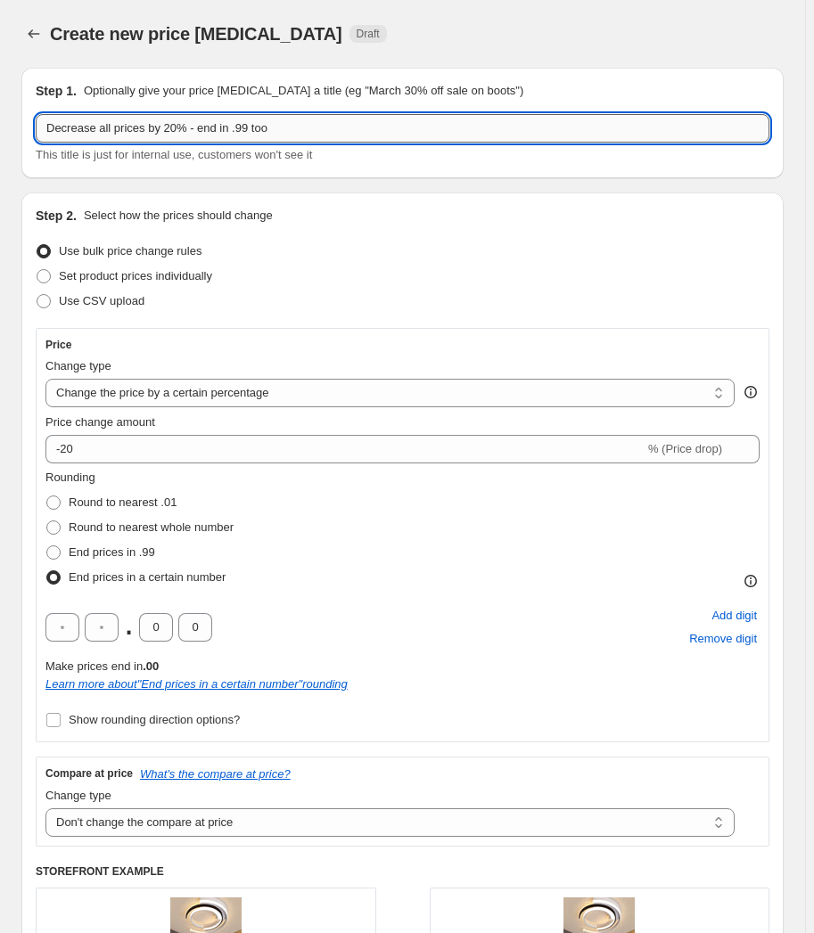
click at [250, 129] on input "Decrease all prices by 20% - end in .99 too" at bounding box center [402, 128] width 733 height 29
drag, startPoint x: 304, startPoint y: 131, endPoint x: 265, endPoint y: 131, distance: 39.2
click at [265, 131] on input "Decrease all prices by 20% - end in .00 too" at bounding box center [402, 128] width 733 height 29
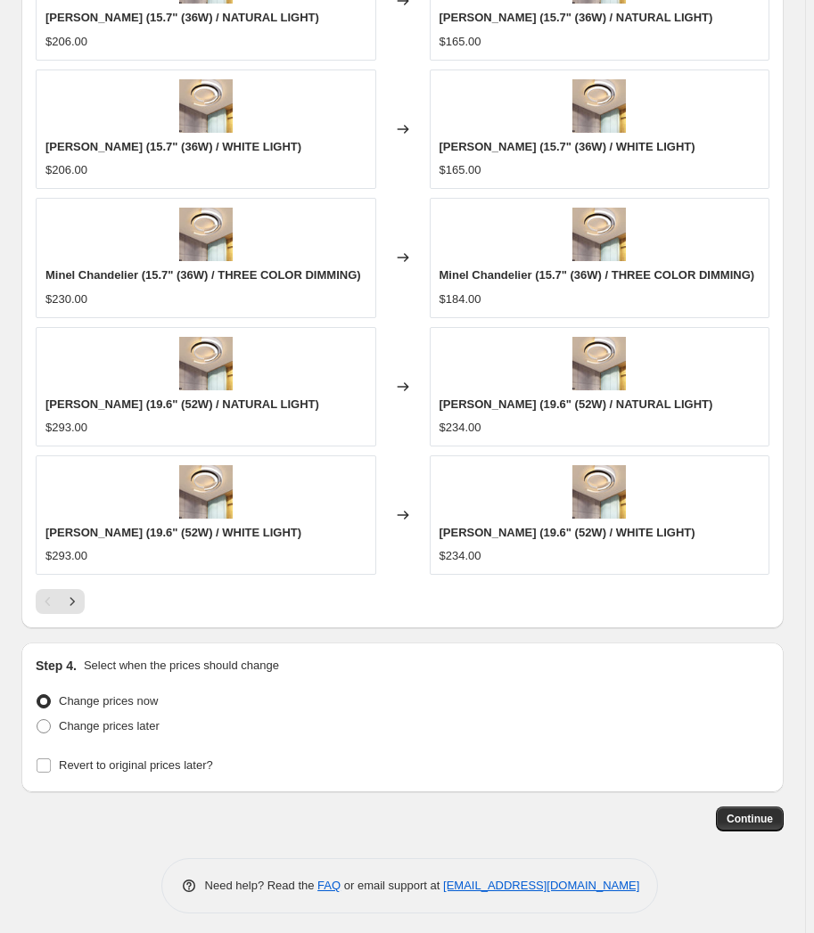
scroll to position [1402, 0]
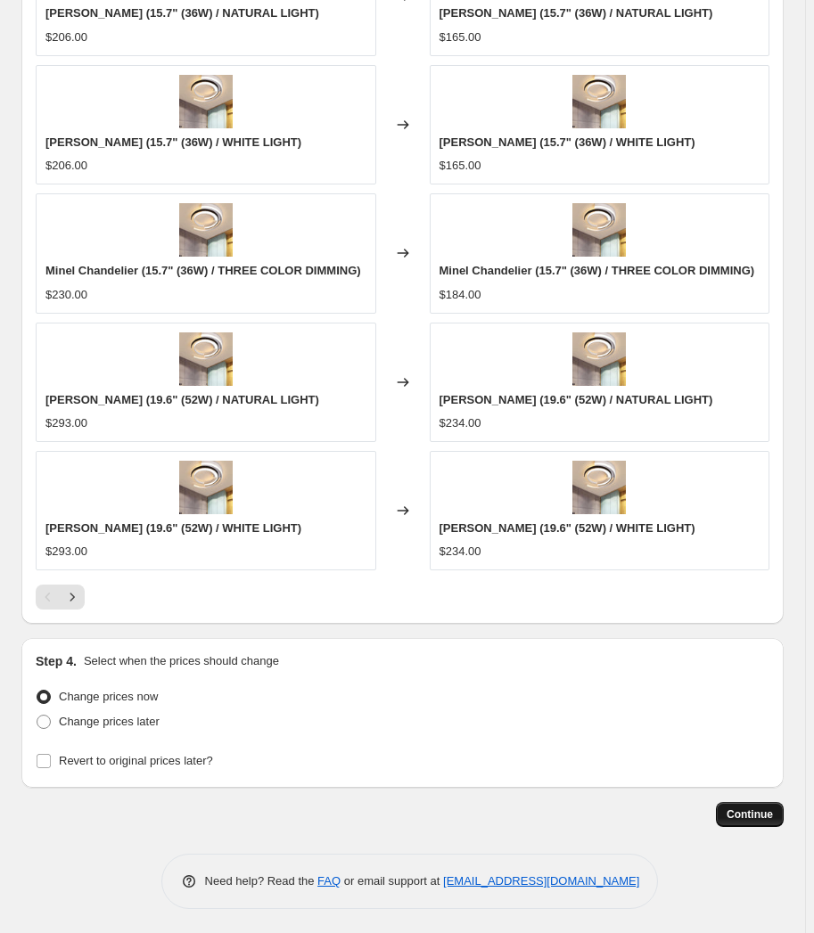
type input "Decrease all prices by 20% + end in .00"
click at [763, 802] on button "Continue" at bounding box center [750, 814] width 68 height 25
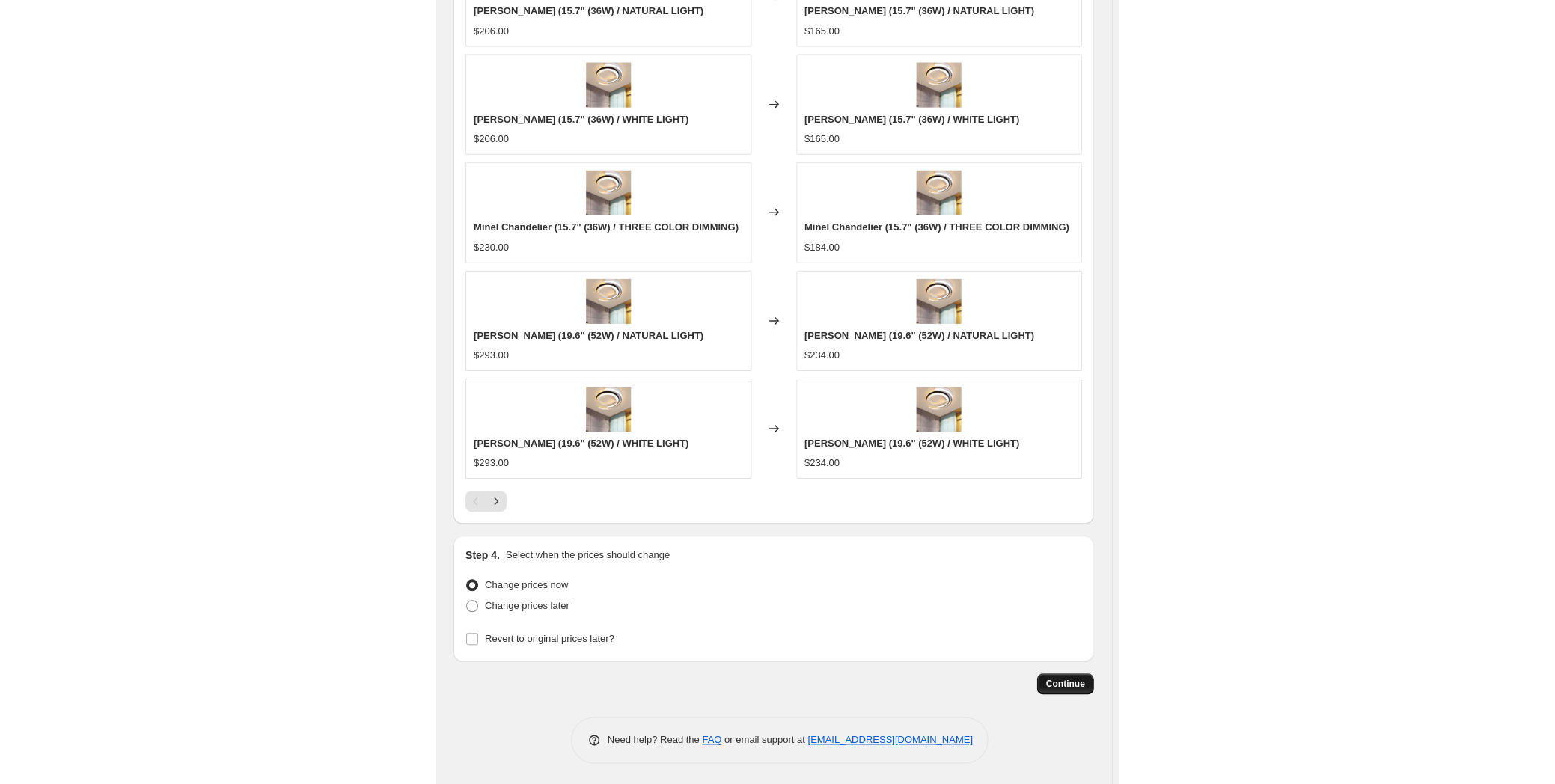
scroll to position [0, 0]
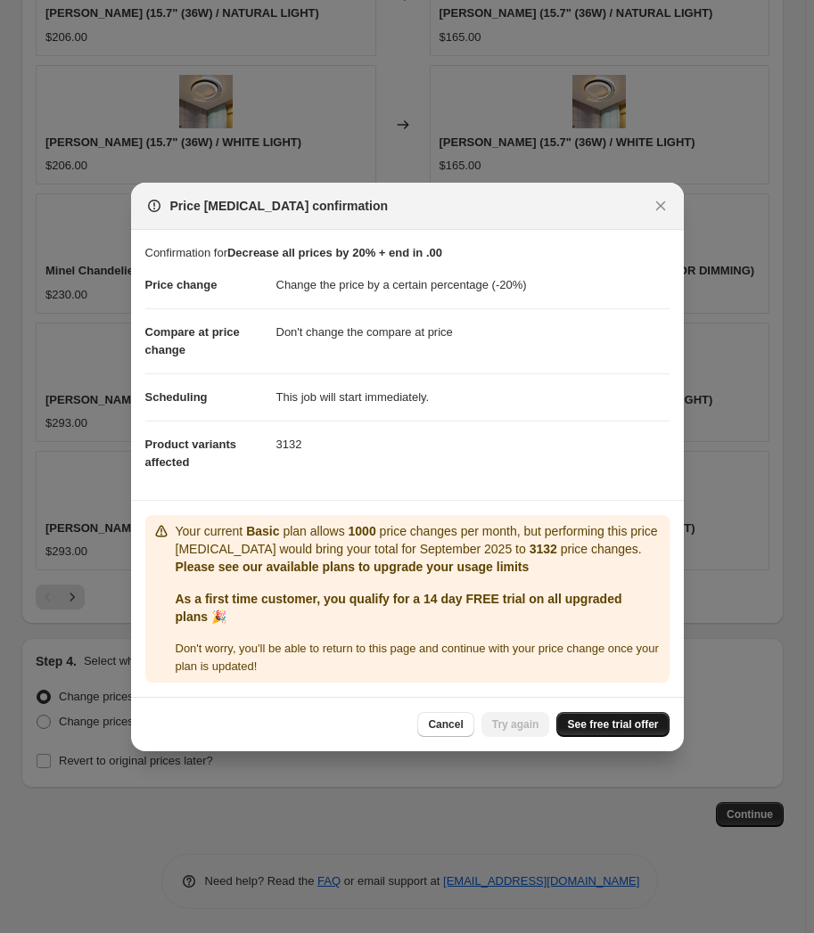
click at [627, 732] on span "See free trial offer" at bounding box center [612, 724] width 91 height 14
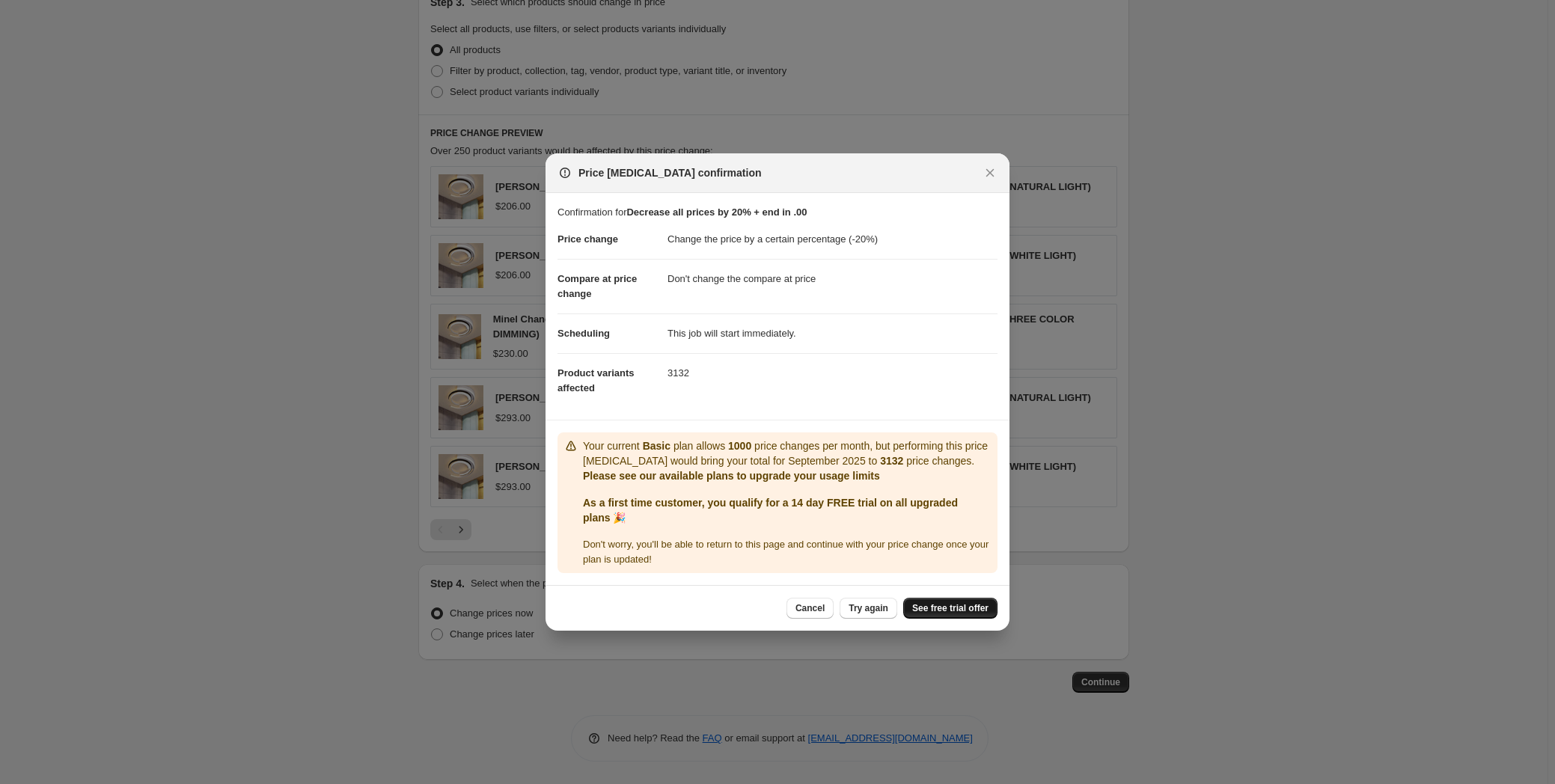
scroll to position [801, 0]
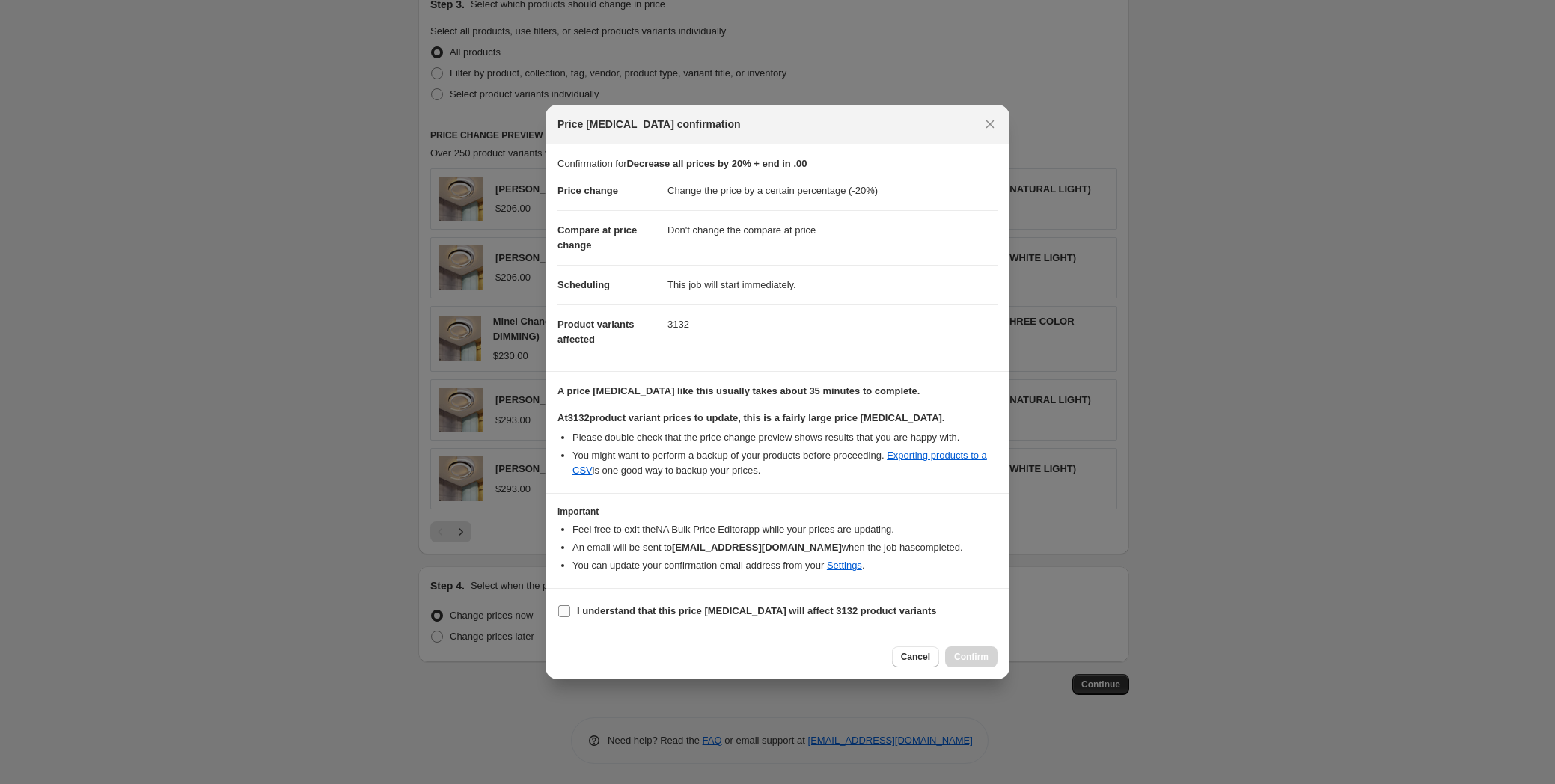
click at [626, 612] on b "I understand that this price change job will affect 3132 product variants" at bounding box center [757, 610] width 360 height 11
click at [570, 612] on input "I understand that this price change job will affect 3132 product variants" at bounding box center [564, 611] width 12 height 12
checkbox input "true"
click at [689, 656] on span "Confirm" at bounding box center [971, 656] width 34 height 12
type input "Decrease all prices by 20% + end in .00"
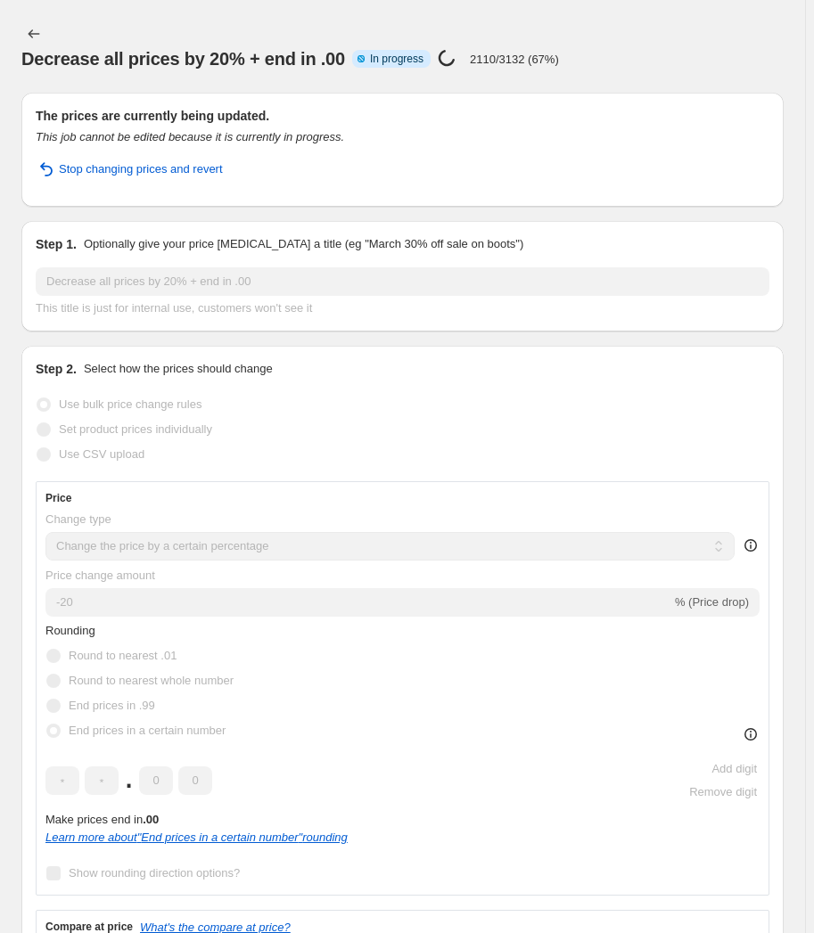
select select "percentage"
select select "no_change"
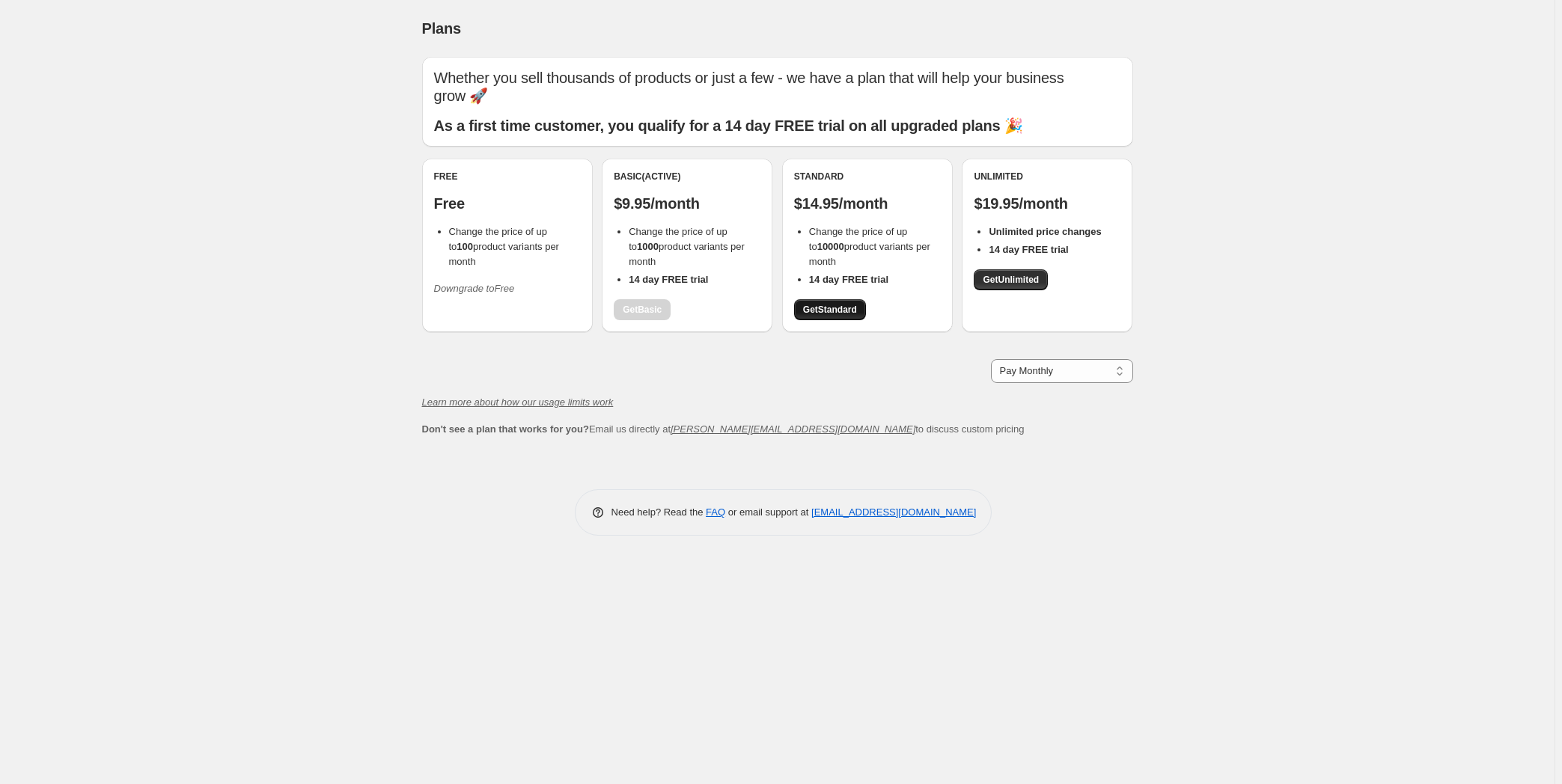
click at [689, 306] on span "Get Standard" at bounding box center [830, 310] width 54 height 12
